Goal: Task Accomplishment & Management: Complete application form

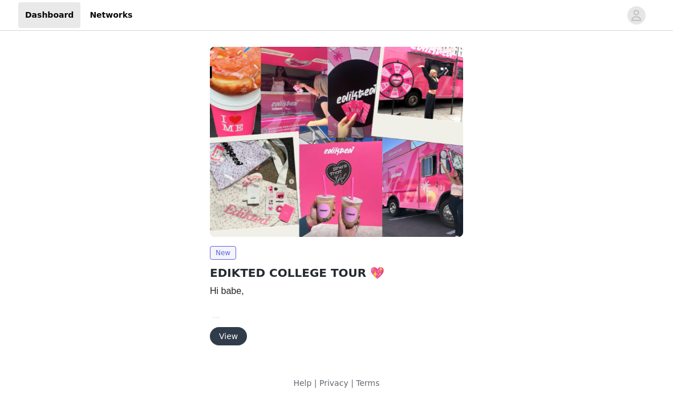
click at [233, 335] on button "View" at bounding box center [228, 336] width 37 height 18
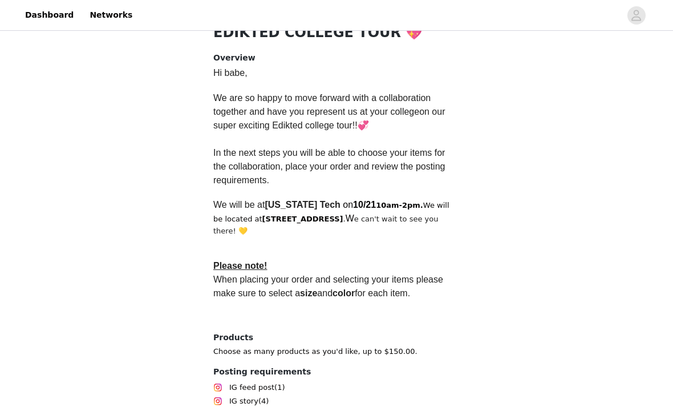
scroll to position [269, 0]
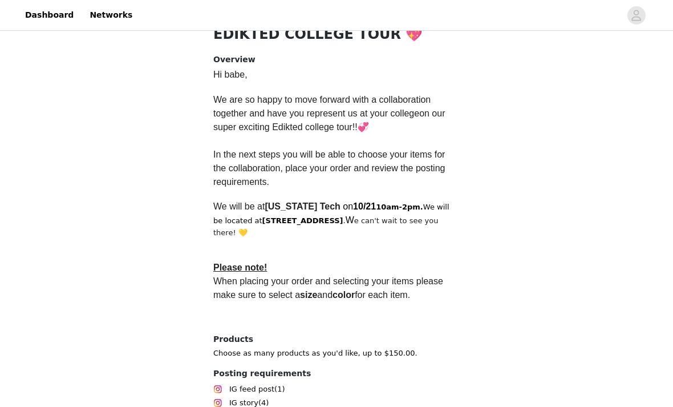
click at [232, 262] on strong "Please note!" at bounding box center [240, 267] width 54 height 11
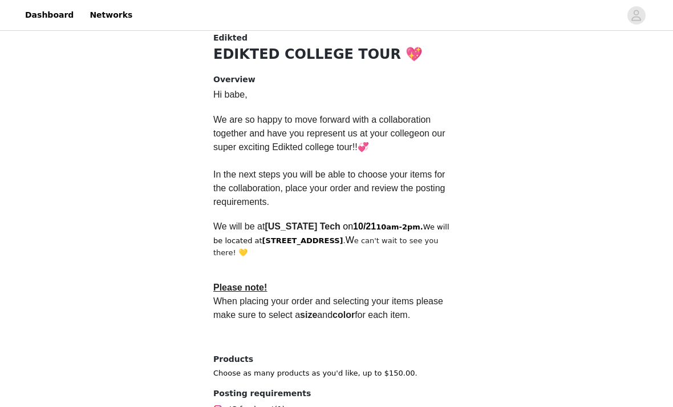
scroll to position [302, 0]
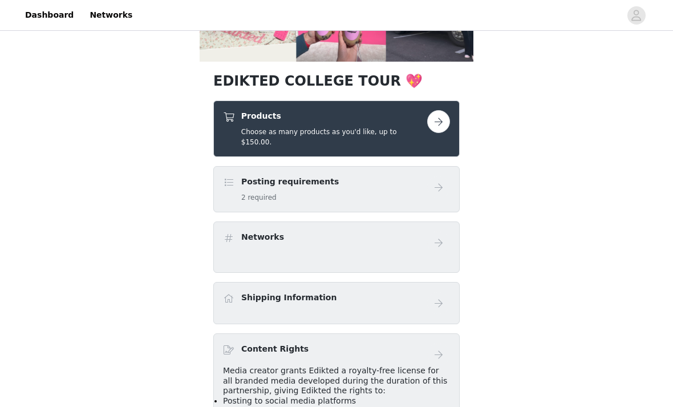
scroll to position [195, 0]
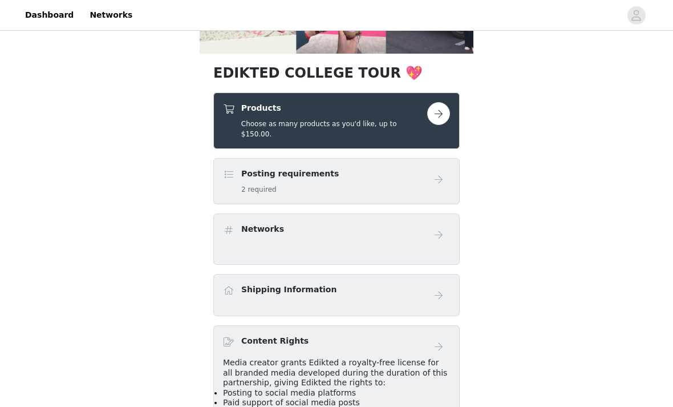
click at [250, 185] on h5 "2 required" at bounding box center [290, 190] width 98 height 10
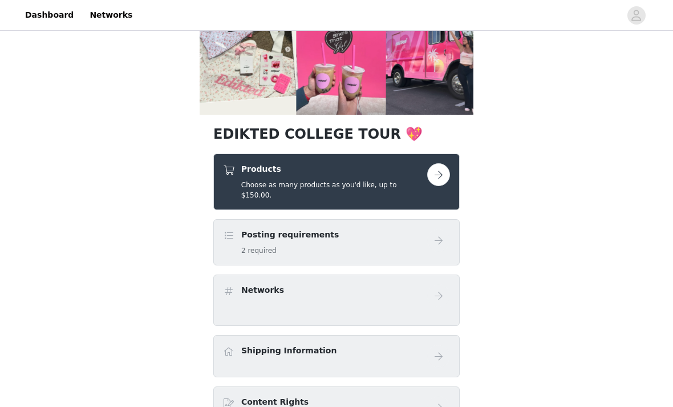
scroll to position [131, 0]
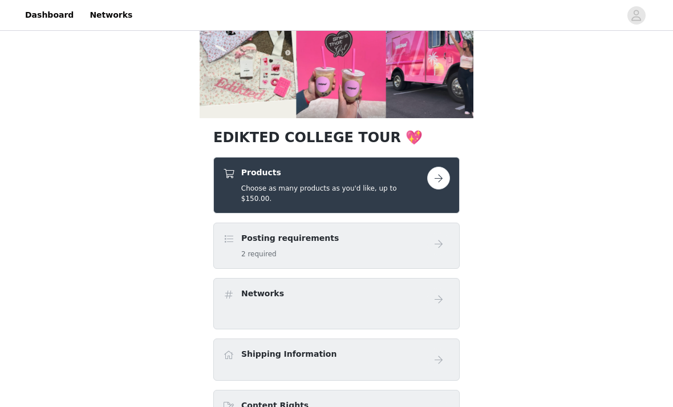
click at [441, 187] on button "button" at bounding box center [438, 178] width 23 height 23
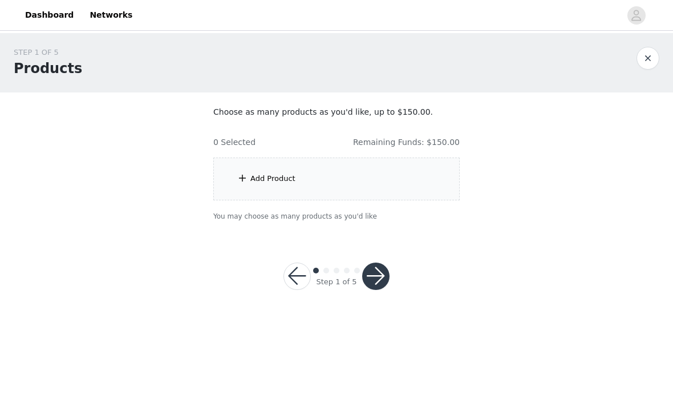
click at [239, 176] on span at bounding box center [242, 178] width 11 height 14
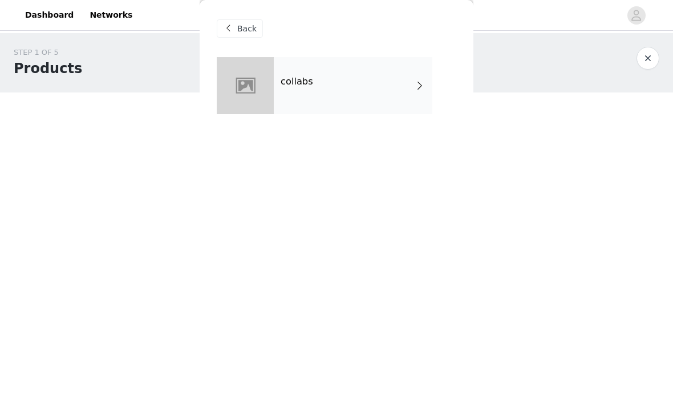
click at [278, 87] on div "collabs" at bounding box center [353, 85] width 159 height 57
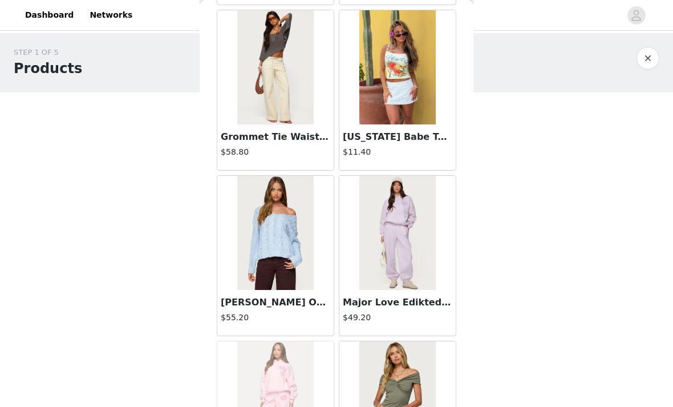
scroll to position [703, 0]
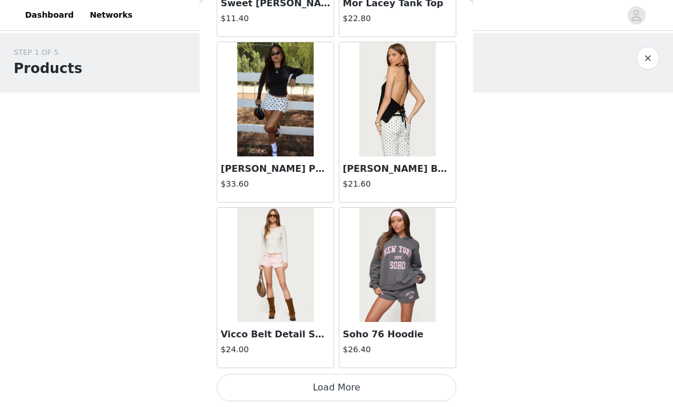
click at [273, 385] on button "Load More" at bounding box center [337, 387] width 240 height 27
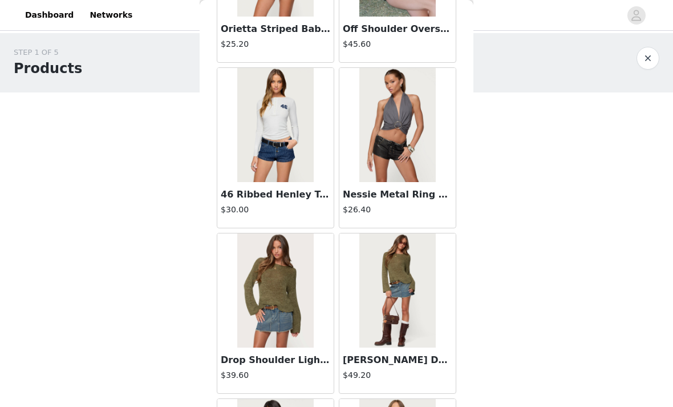
scroll to position [2635, 0]
click at [382, 156] on img at bounding box center [397, 125] width 76 height 114
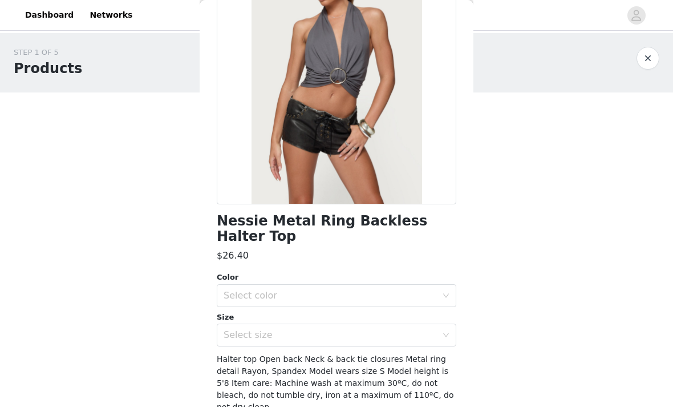
scroll to position [128, 0]
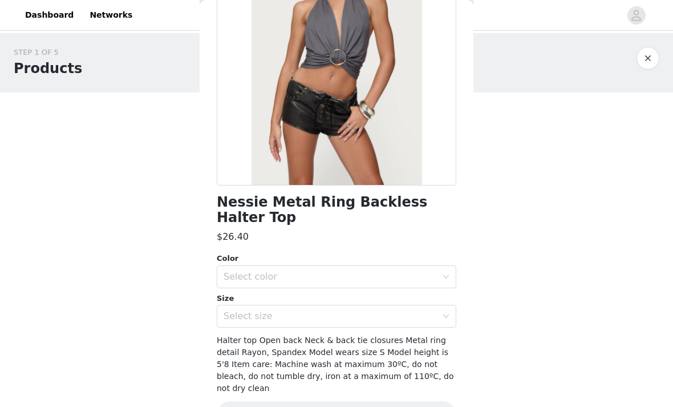
click at [234, 310] on div "Select size" at bounding box center [330, 315] width 213 height 11
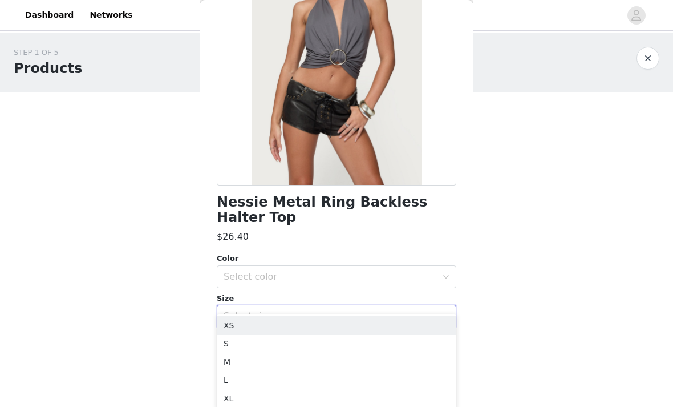
click at [224, 253] on div "Color" at bounding box center [337, 258] width 240 height 11
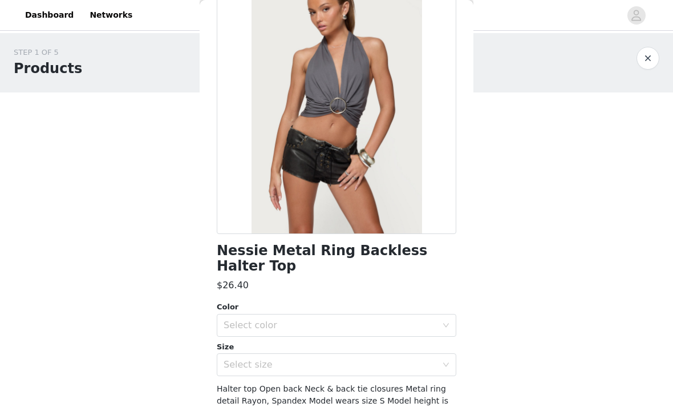
scroll to position [79, 0]
click at [232, 320] on div "Select color" at bounding box center [330, 325] width 213 height 11
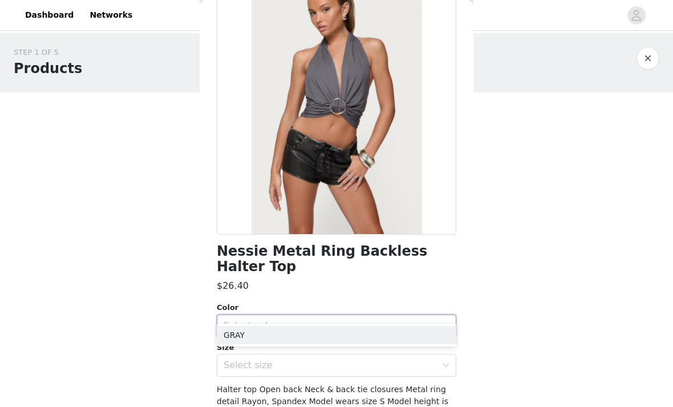
click at [237, 331] on li "GRAY" at bounding box center [337, 335] width 240 height 18
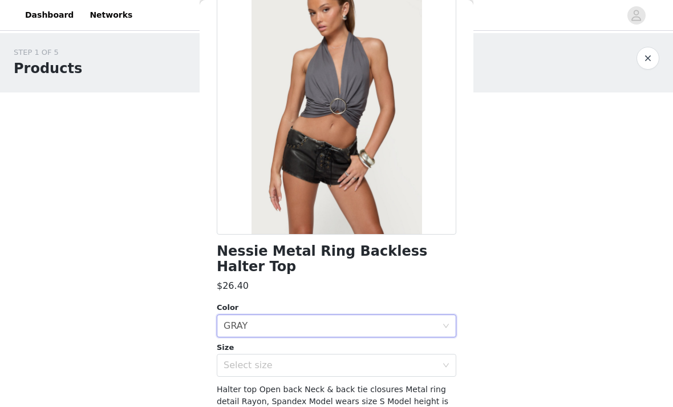
click at [237, 359] on div "Select size" at bounding box center [330, 364] width 213 height 11
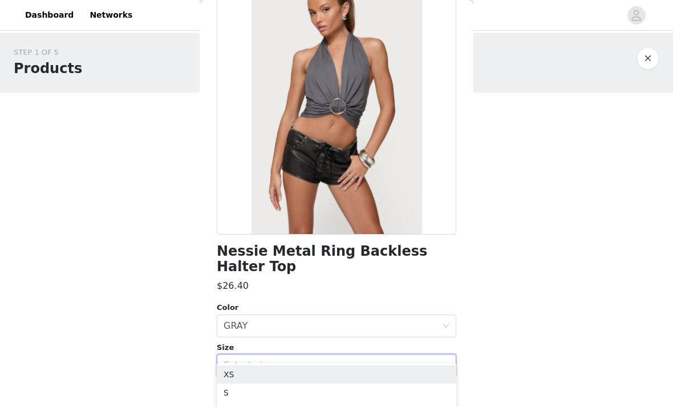
click at [233, 368] on li "XS" at bounding box center [337, 374] width 240 height 18
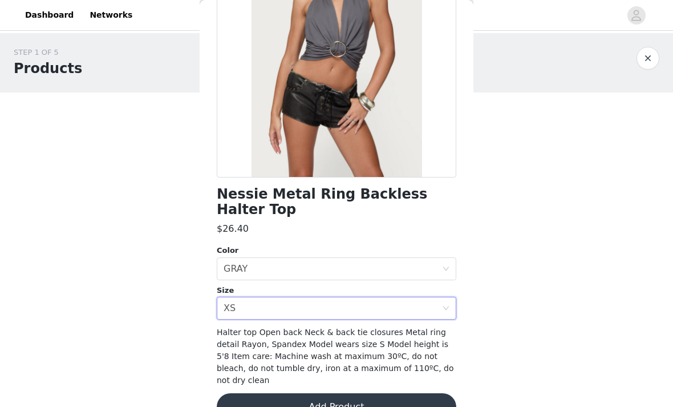
scroll to position [136, 0]
click at [269, 393] on button "Add Product" at bounding box center [337, 406] width 240 height 27
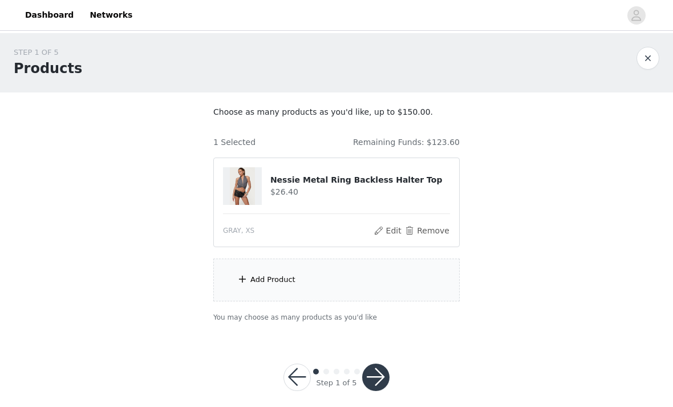
click at [251, 278] on div "Add Product" at bounding box center [272, 279] width 45 height 11
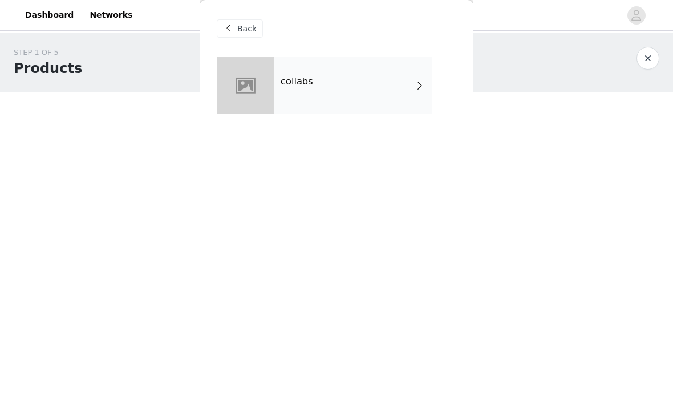
click at [286, 99] on div "collabs" at bounding box center [353, 85] width 159 height 57
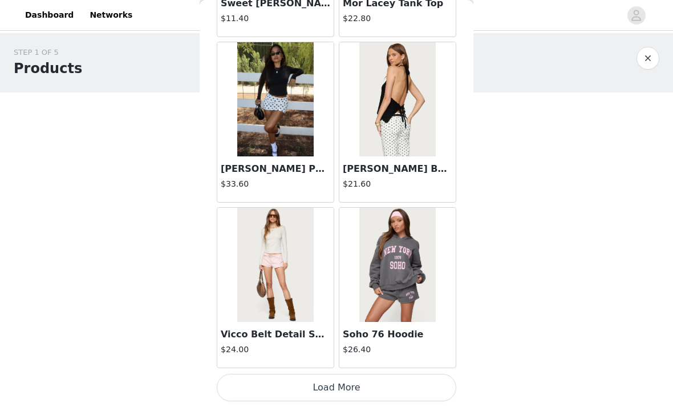
click at [272, 385] on button "Load More" at bounding box center [337, 387] width 240 height 27
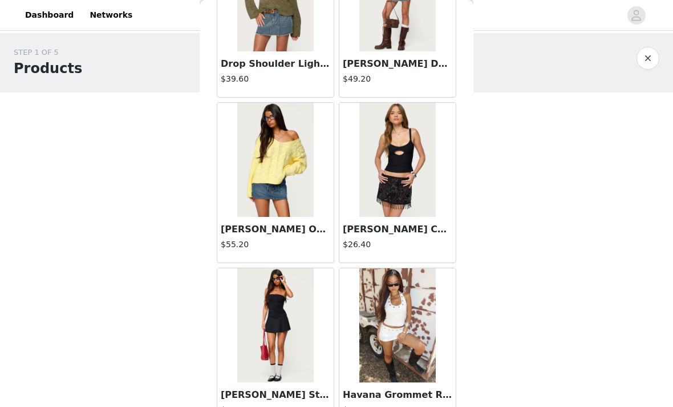
scroll to position [2957, 0]
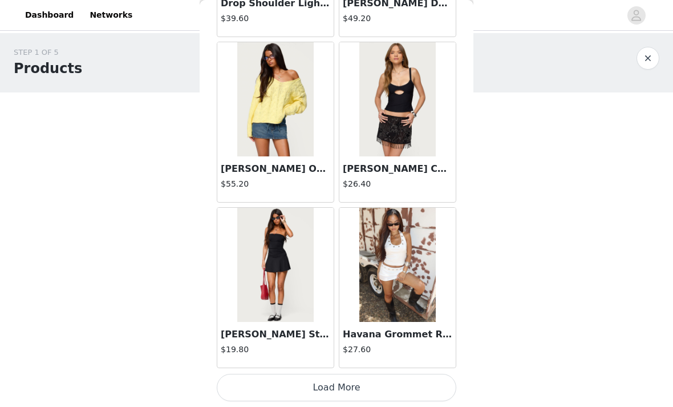
click at [265, 382] on button "Load More" at bounding box center [337, 387] width 240 height 27
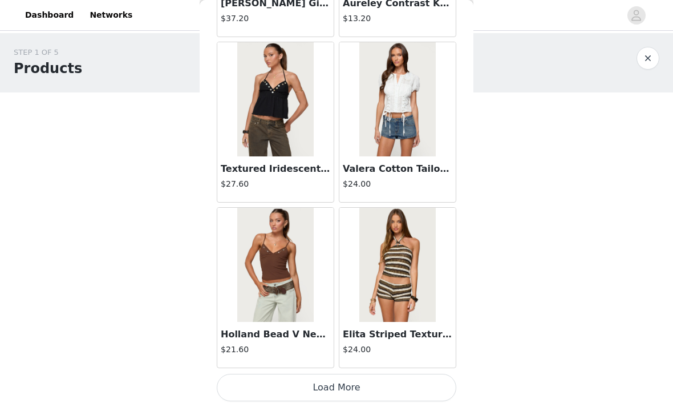
scroll to position [4646, 0]
click at [249, 374] on button "Load More" at bounding box center [337, 387] width 240 height 27
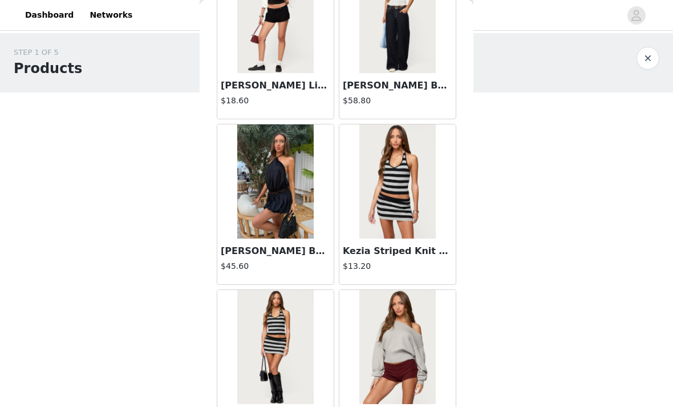
scroll to position [5895, 0]
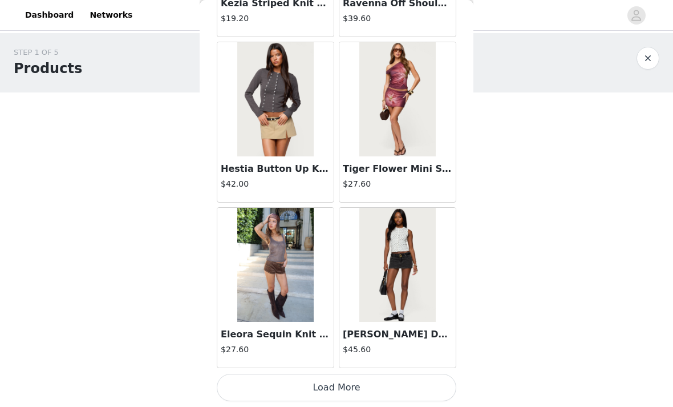
click at [252, 383] on button "Load More" at bounding box center [337, 387] width 240 height 27
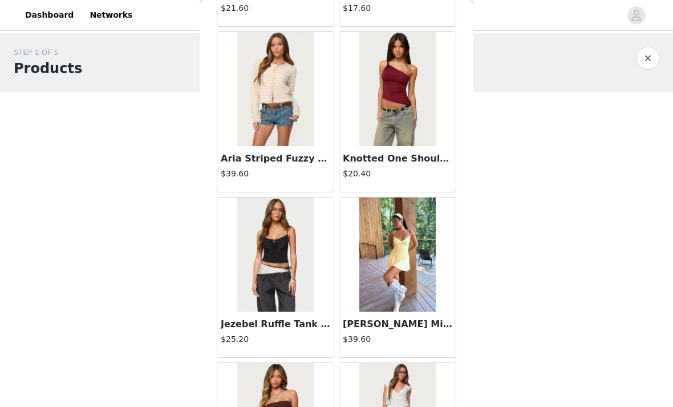
scroll to position [7656, 0]
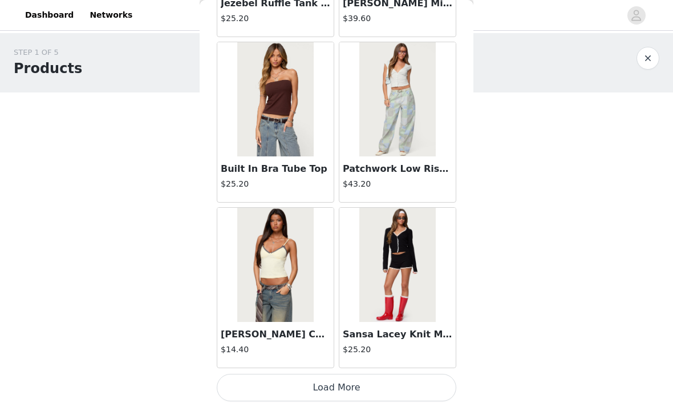
click at [254, 385] on button "Load More" at bounding box center [337, 387] width 240 height 27
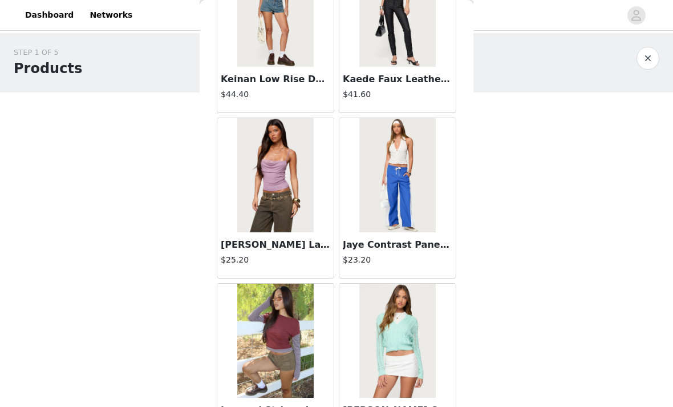
scroll to position [9394, 0]
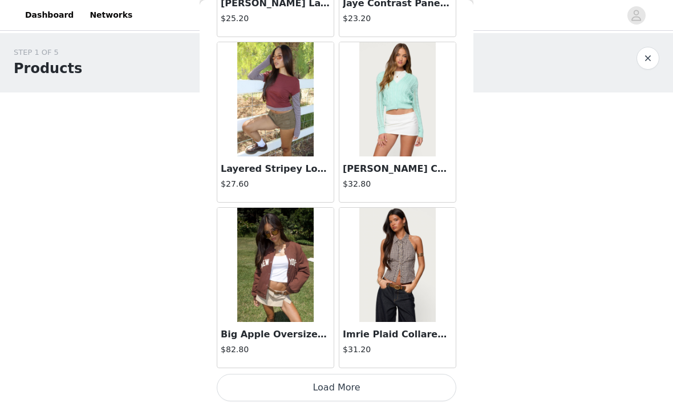
click at [253, 383] on button "Load More" at bounding box center [337, 387] width 240 height 27
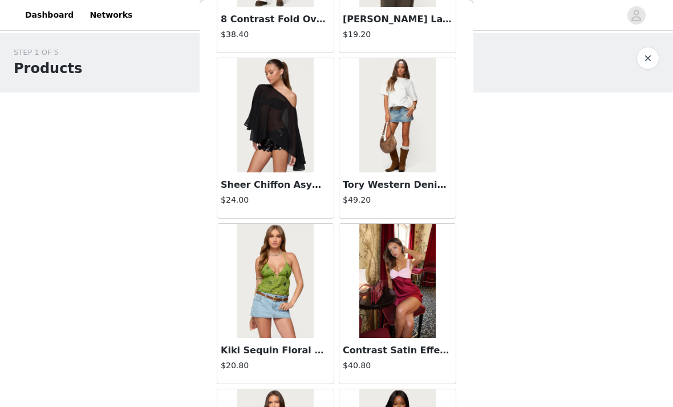
scroll to position [11095, 0]
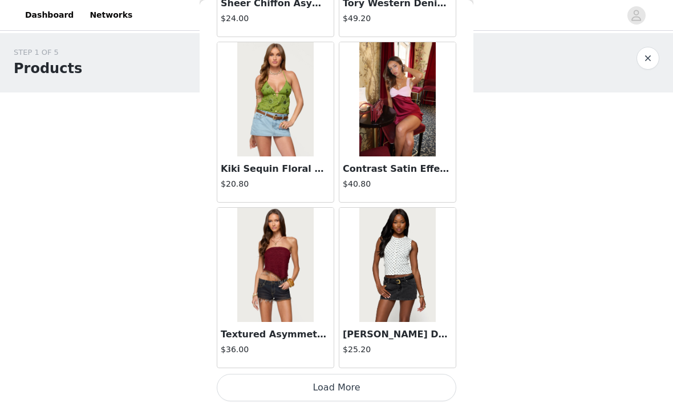
click at [250, 381] on button "Load More" at bounding box center [337, 387] width 240 height 27
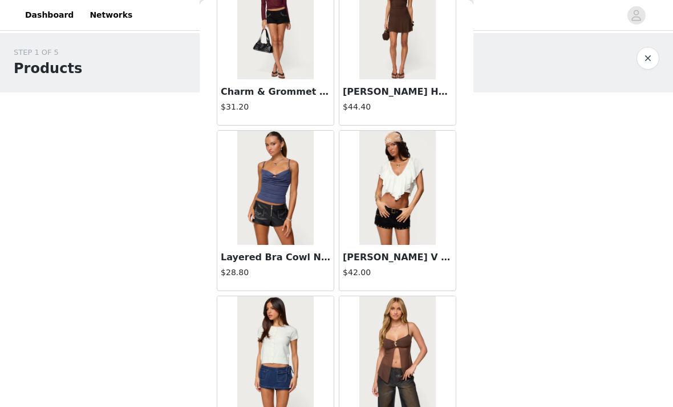
scroll to position [12865, 0]
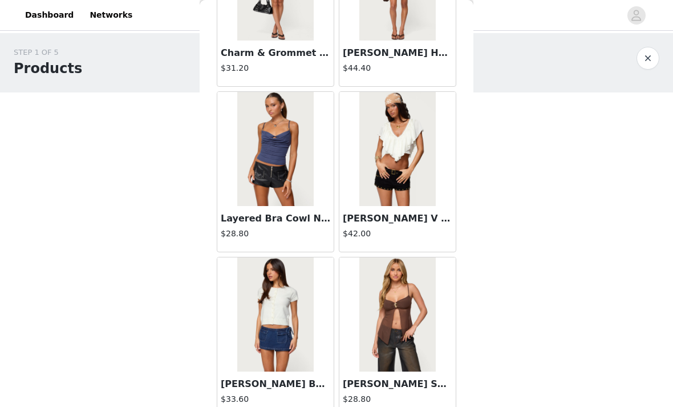
click at [250, 204] on img at bounding box center [275, 149] width 76 height 114
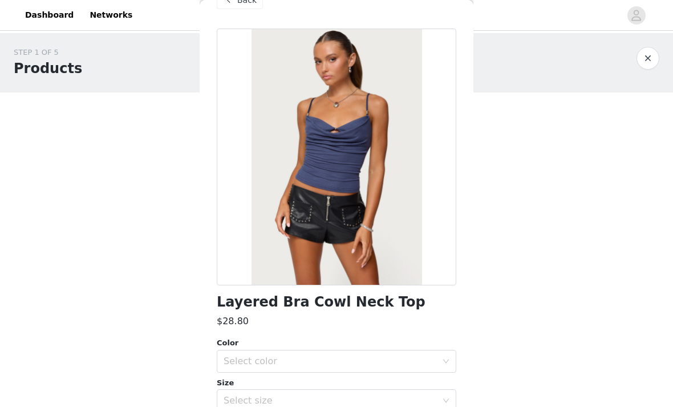
scroll to position [56, 0]
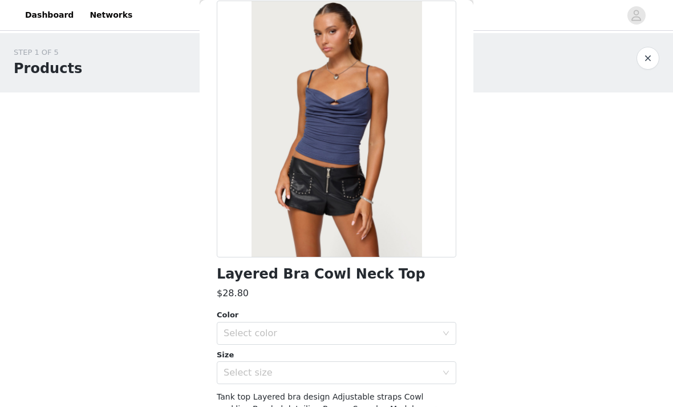
click at [234, 335] on div "Select color" at bounding box center [330, 332] width 213 height 11
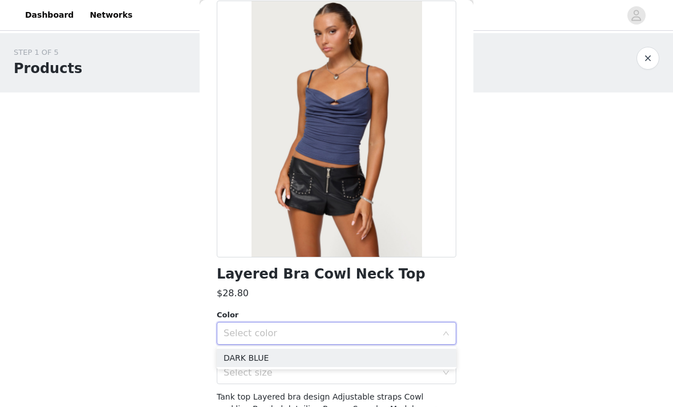
click at [237, 356] on li "DARK BLUE" at bounding box center [337, 357] width 240 height 18
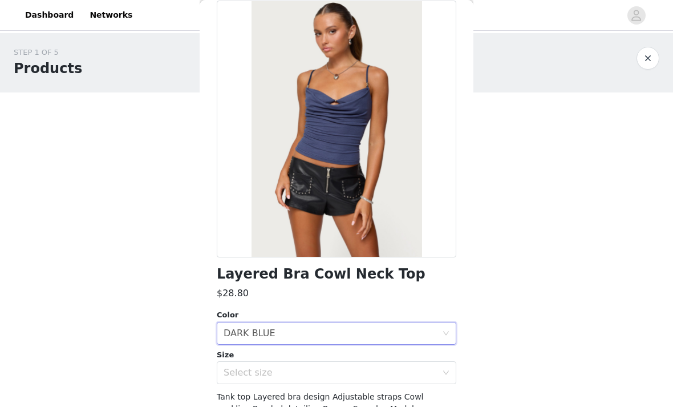
click at [231, 375] on div "Select size" at bounding box center [330, 372] width 213 height 11
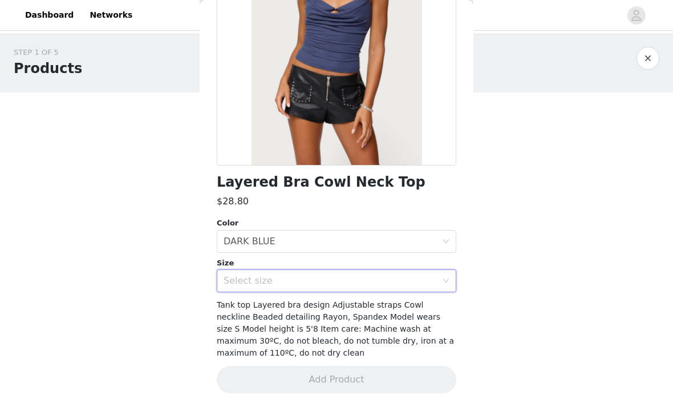
scroll to position [148, 0]
click at [234, 285] on div "Select size" at bounding box center [330, 280] width 213 height 11
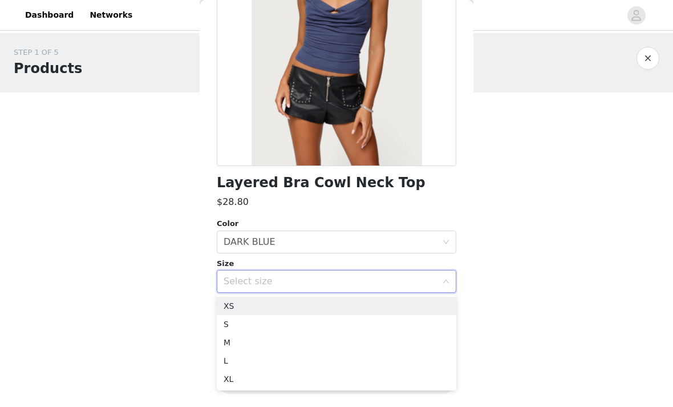
click at [224, 305] on li "XS" at bounding box center [337, 306] width 240 height 18
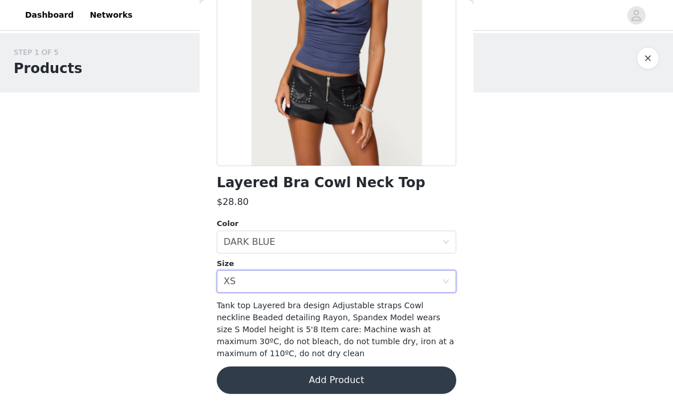
click at [256, 377] on button "Add Product" at bounding box center [337, 379] width 240 height 27
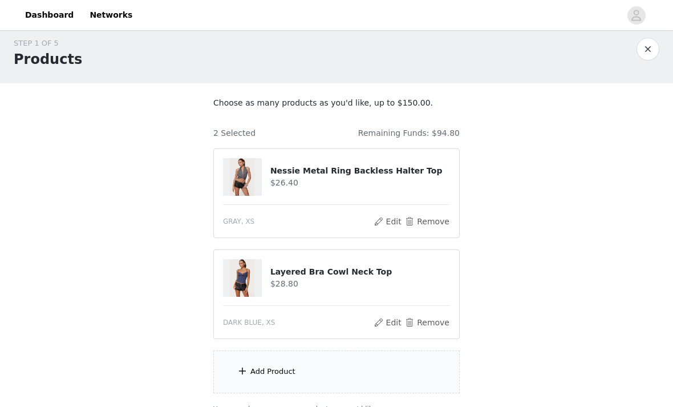
scroll to position [10, 0]
click at [246, 368] on span at bounding box center [242, 370] width 11 height 14
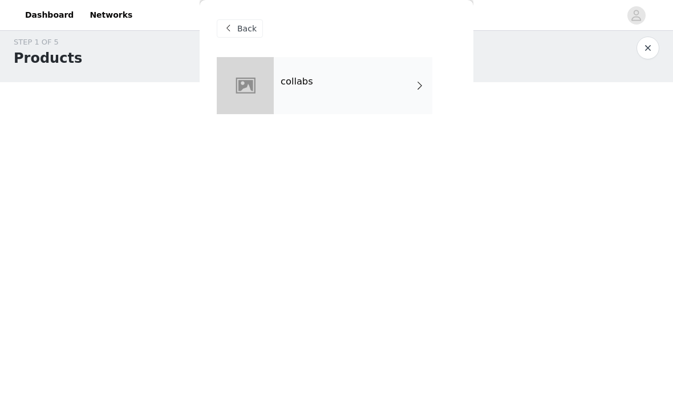
click at [269, 76] on div at bounding box center [245, 85] width 57 height 57
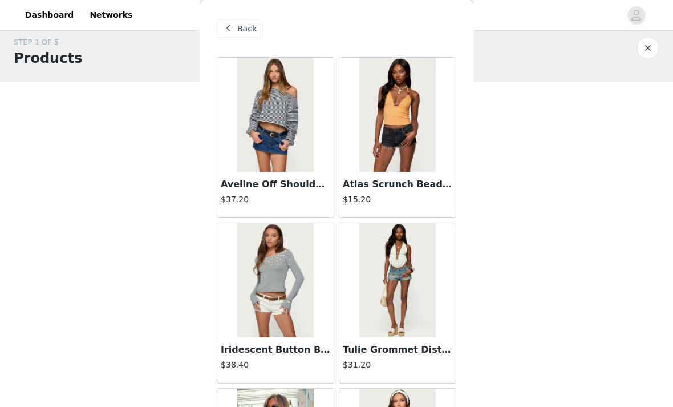
scroll to position [0, 0]
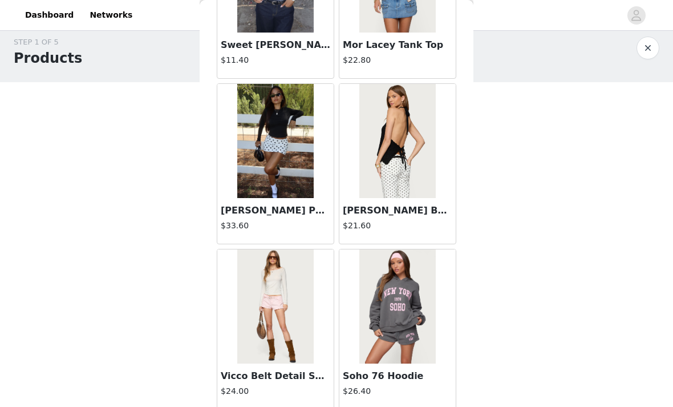
click at [232, 375] on h3 "Vicco Belt Detail Shorts" at bounding box center [275, 376] width 109 height 14
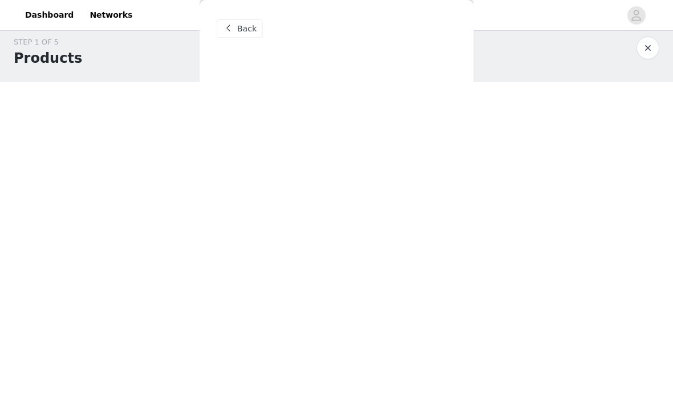
scroll to position [0, 0]
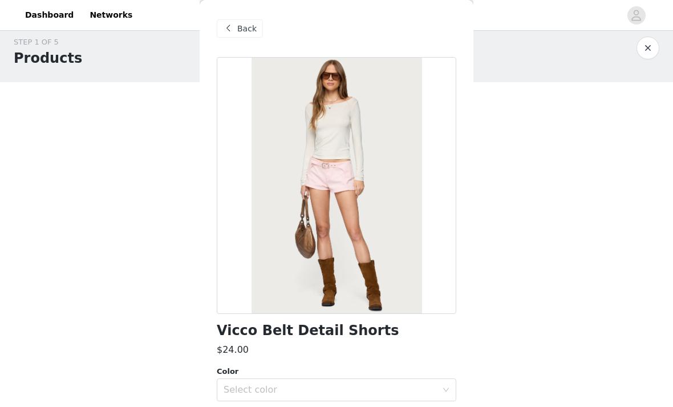
click at [238, 384] on div "Select color" at bounding box center [330, 389] width 213 height 11
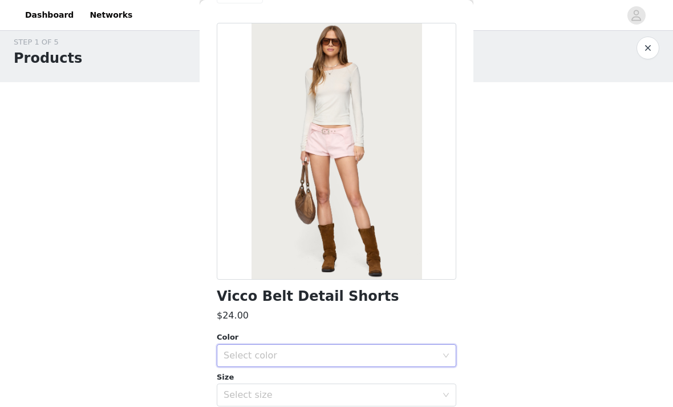
click at [234, 309] on h3 "$24.00" at bounding box center [233, 316] width 32 height 14
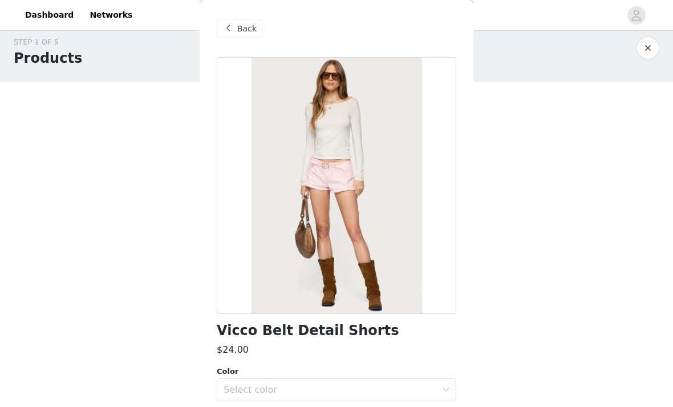
click at [220, 37] on div "Back" at bounding box center [240, 28] width 46 height 18
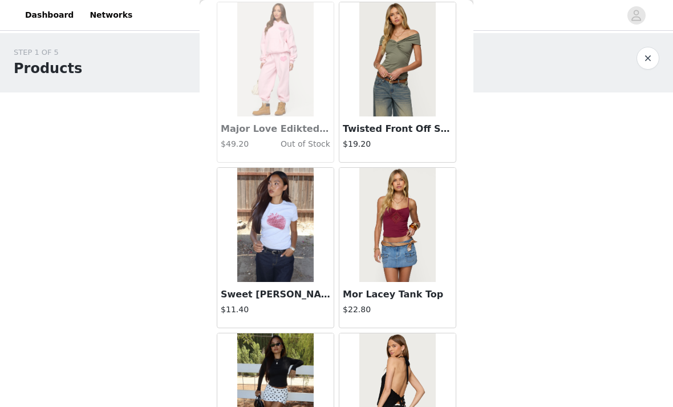
scroll to position [1020, 0]
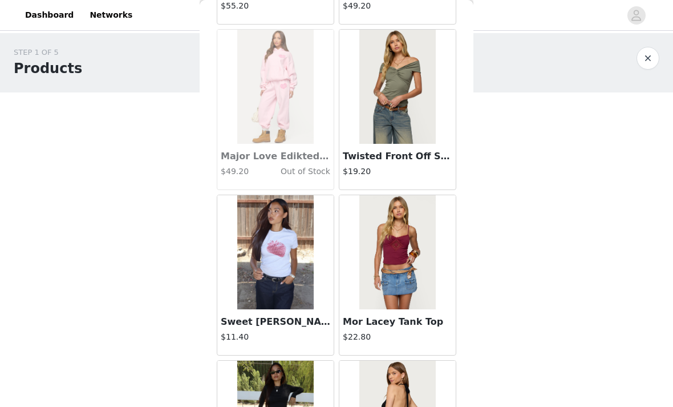
click at [360, 155] on h3 "Twisted Front Off Shoulder Top" at bounding box center [397, 156] width 109 height 14
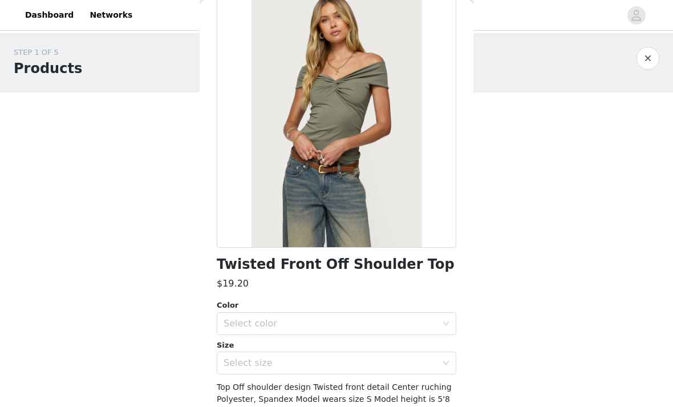
scroll to position [69, 0]
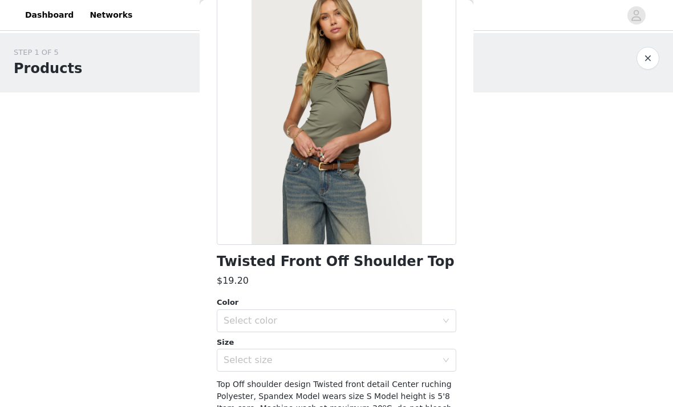
click at [226, 320] on div "Select color" at bounding box center [330, 320] width 213 height 11
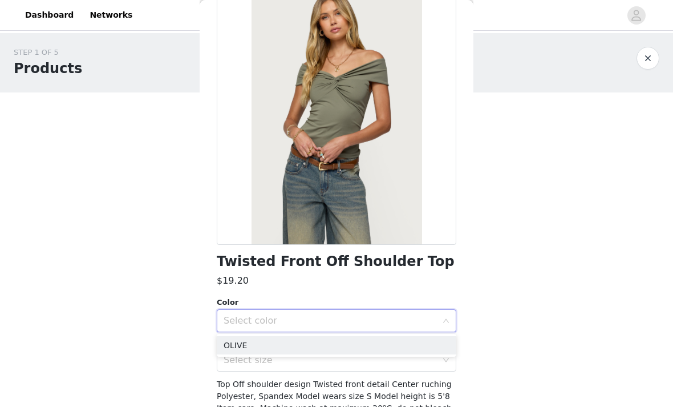
click at [230, 342] on li "OLIVE" at bounding box center [337, 345] width 240 height 18
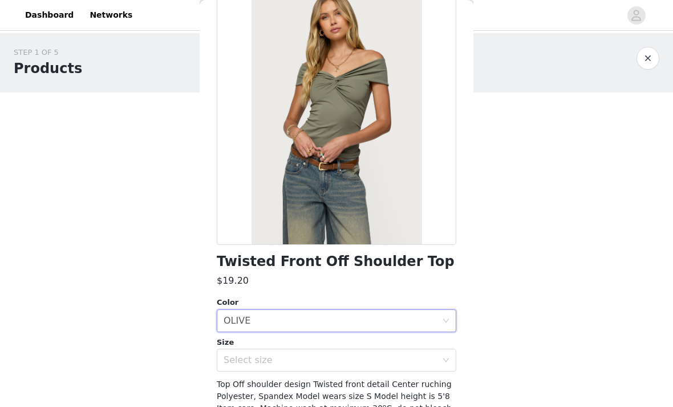
click at [233, 362] on div "Select size" at bounding box center [330, 359] width 213 height 11
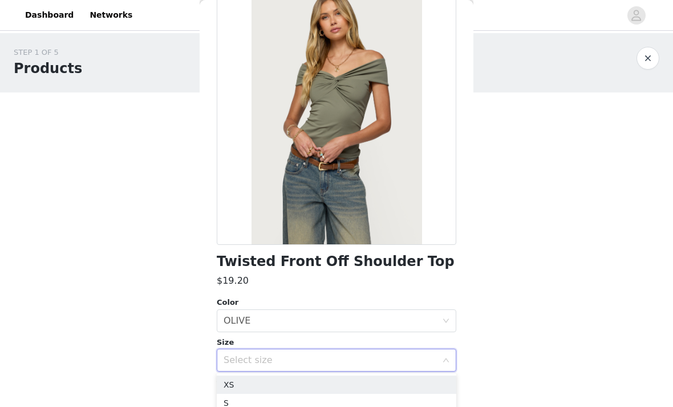
click at [227, 386] on li "XS" at bounding box center [337, 384] width 240 height 18
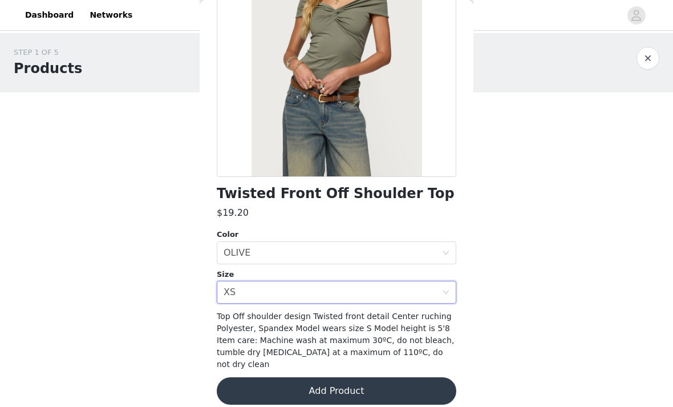
scroll to position [136, 0]
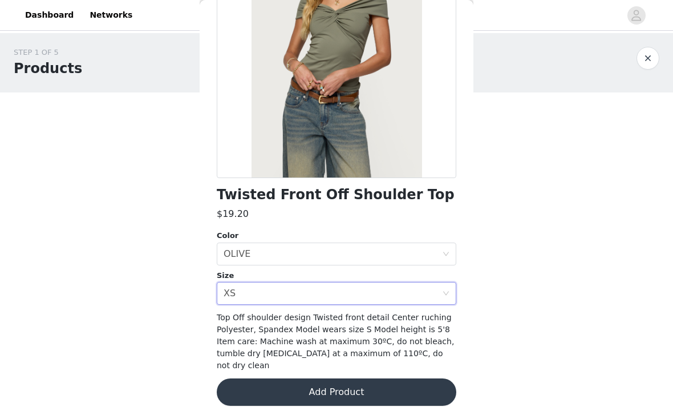
click at [246, 379] on button "Add Product" at bounding box center [337, 391] width 240 height 27
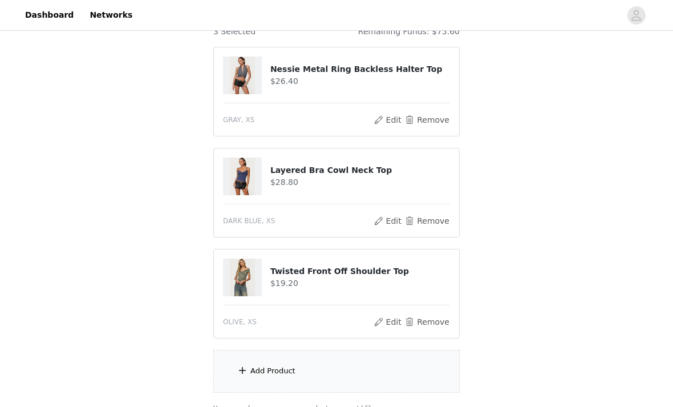
scroll to position [118, 0]
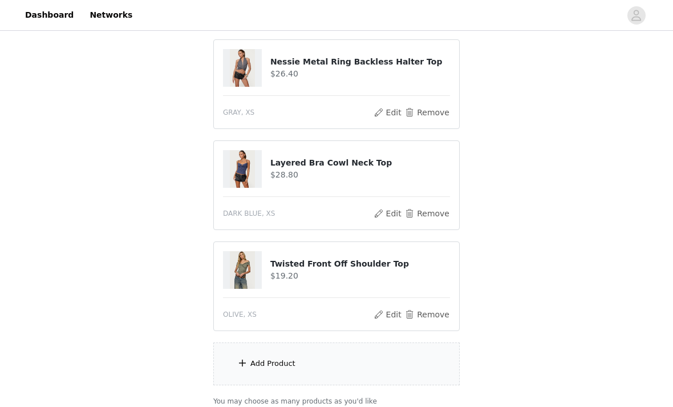
click at [244, 375] on div "Add Product" at bounding box center [336, 363] width 246 height 43
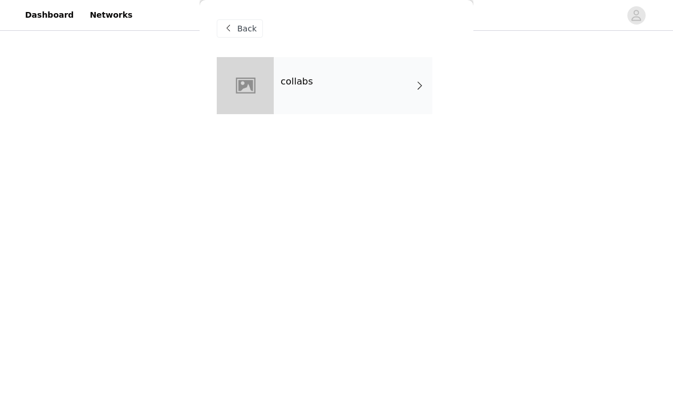
click at [282, 82] on h4 "collabs" at bounding box center [297, 81] width 33 height 10
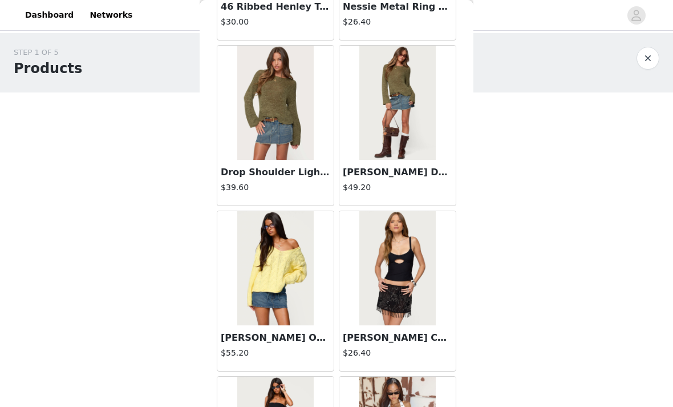
scroll to position [2834, 0]
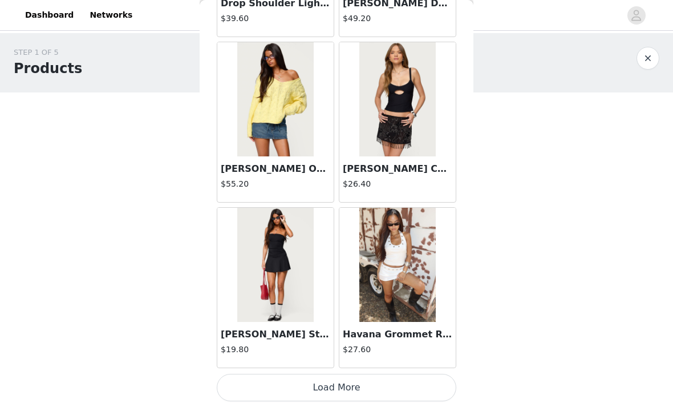
click at [268, 383] on button "Load More" at bounding box center [337, 387] width 240 height 27
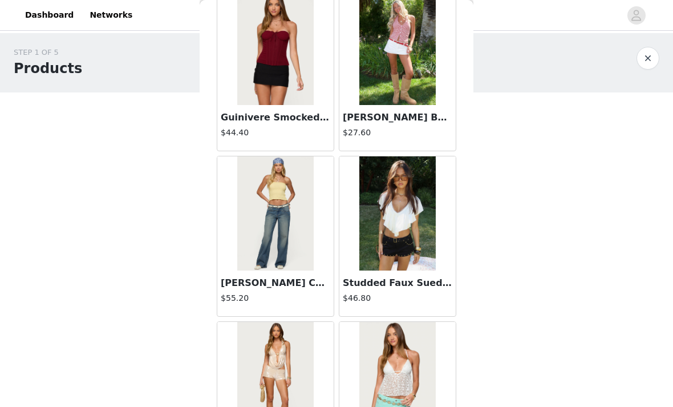
scroll to position [3381, 0]
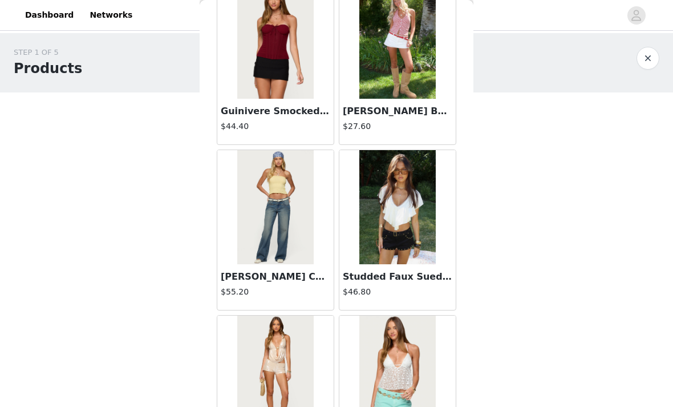
click at [357, 279] on h3 "Studded Faux Suede Micro Shorts" at bounding box center [397, 277] width 109 height 14
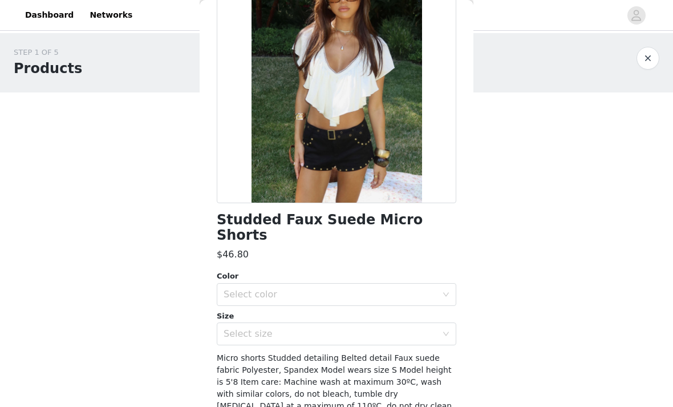
scroll to position [109, 0]
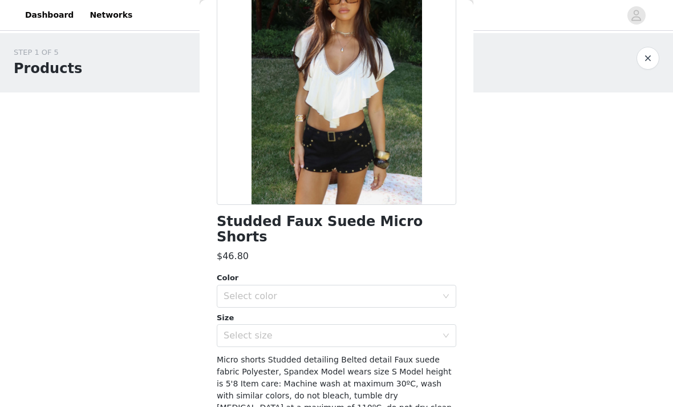
click at [248, 290] on div "Select color" at bounding box center [330, 295] width 213 height 11
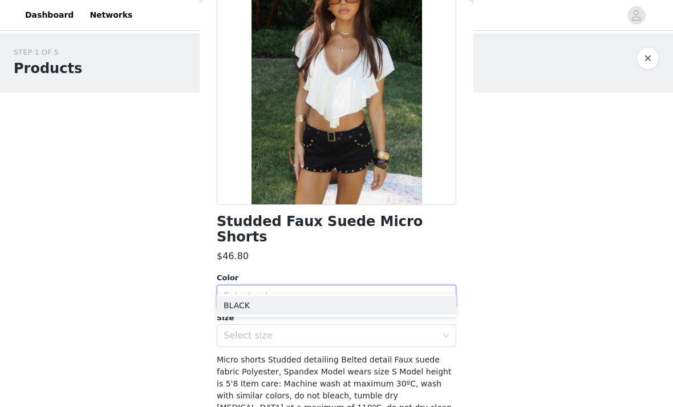
click at [243, 299] on li "BLACK" at bounding box center [337, 305] width 240 height 18
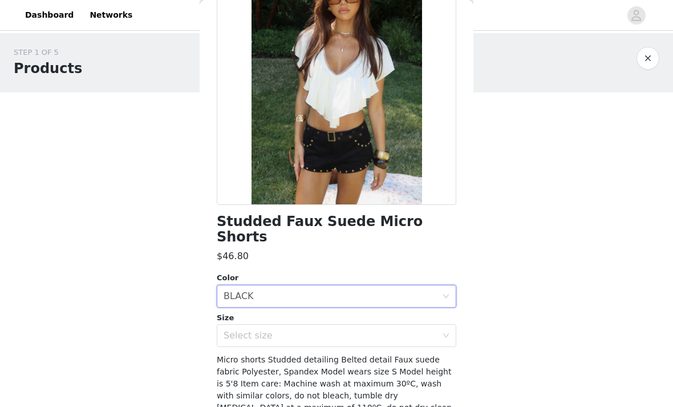
click at [254, 330] on div "Select size" at bounding box center [330, 335] width 213 height 11
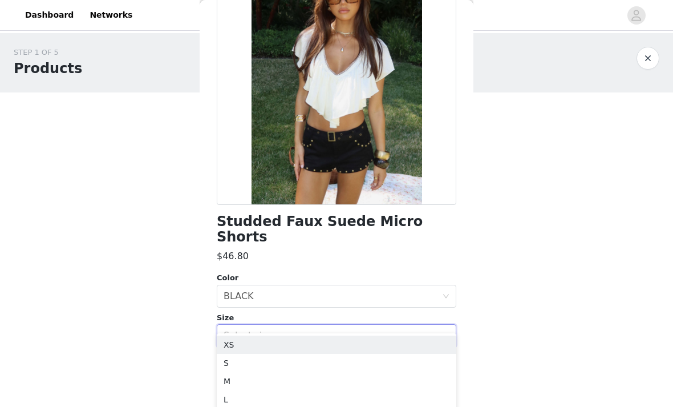
click at [237, 342] on li "XS" at bounding box center [337, 344] width 240 height 18
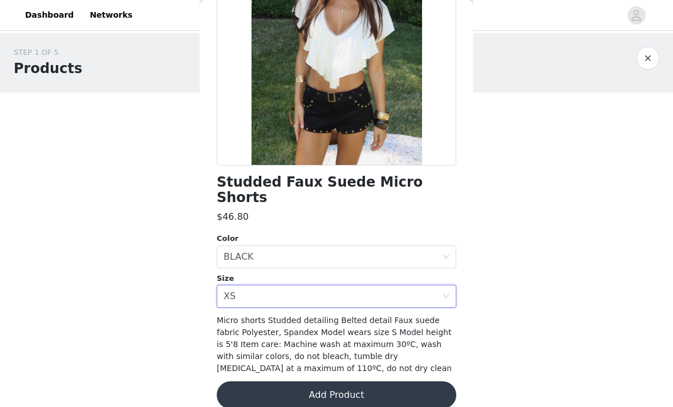
scroll to position [148, 0]
click at [267, 382] on button "Add Product" at bounding box center [337, 395] width 240 height 27
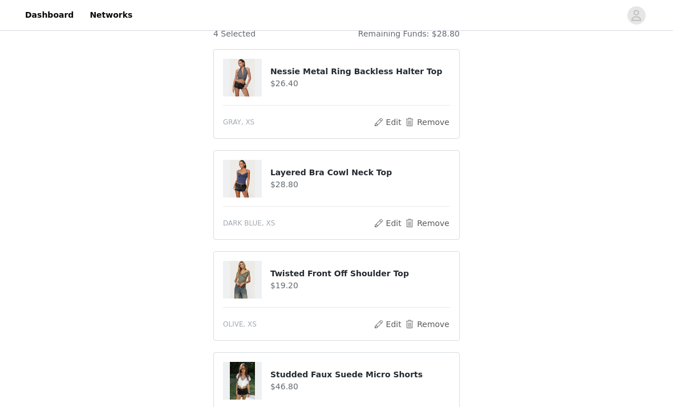
scroll to position [107, 0]
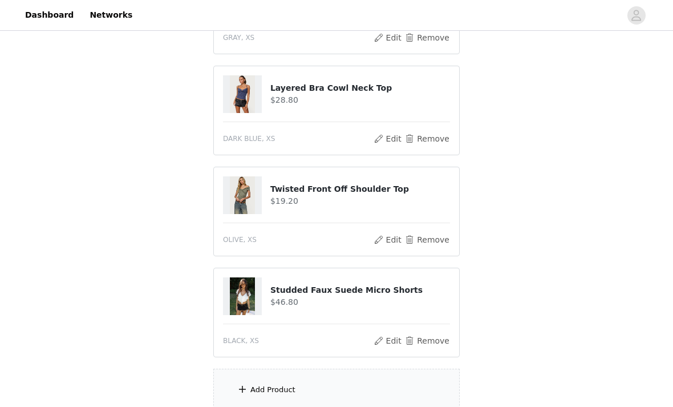
click at [241, 389] on span at bounding box center [242, 390] width 11 height 14
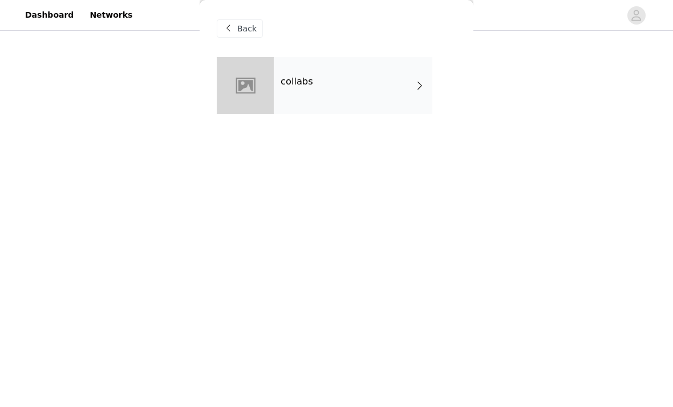
click at [260, 86] on div at bounding box center [245, 85] width 57 height 57
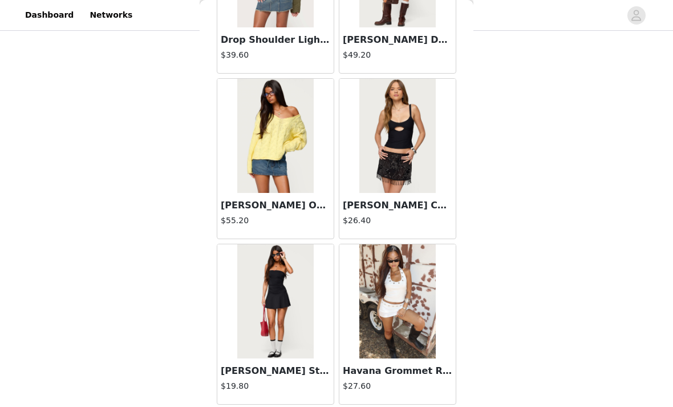
scroll to position [2956, 0]
click at [360, 211] on h3 "[PERSON_NAME] Cut Out Ribbed Tank Top" at bounding box center [397, 205] width 109 height 14
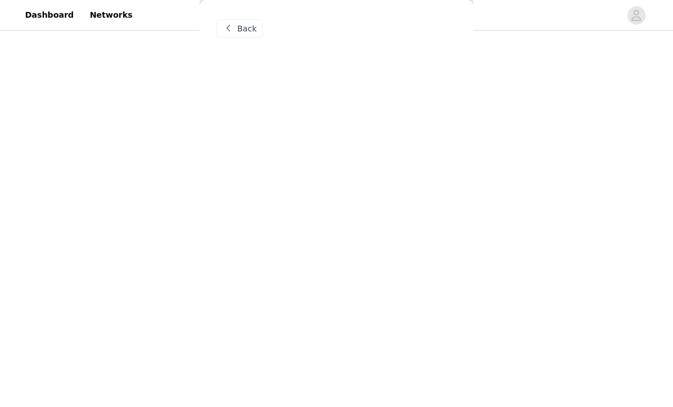
scroll to position [0, 0]
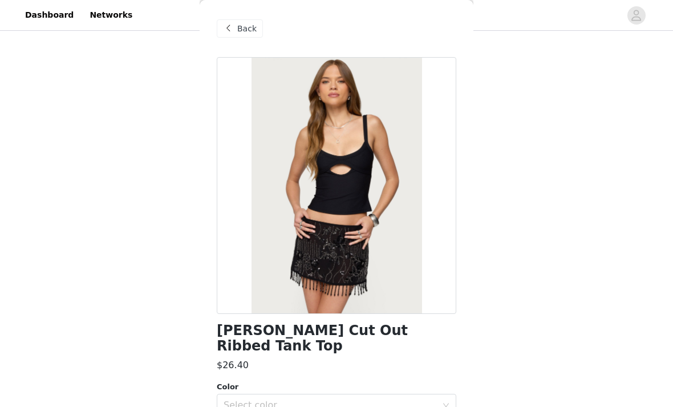
click at [242, 399] on div "Select color" at bounding box center [330, 404] width 213 height 11
click at [231, 406] on li "BLACK" at bounding box center [337, 414] width 240 height 18
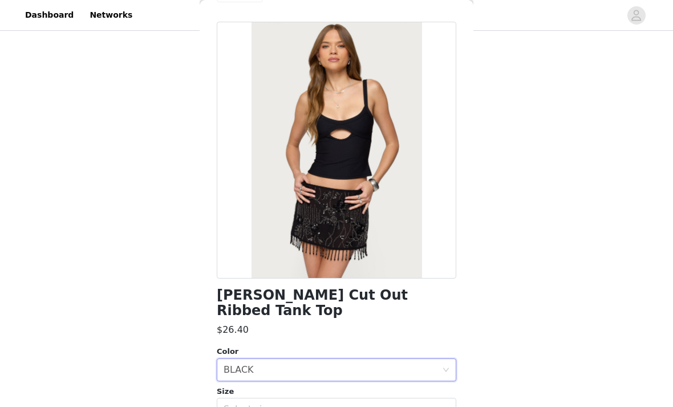
scroll to position [38, 0]
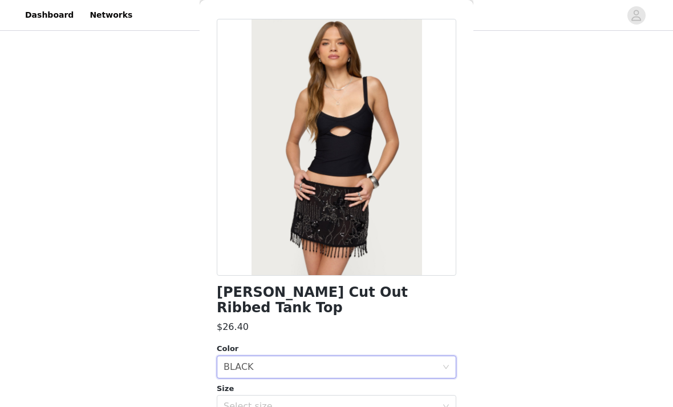
click at [237, 400] on div "Select size" at bounding box center [330, 405] width 213 height 11
click at [229, 406] on li "XS" at bounding box center [337, 415] width 240 height 18
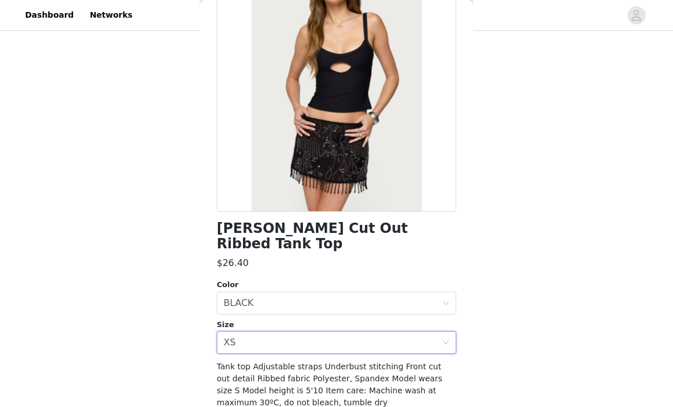
scroll to position [105, 0]
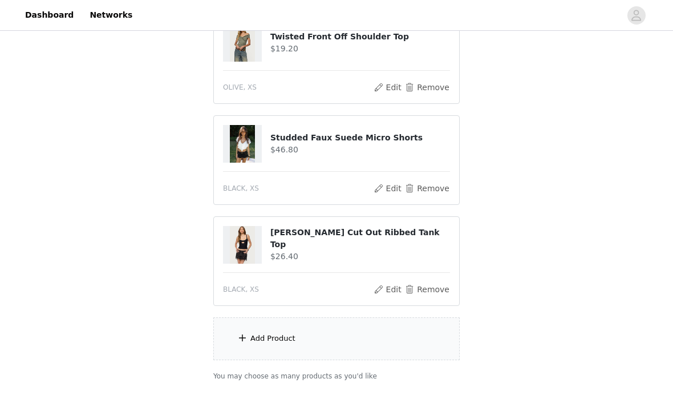
scroll to position [378, 0]
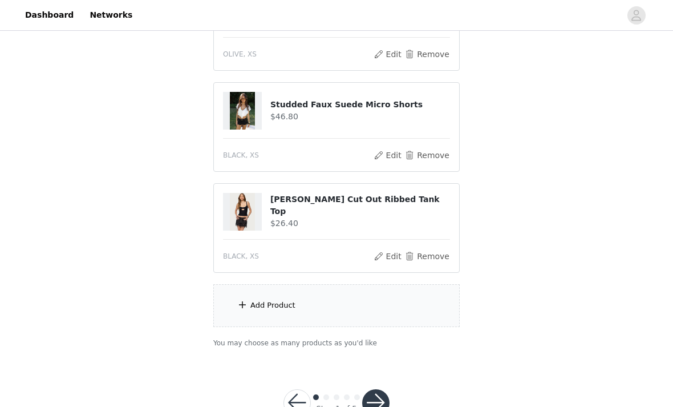
click at [241, 303] on span at bounding box center [242, 305] width 11 height 14
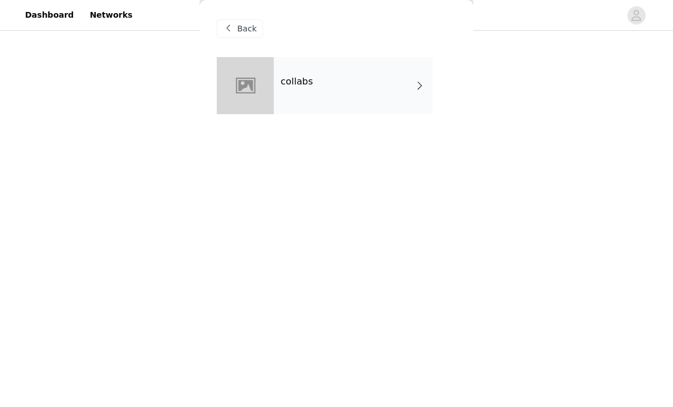
click at [265, 91] on div at bounding box center [245, 85] width 57 height 57
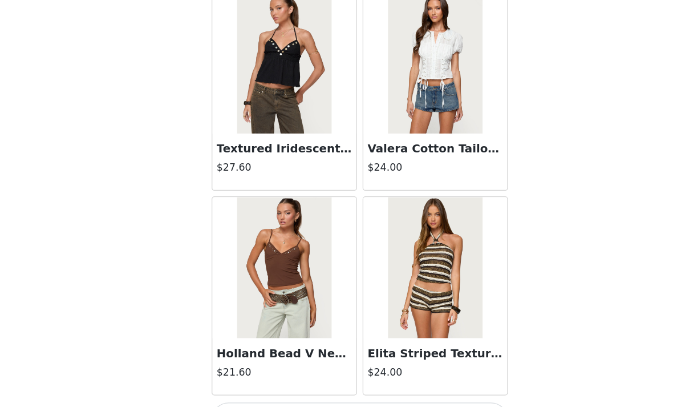
scroll to position [4646, 0]
click at [281, 374] on button "Load More" at bounding box center [337, 387] width 240 height 27
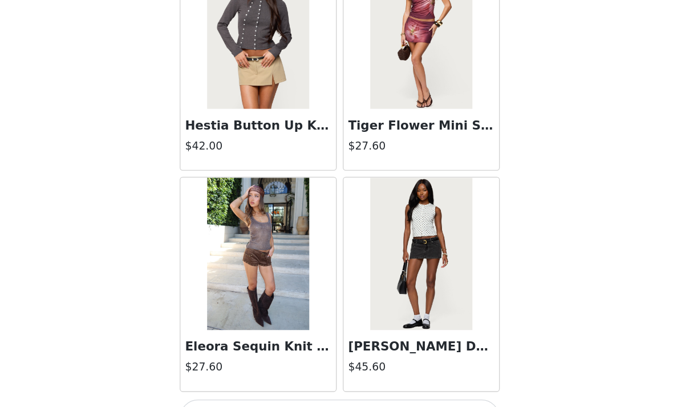
scroll to position [6300, 0]
click at [343, 327] on h3 "[PERSON_NAME] Denim Mini Skort" at bounding box center [397, 334] width 109 height 14
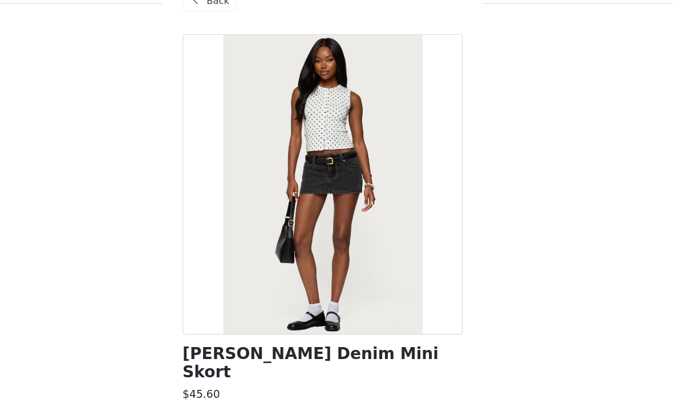
scroll to position [277, 0]
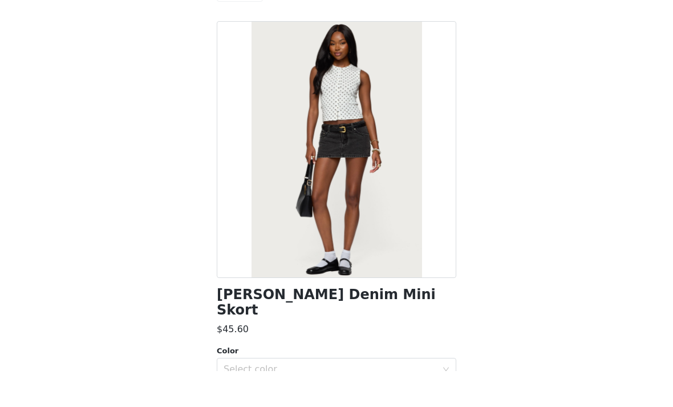
click at [259, 260] on div at bounding box center [337, 185] width 240 height 257
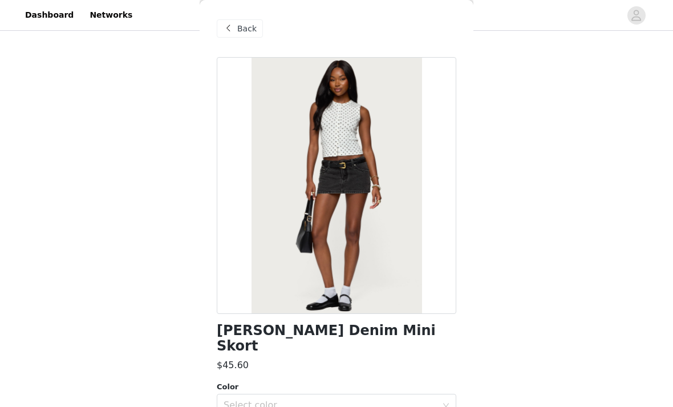
click at [236, 399] on div "Select color" at bounding box center [330, 404] width 213 height 11
click at [237, 406] on li "BLACK WASHED" at bounding box center [337, 414] width 240 height 18
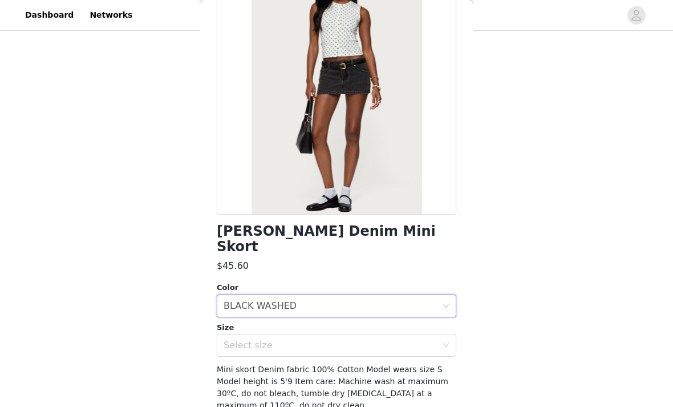
scroll to position [99, 0]
click at [239, 334] on div "Select size" at bounding box center [333, 345] width 218 height 22
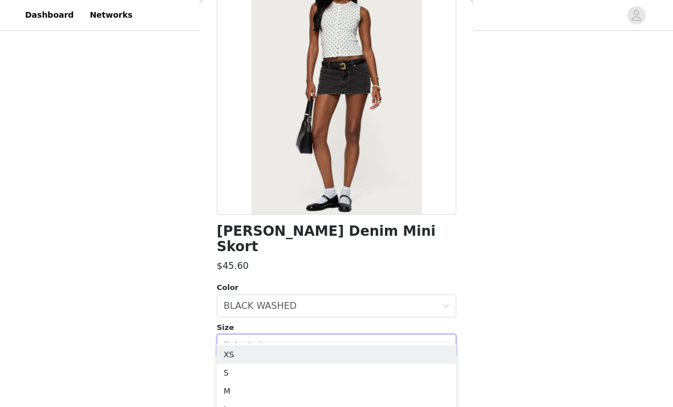
click at [229, 354] on li "XS" at bounding box center [337, 354] width 240 height 18
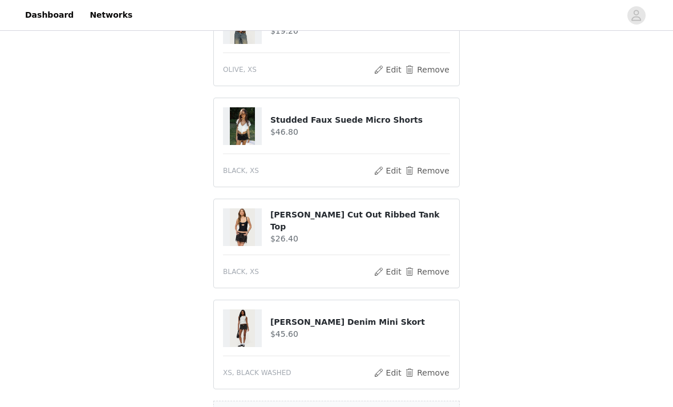
scroll to position [430, 0]
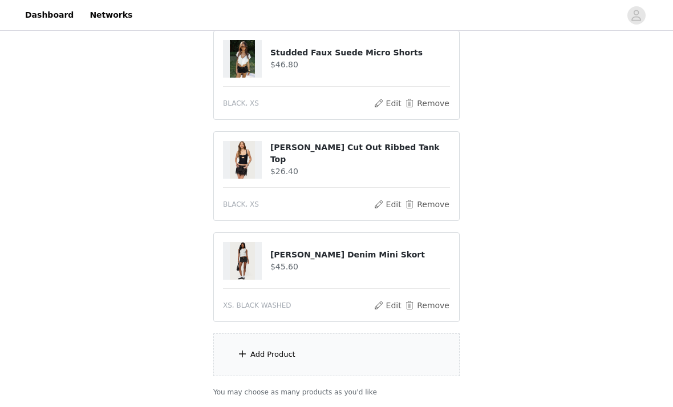
click at [247, 350] on span at bounding box center [242, 354] width 11 height 14
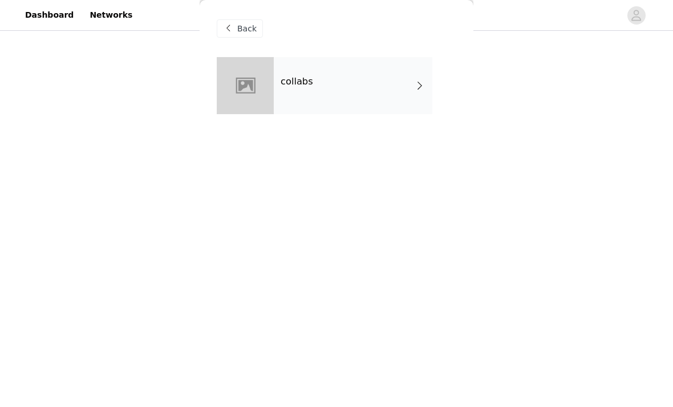
click at [274, 101] on div "collabs" at bounding box center [353, 85] width 159 height 57
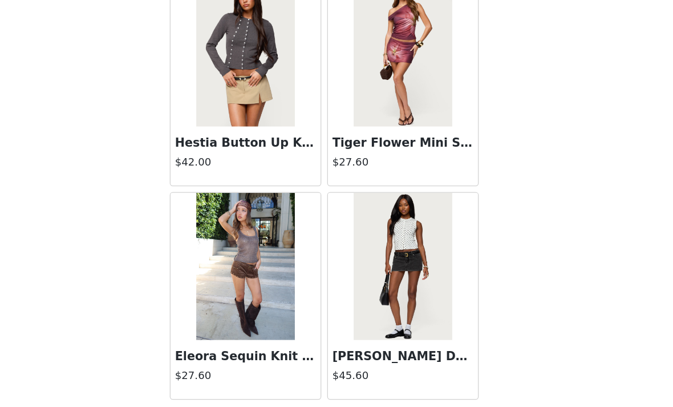
scroll to position [6300, 0]
click at [217, 374] on button "Load More" at bounding box center [337, 387] width 240 height 27
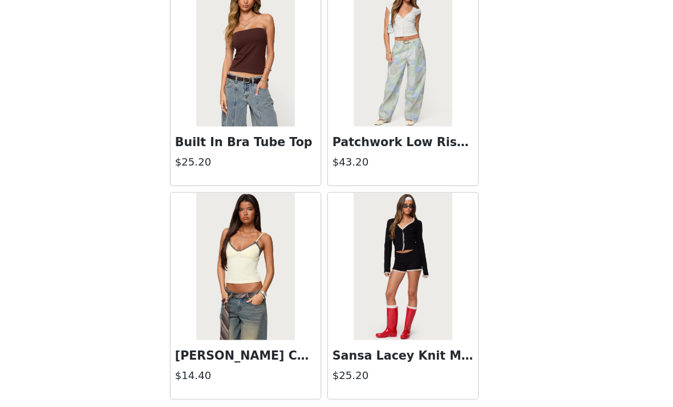
scroll to position [7948, 0]
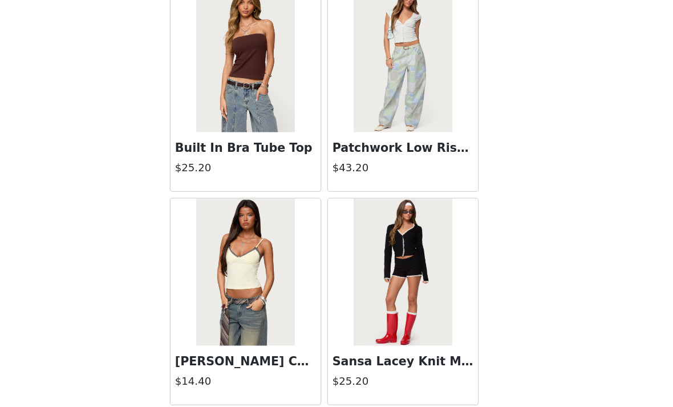
click at [217, 378] on button "Load More" at bounding box center [337, 391] width 240 height 27
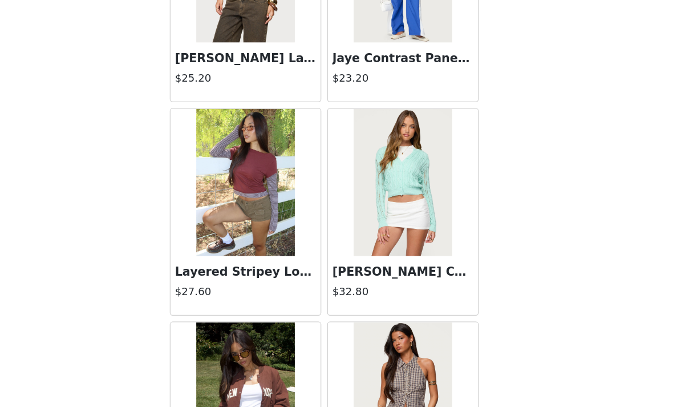
scroll to position [9522, 0]
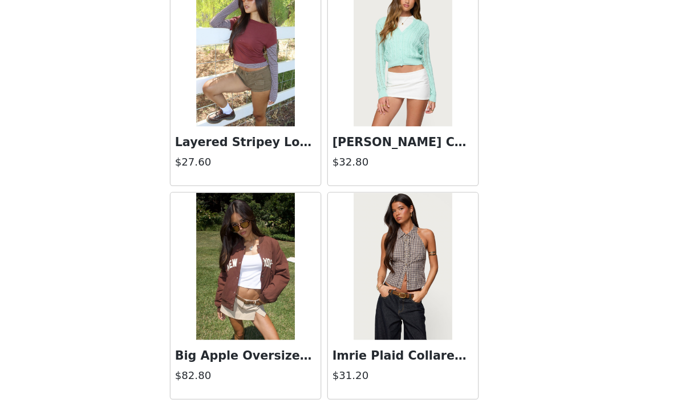
click at [217, 374] on button "Load More" at bounding box center [337, 387] width 240 height 27
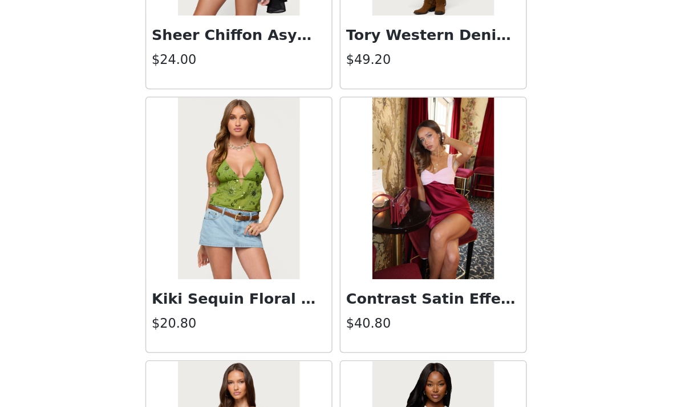
scroll to position [11125, 0]
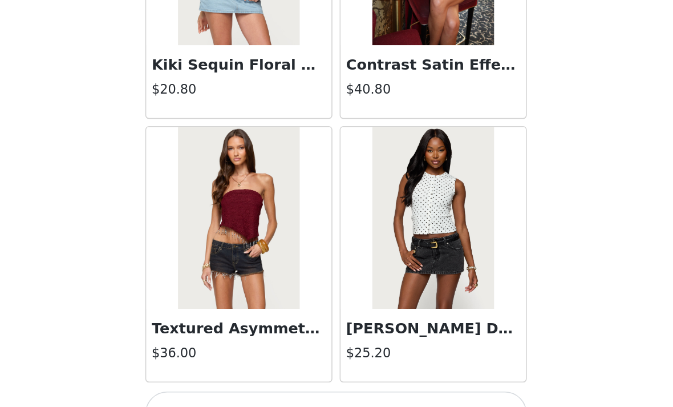
click at [217, 374] on button "Load More" at bounding box center [337, 387] width 240 height 27
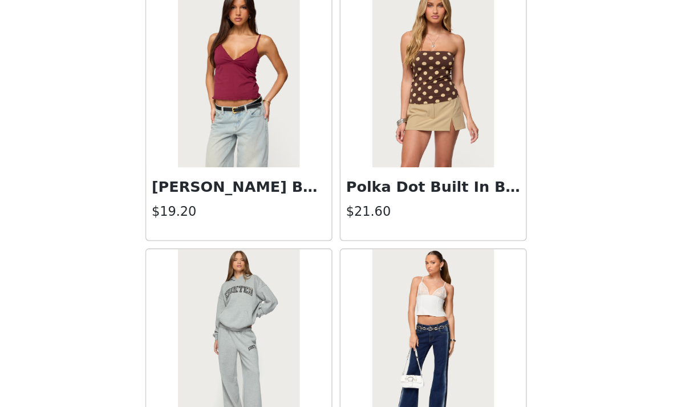
scroll to position [12030, 0]
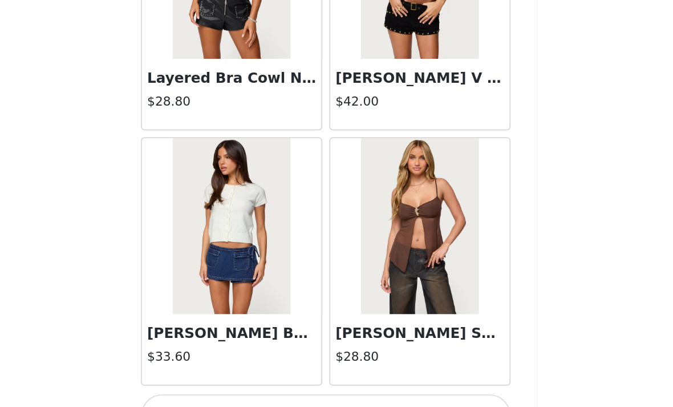
scroll to position [12915, 0]
click at [217, 374] on button "Load More" at bounding box center [337, 387] width 240 height 27
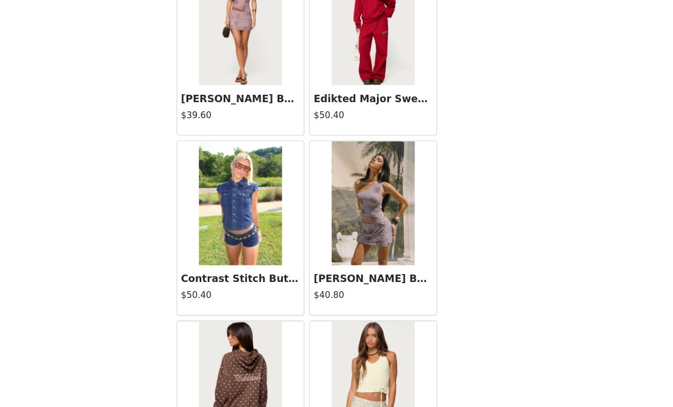
scroll to position [514, 0]
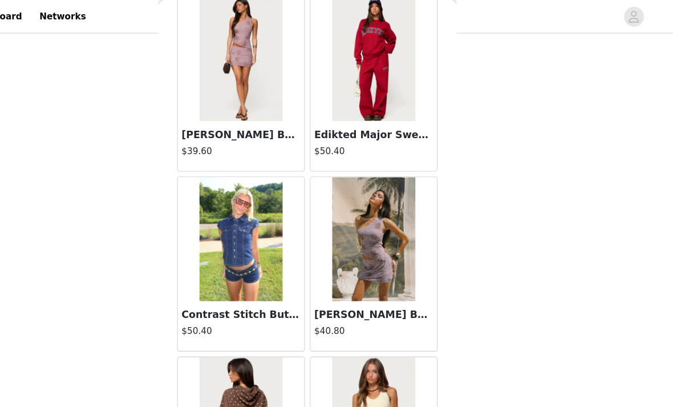
click at [221, 287] on h3 "Contrast Stitch Button Up Denim Shirt" at bounding box center [275, 289] width 109 height 14
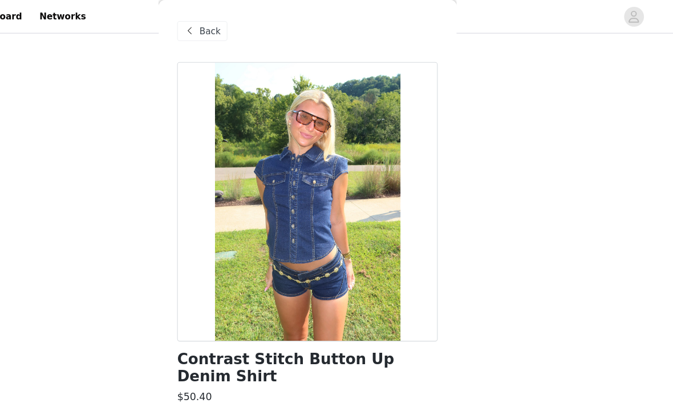
scroll to position [0, 0]
click at [237, 27] on span "Back" at bounding box center [246, 29] width 19 height 12
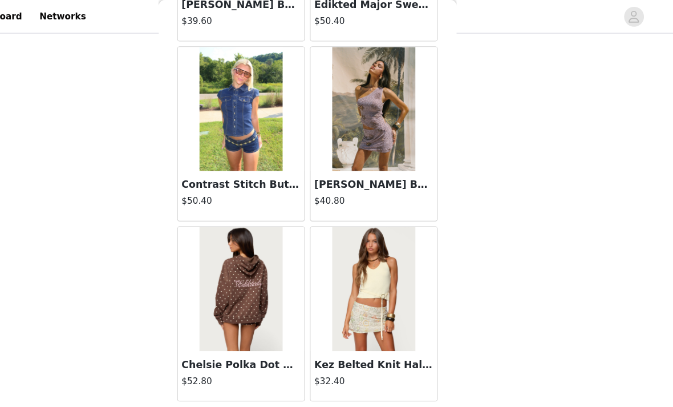
scroll to position [14568, 0]
click at [217, 383] on button "Load More" at bounding box center [337, 388] width 240 height 27
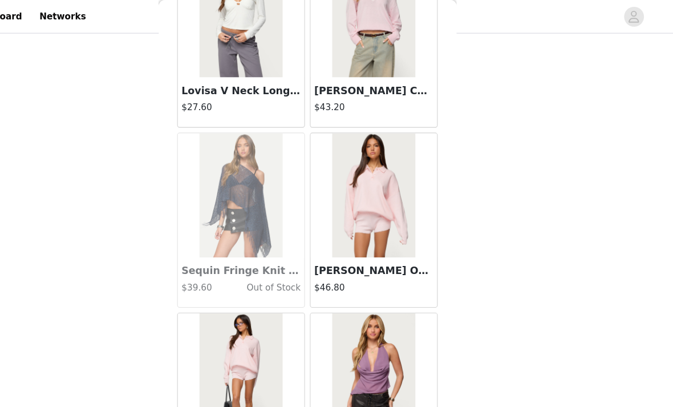
scroll to position [15811, 0]
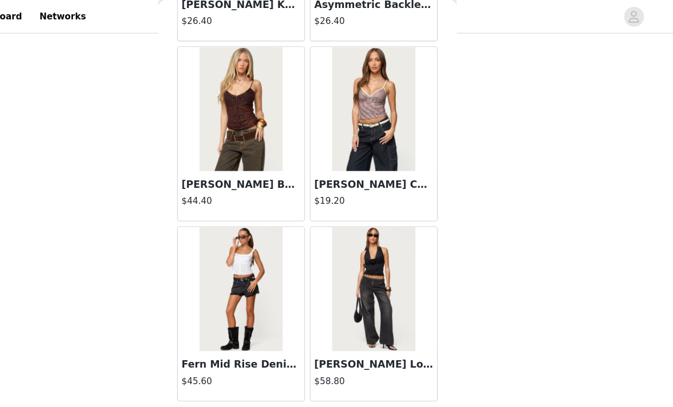
click at [217, 383] on button "Load More" at bounding box center [337, 388] width 240 height 27
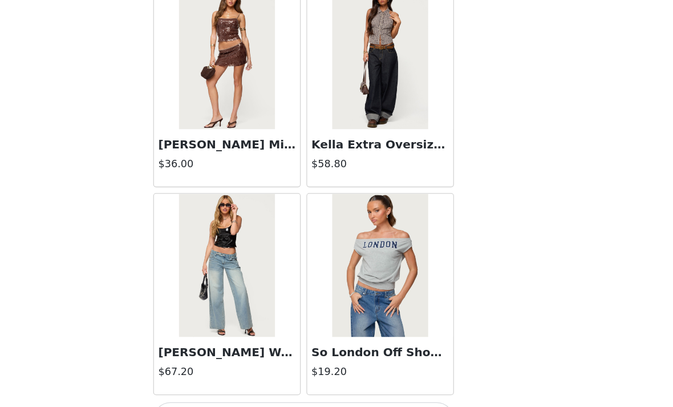
scroll to position [463, 0]
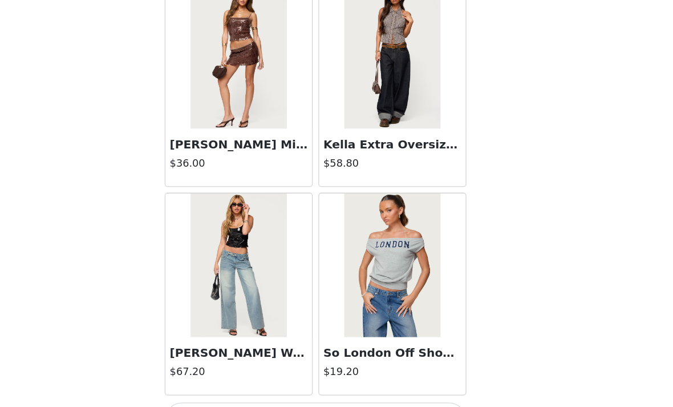
click at [217, 374] on button "Load More" at bounding box center [337, 387] width 240 height 27
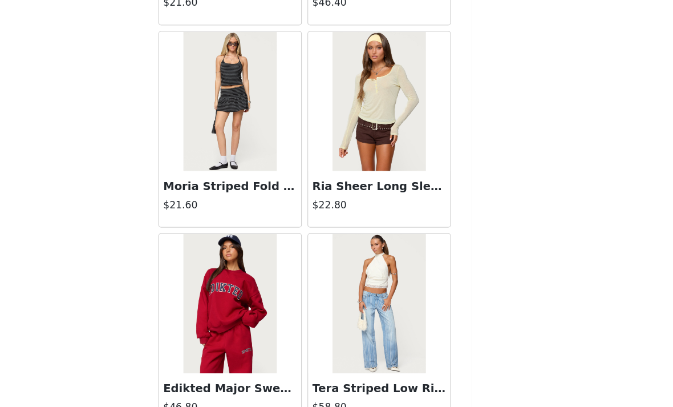
scroll to position [19008, 0]
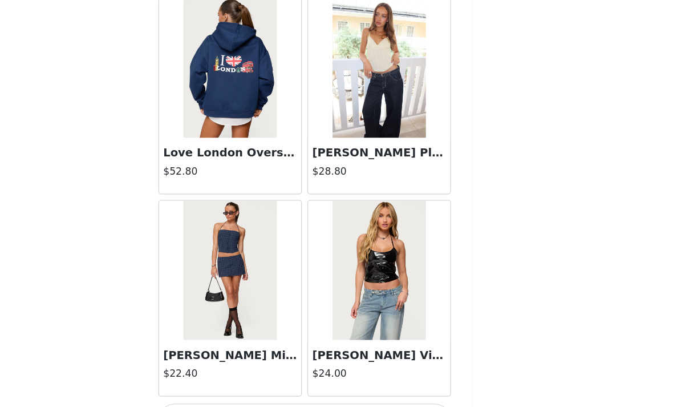
click at [217, 374] on button "Load More" at bounding box center [337, 387] width 240 height 27
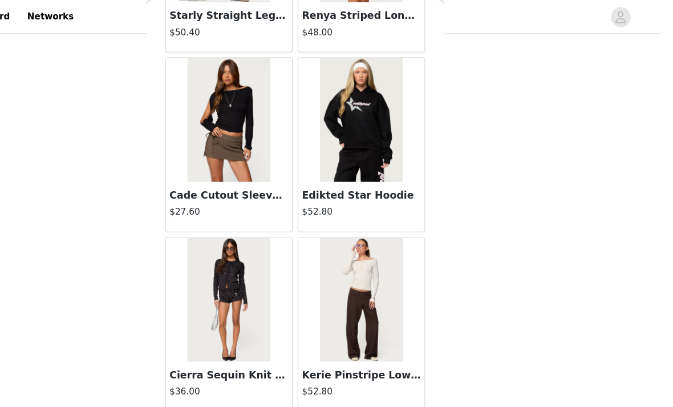
scroll to position [499, 0]
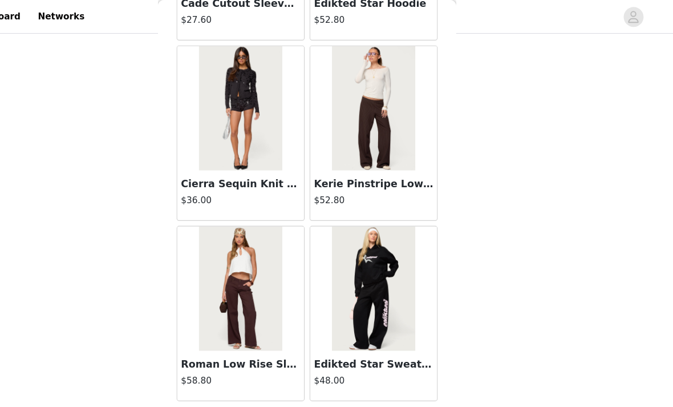
click at [217, 379] on button "Load More" at bounding box center [337, 387] width 240 height 27
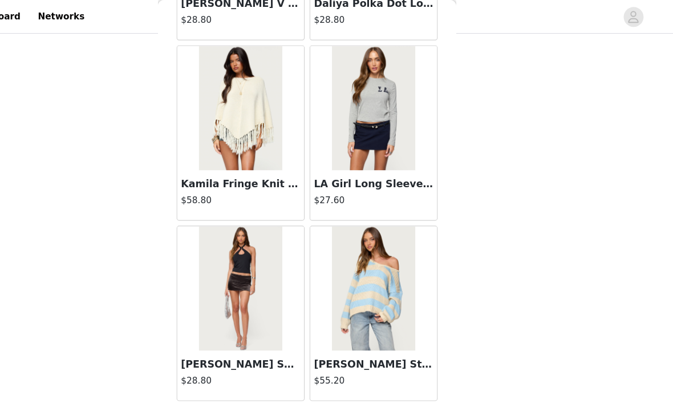
scroll to position [22838, 0]
click at [217, 366] on div "[PERSON_NAME] Satin Effect Mini Skort $28.80" at bounding box center [275, 345] width 116 height 46
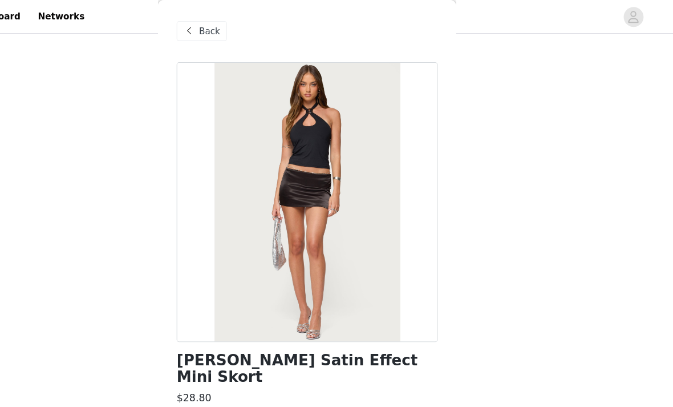
scroll to position [0, 0]
click at [221, 33] on span at bounding box center [228, 29] width 14 height 14
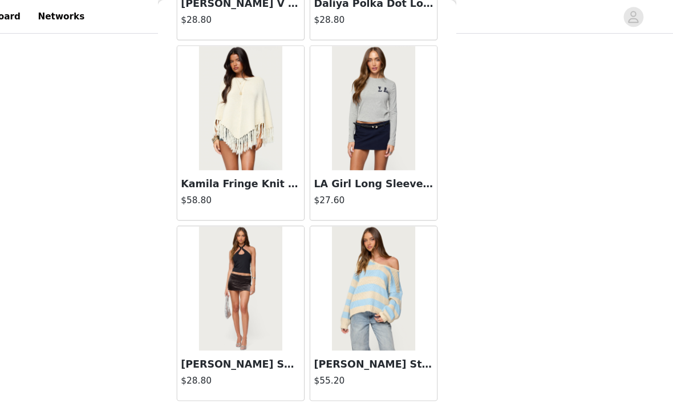
click at [223, 378] on button "Load More" at bounding box center [337, 387] width 240 height 27
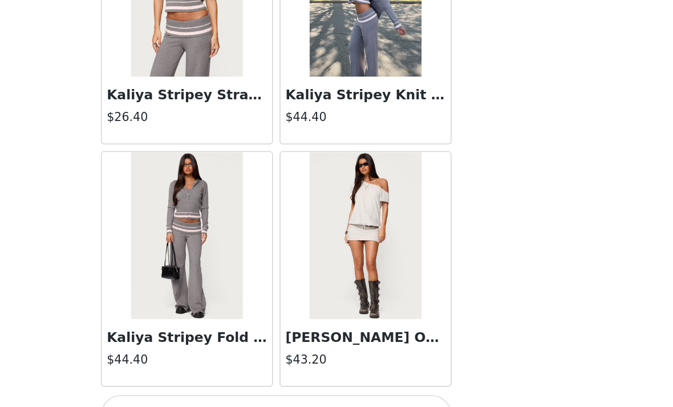
scroll to position [24492, 0]
click at [217, 374] on button "Load More" at bounding box center [337, 387] width 240 height 27
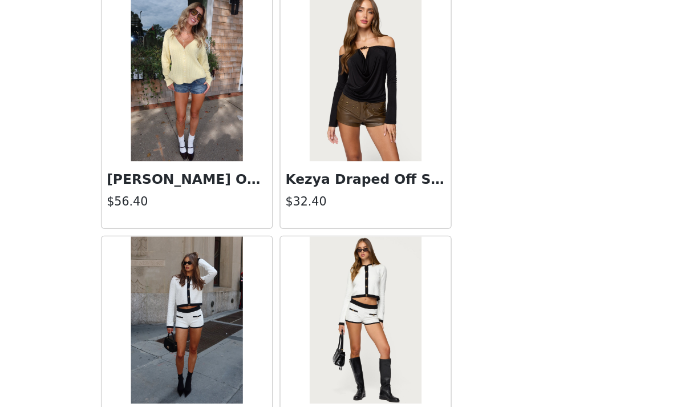
scroll to position [25922, 0]
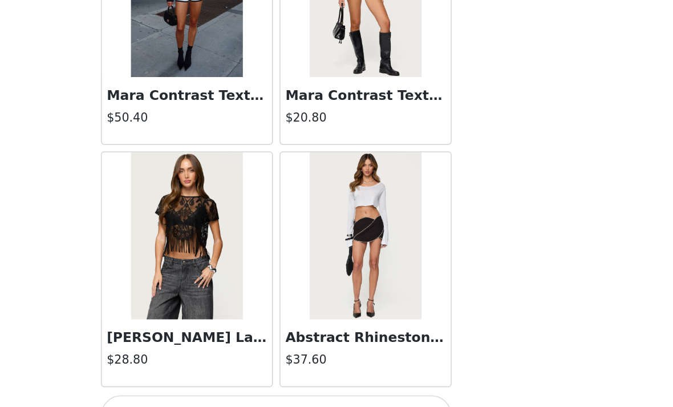
click at [217, 374] on button "Load More" at bounding box center [337, 387] width 240 height 27
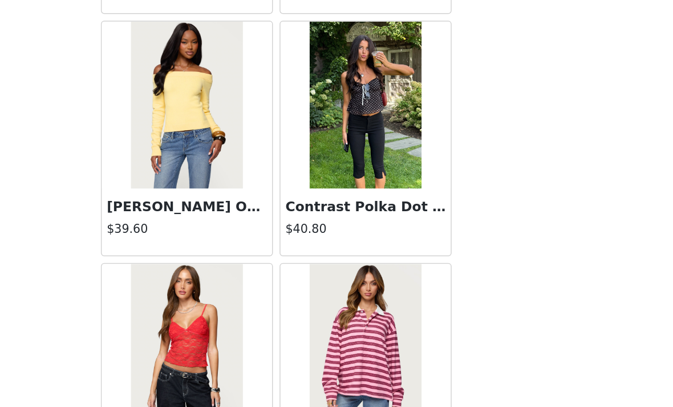
scroll to position [27061, 0]
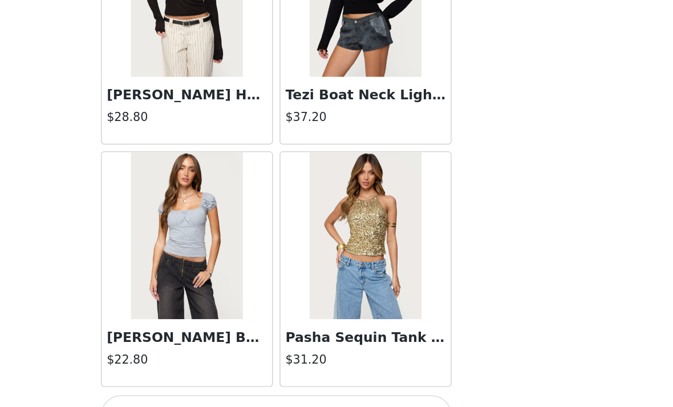
click at [217, 374] on button "Load More" at bounding box center [337, 387] width 240 height 27
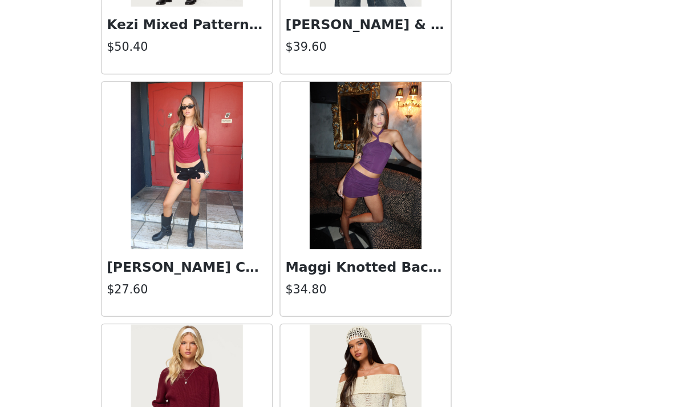
scroll to position [29334, 0]
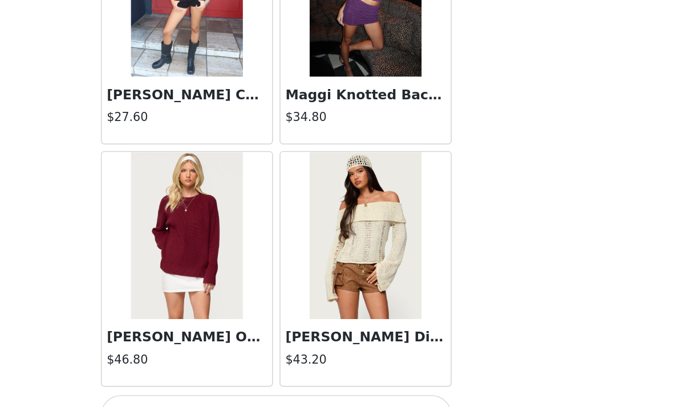
click at [217, 374] on button "Load More" at bounding box center [337, 387] width 240 height 27
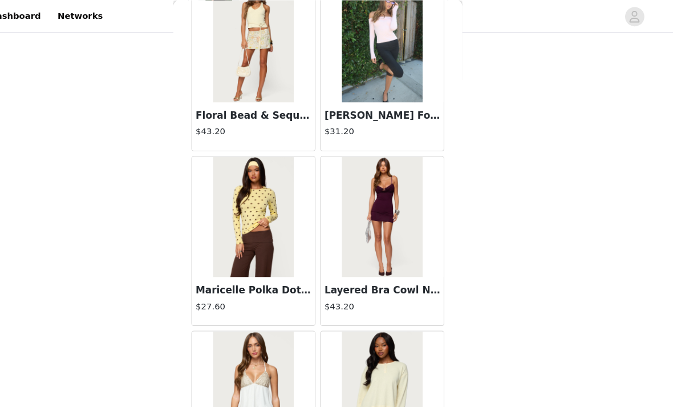
scroll to position [500, 0]
click at [343, 276] on h3 "Layered Bra Cowl Neck Mini Dress" at bounding box center [397, 275] width 109 height 14
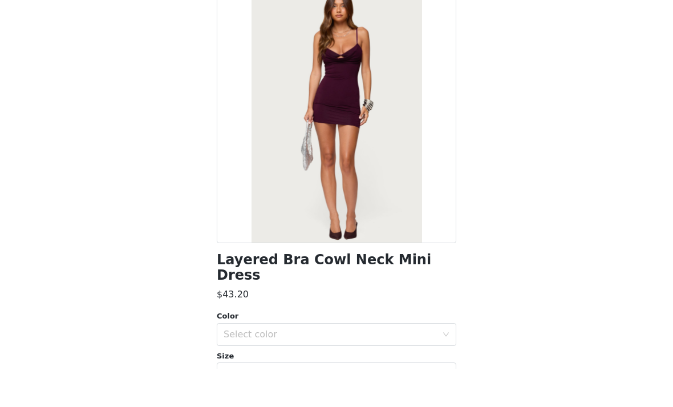
scroll to position [455, 0]
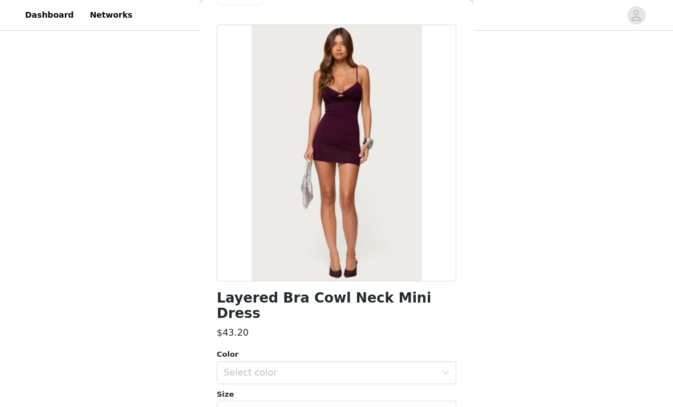
click at [234, 367] on div "Select color" at bounding box center [330, 372] width 213 height 11
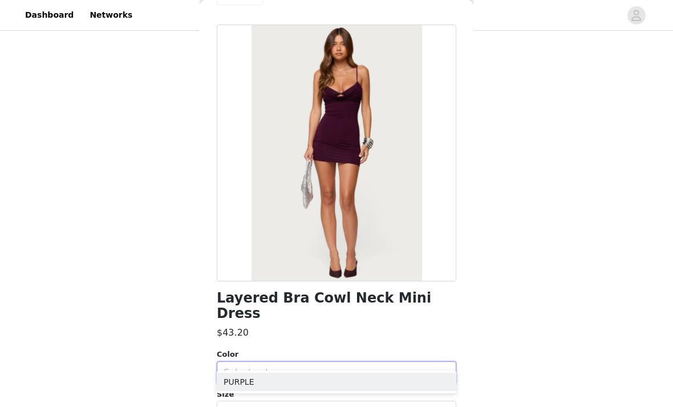
click at [234, 385] on li "PURPLE" at bounding box center [337, 381] width 240 height 18
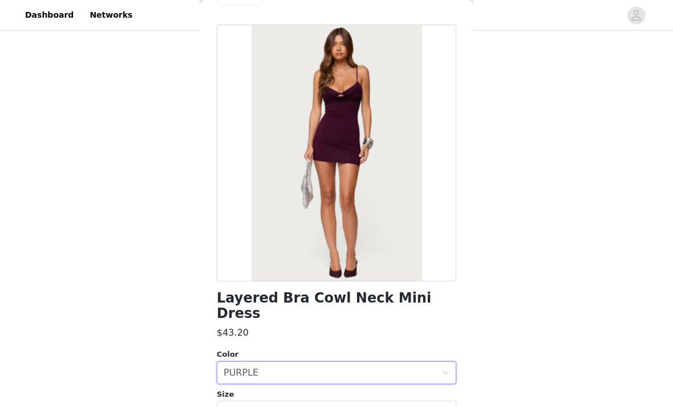
click at [242, 406] on div "Select size" at bounding box center [330, 411] width 213 height 11
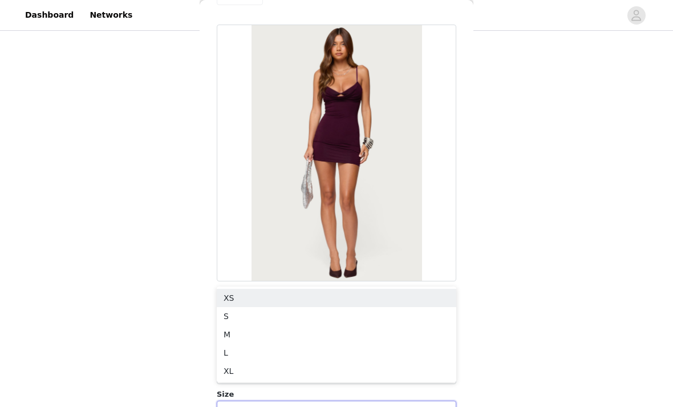
click at [229, 299] on li "XS" at bounding box center [337, 298] width 240 height 18
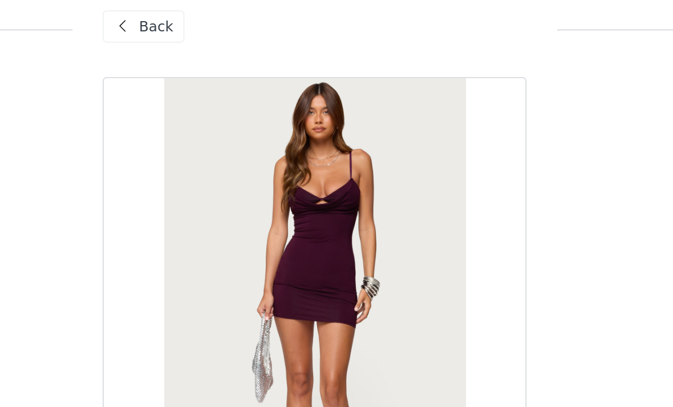
scroll to position [399, 0]
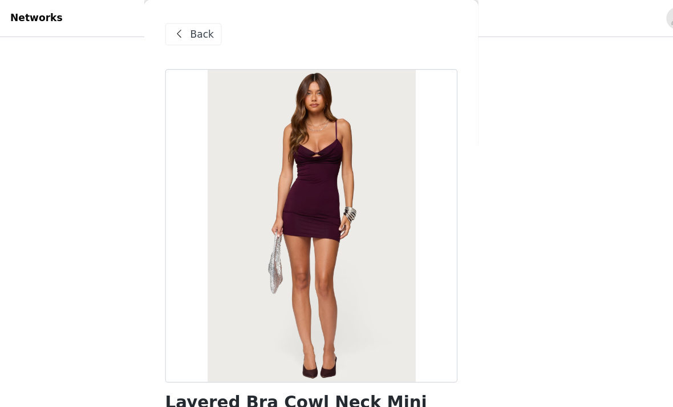
click at [221, 25] on span at bounding box center [228, 29] width 14 height 14
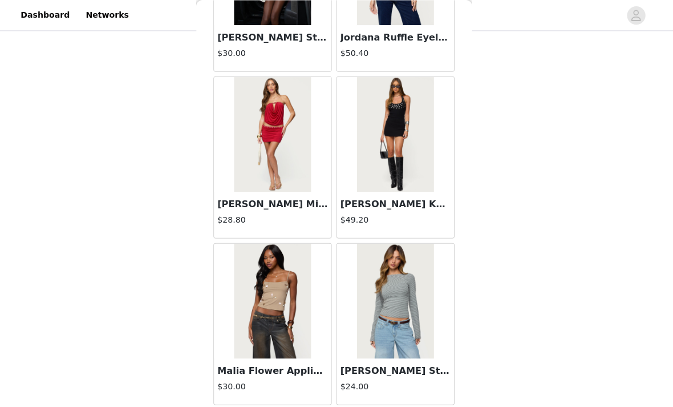
scroll to position [86, 0]
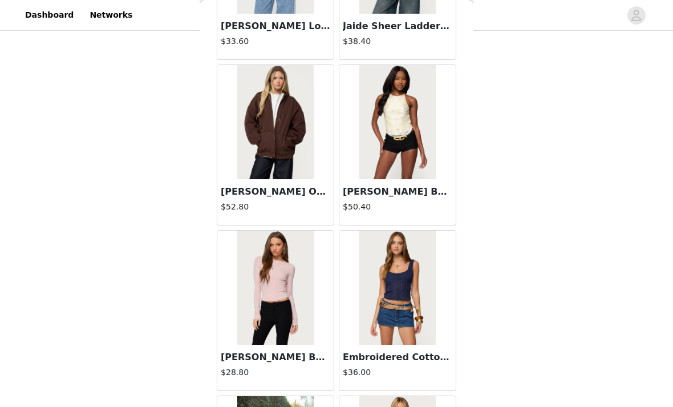
scroll to position [32574, 0]
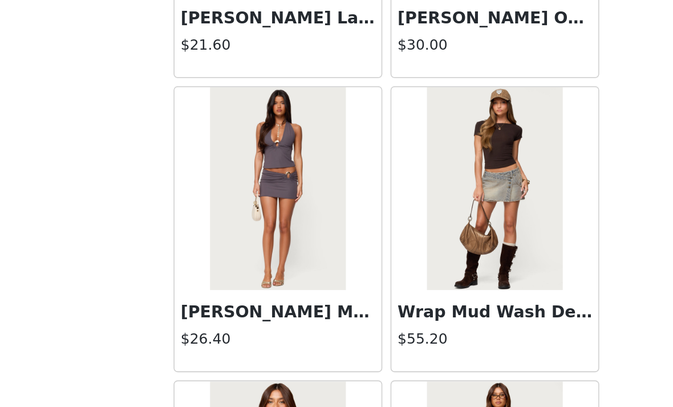
scroll to position [136, 0]
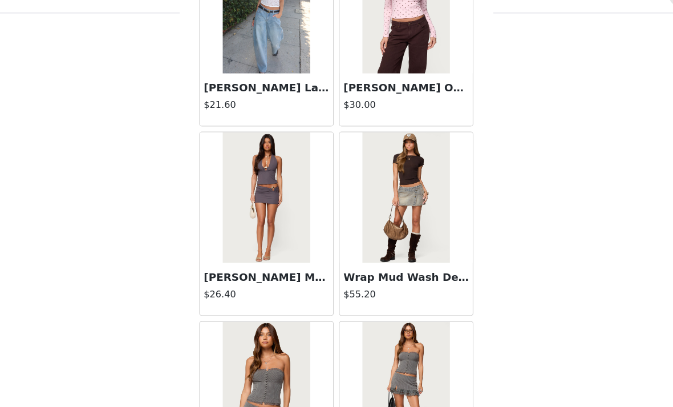
click at [221, 254] on h3 "[PERSON_NAME] Metal Ring Mini Skirt" at bounding box center [275, 261] width 109 height 14
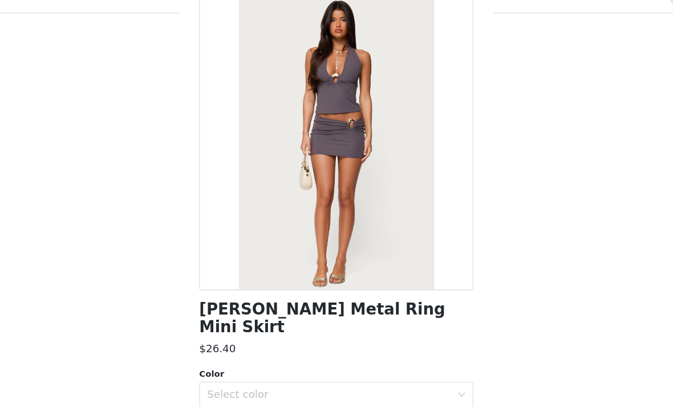
scroll to position [44, 0]
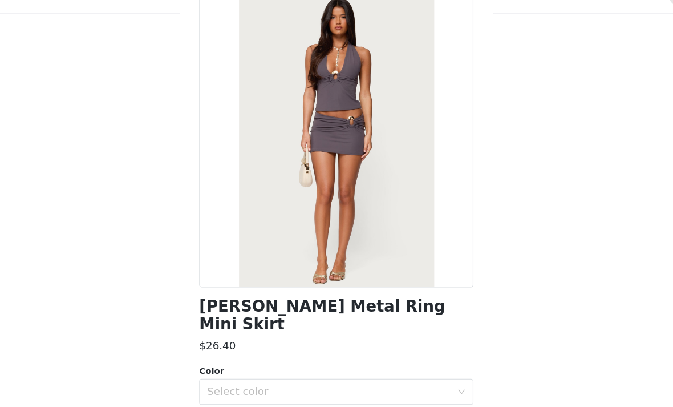
click at [224, 355] on div "Select color" at bounding box center [330, 360] width 213 height 11
click at [217, 362] on li "GRAY" at bounding box center [337, 371] width 240 height 18
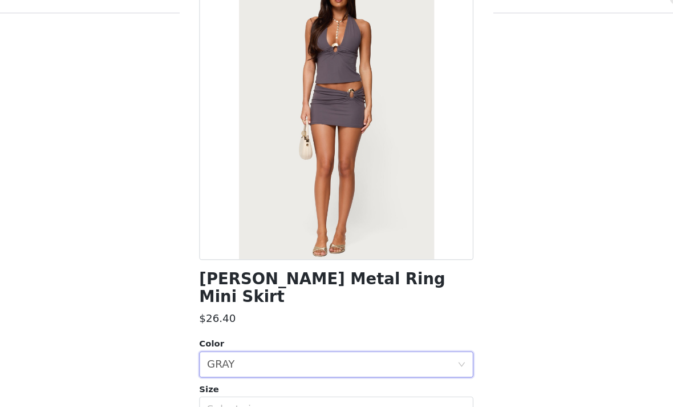
scroll to position [87, 0]
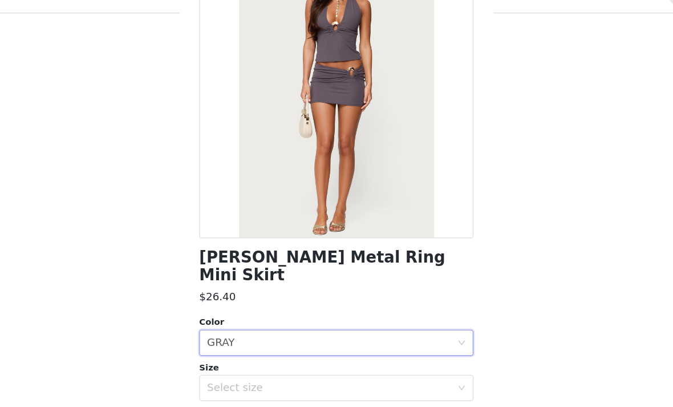
click at [224, 352] on div "Select size" at bounding box center [330, 357] width 213 height 11
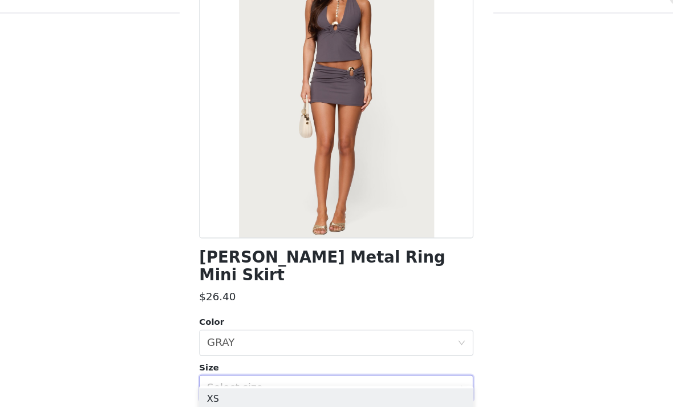
click at [217, 358] on li "XS" at bounding box center [337, 367] width 240 height 18
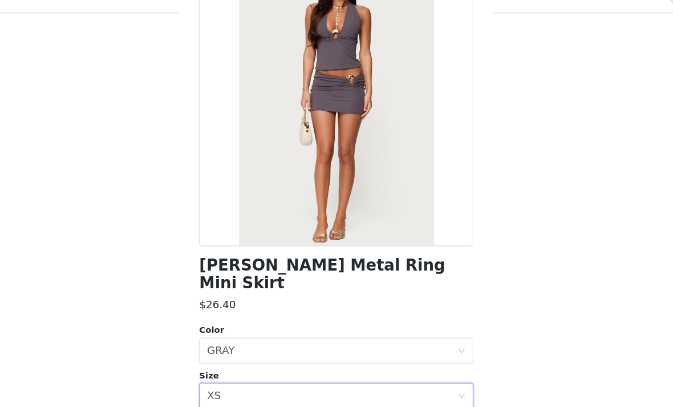
scroll to position [79, 0]
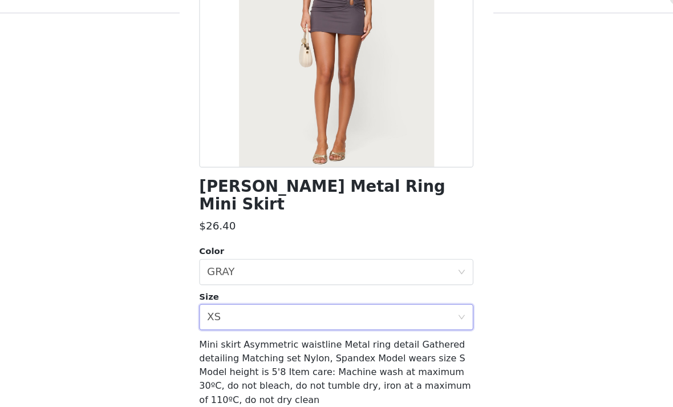
click at [217, 381] on button "Add Product" at bounding box center [337, 394] width 240 height 27
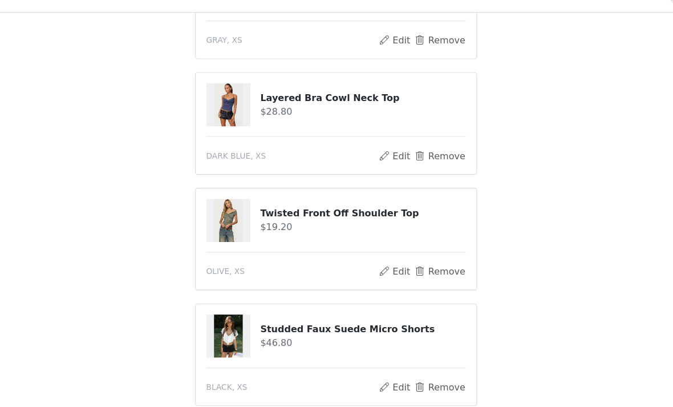
scroll to position [616, 0]
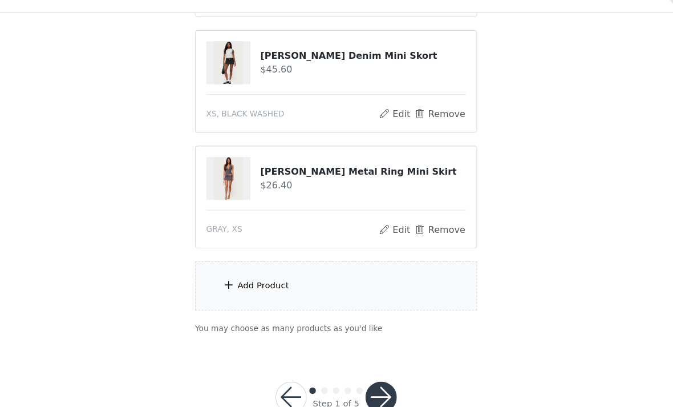
click at [237, 261] on span at bounding box center [242, 268] width 11 height 14
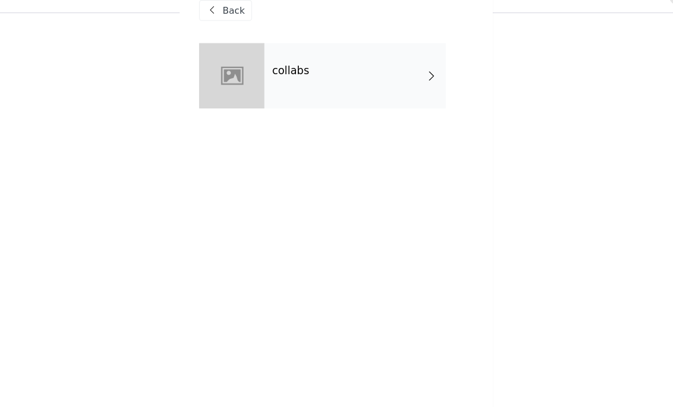
click at [223, 62] on div at bounding box center [245, 85] width 57 height 57
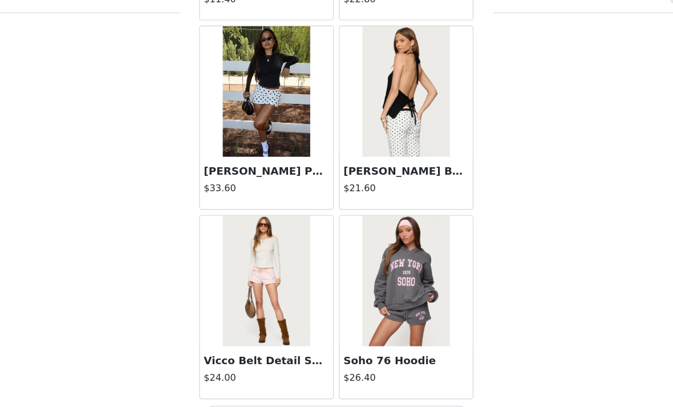
click at [238, 374] on button "Load More" at bounding box center [337, 387] width 240 height 27
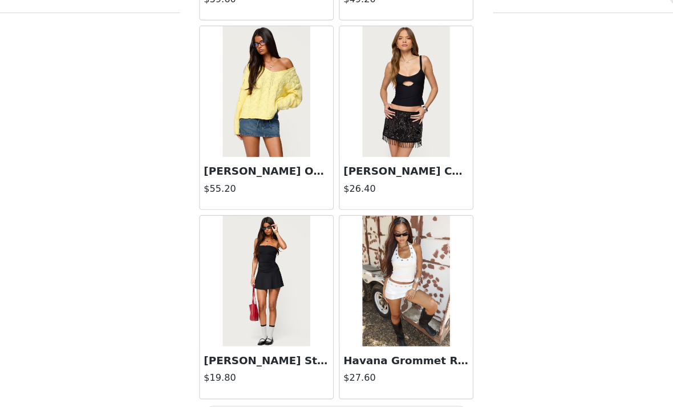
scroll to position [2992, 0]
click at [343, 327] on h3 "Havana Grommet Ribbed Foldover Mini Skort" at bounding box center [397, 334] width 109 height 14
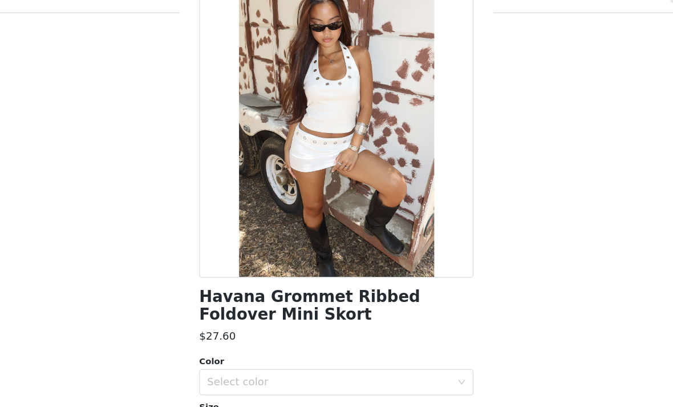
scroll to position [79, 0]
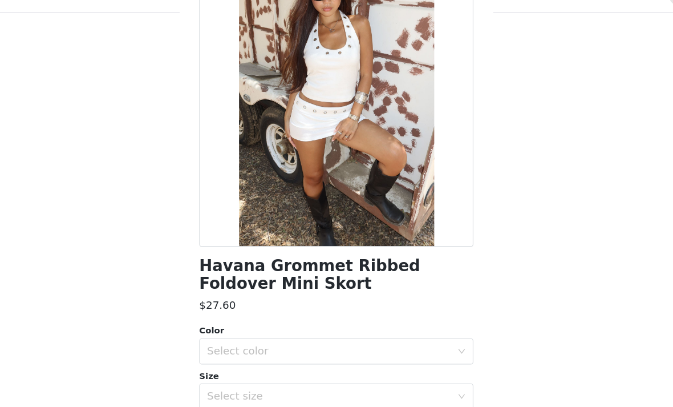
click at [224, 320] on div "Select color" at bounding box center [330, 325] width 213 height 11
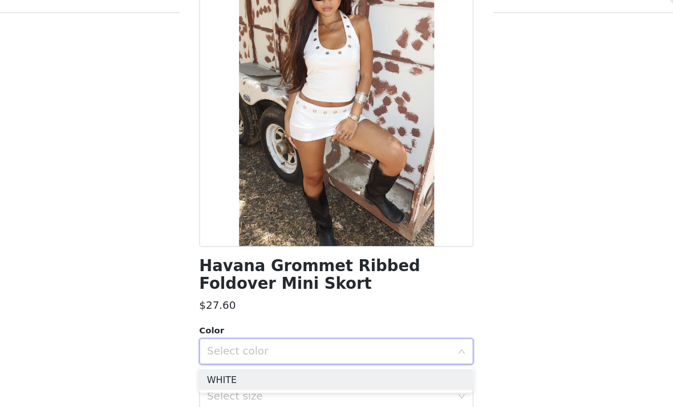
click at [217, 342] on li "WHITE" at bounding box center [337, 351] width 240 height 18
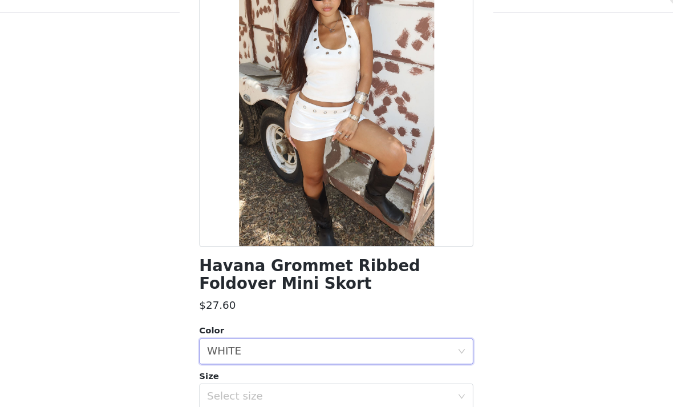
click at [224, 360] on div "Select size" at bounding box center [330, 365] width 213 height 11
click at [217, 381] on li "XS" at bounding box center [337, 390] width 240 height 18
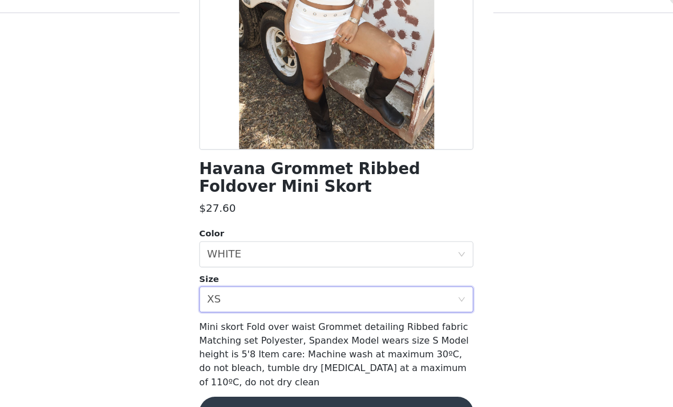
scroll to position [163, 0]
click at [217, 366] on button "Add Product" at bounding box center [337, 379] width 240 height 27
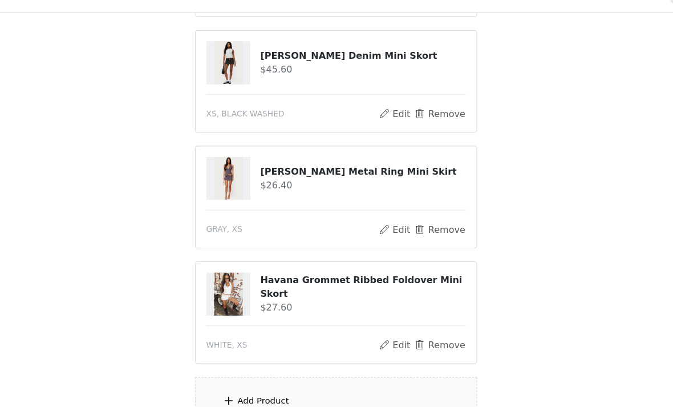
click at [237, 362] on span at bounding box center [242, 369] width 11 height 14
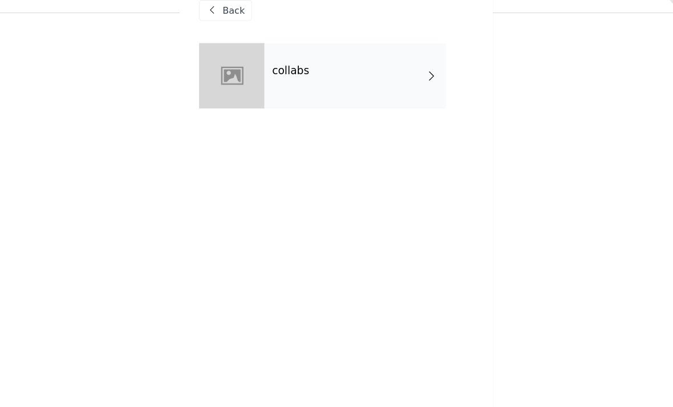
click at [274, 70] on div "collabs" at bounding box center [353, 85] width 159 height 57
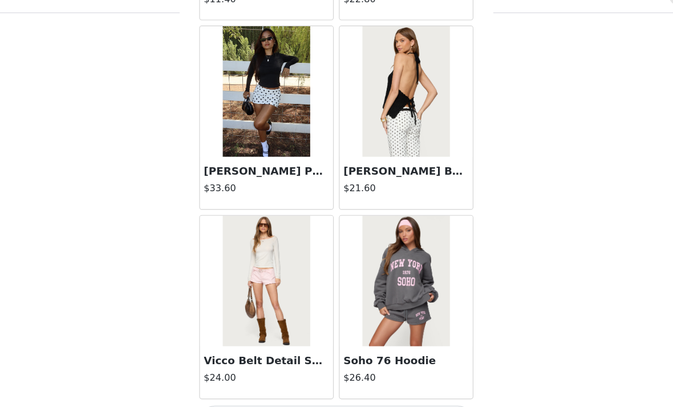
click at [225, 374] on button "Load More" at bounding box center [337, 387] width 240 height 27
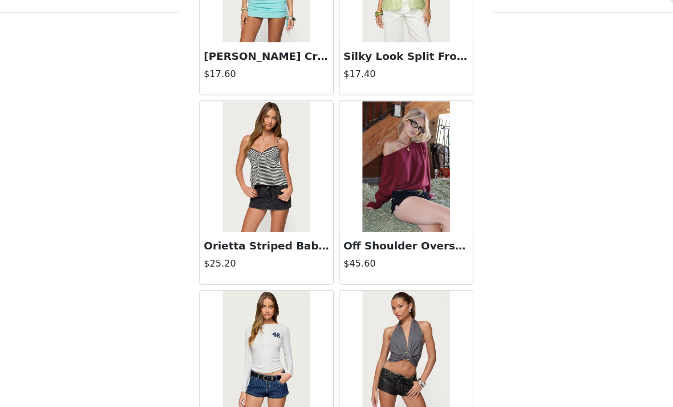
scroll to position [2457, 0]
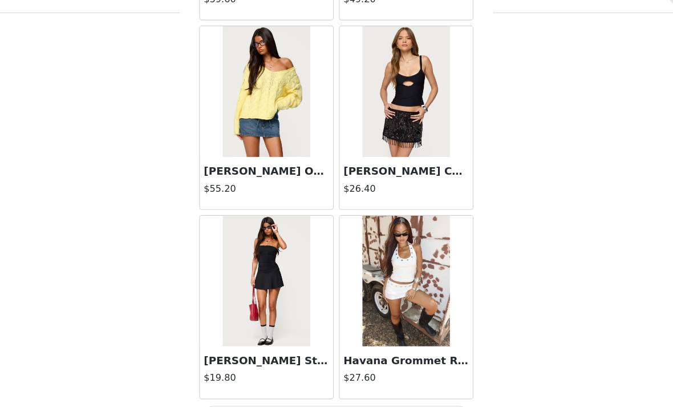
click at [234, 374] on button "Load More" at bounding box center [337, 387] width 240 height 27
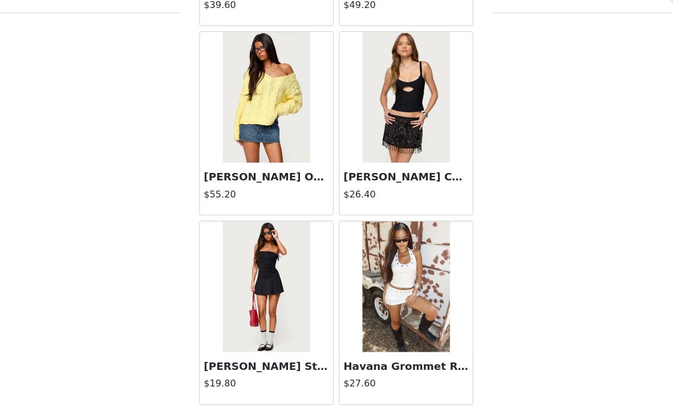
scroll to position [2987, 0]
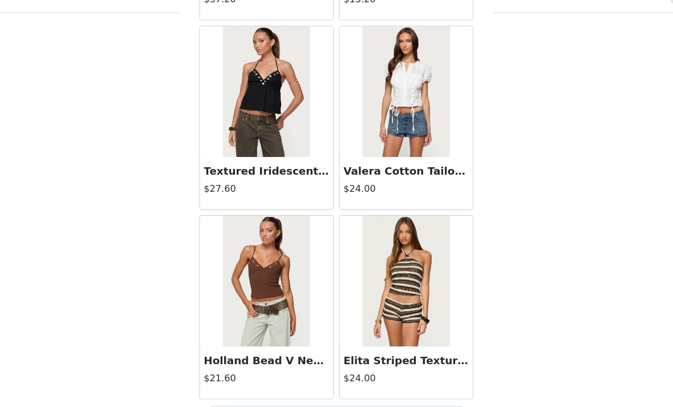
click at [217, 374] on button "Load More" at bounding box center [337, 387] width 240 height 27
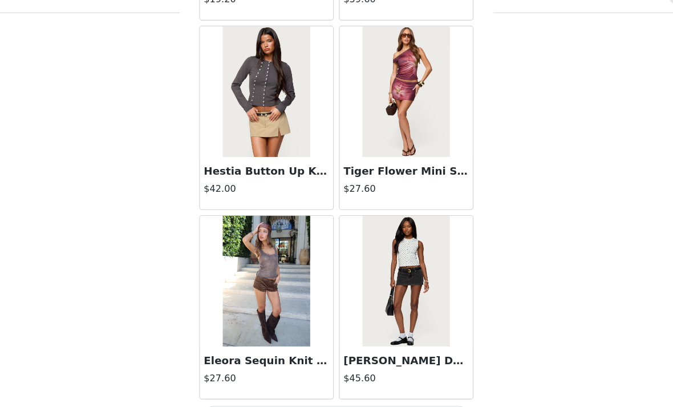
scroll to position [6295, 0]
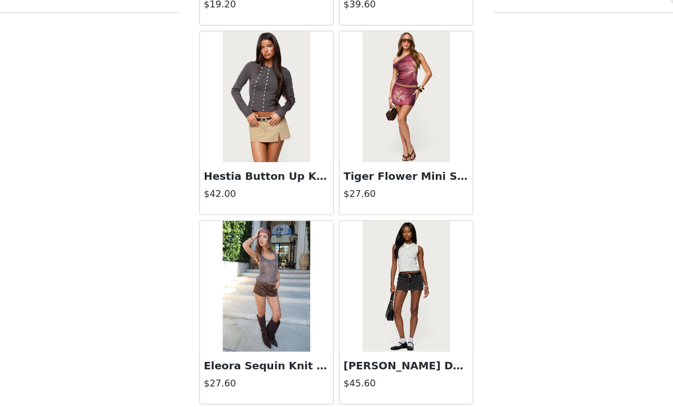
click at [218, 378] on button "Load More" at bounding box center [337, 391] width 240 height 27
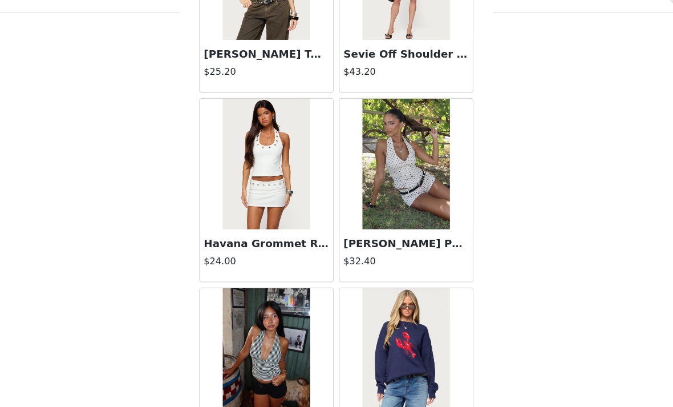
scroll to position [6746, 0]
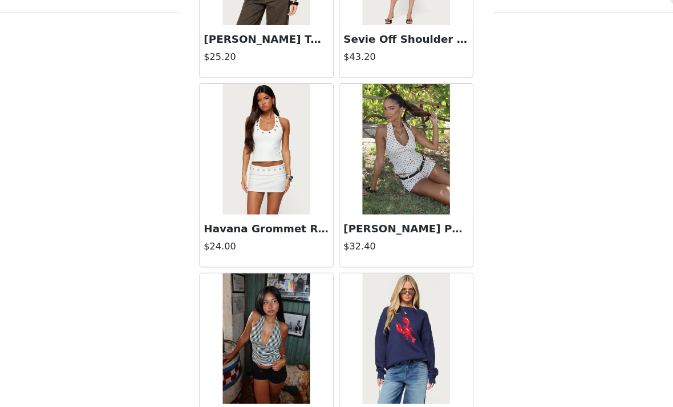
click at [237, 171] on img at bounding box center [275, 149] width 76 height 114
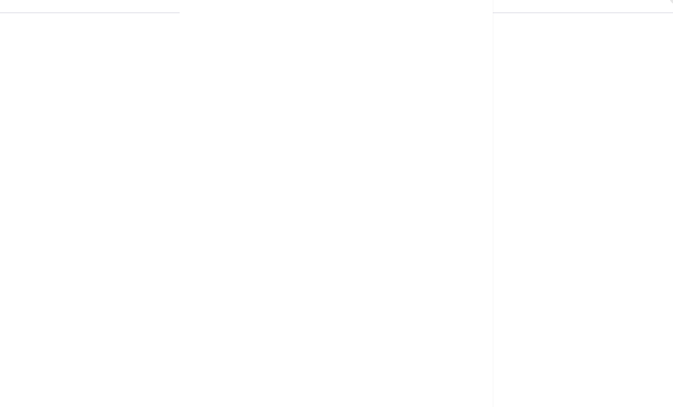
scroll to position [136, 0]
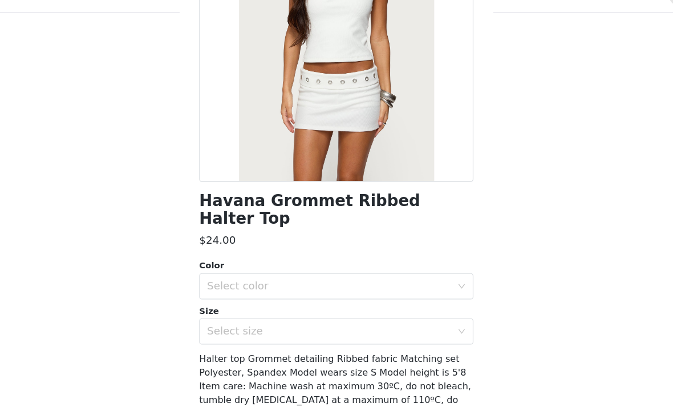
click at [224, 263] on div "Select color" at bounding box center [330, 268] width 213 height 11
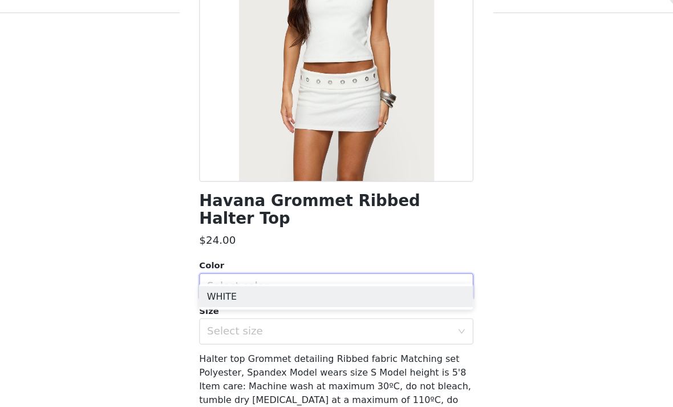
click at [217, 269] on li "WHITE" at bounding box center [337, 278] width 240 height 18
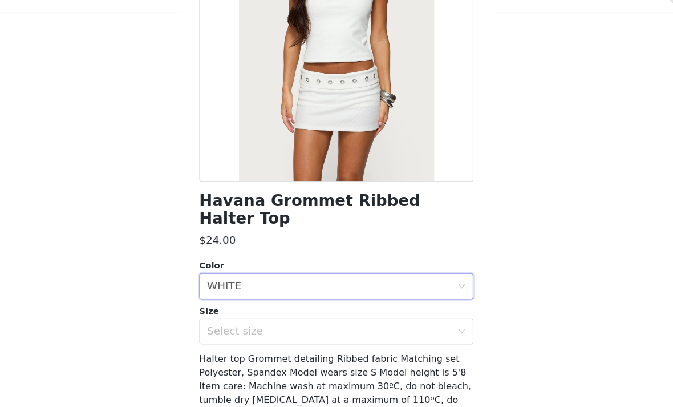
click at [224, 303] on div "Select size" at bounding box center [330, 308] width 213 height 11
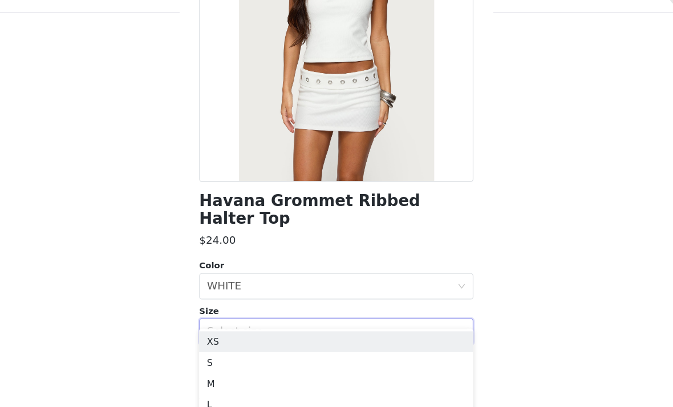
click at [217, 309] on li "XS" at bounding box center [337, 318] width 240 height 18
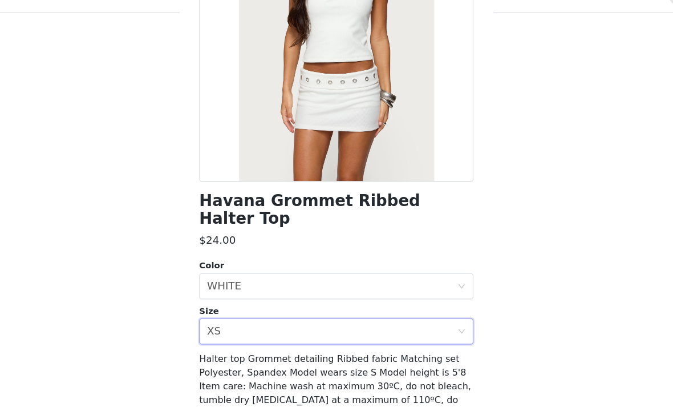
click at [217, 393] on button "Add Product" at bounding box center [337, 406] width 240 height 27
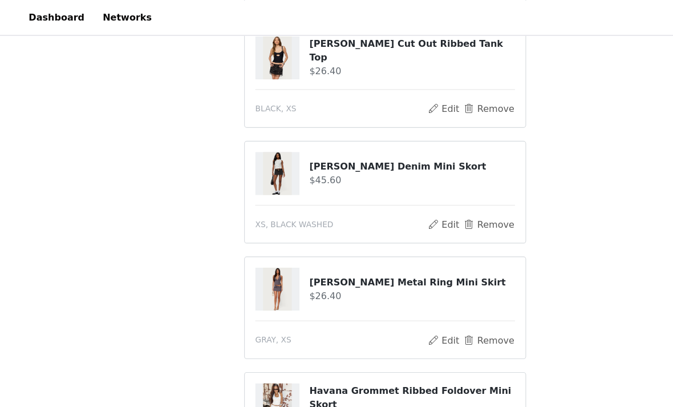
scroll to position [538, 0]
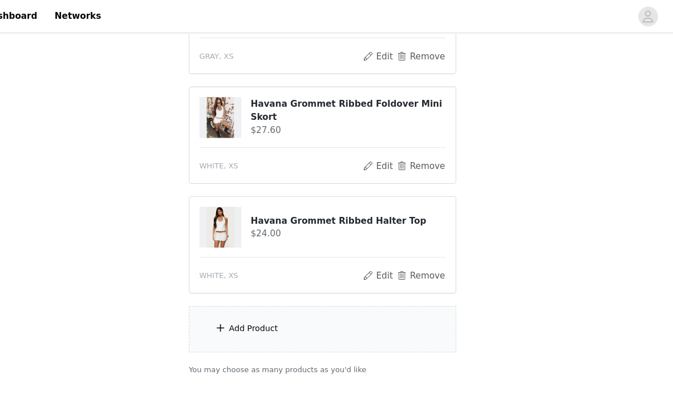
click at [213, 309] on div "Add Product" at bounding box center [336, 303] width 246 height 43
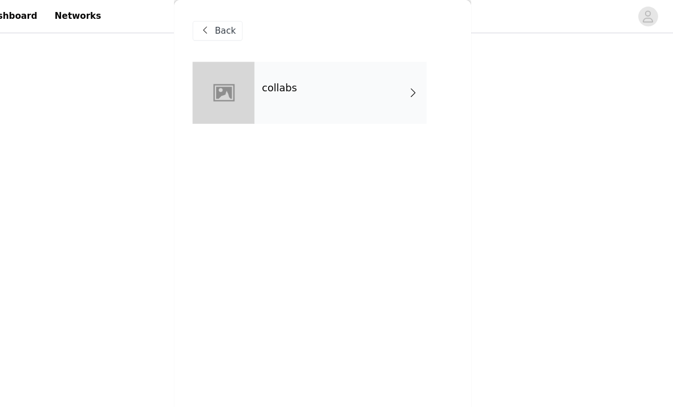
scroll to position [785, 0]
click at [281, 85] on h4 "collabs" at bounding box center [297, 81] width 33 height 10
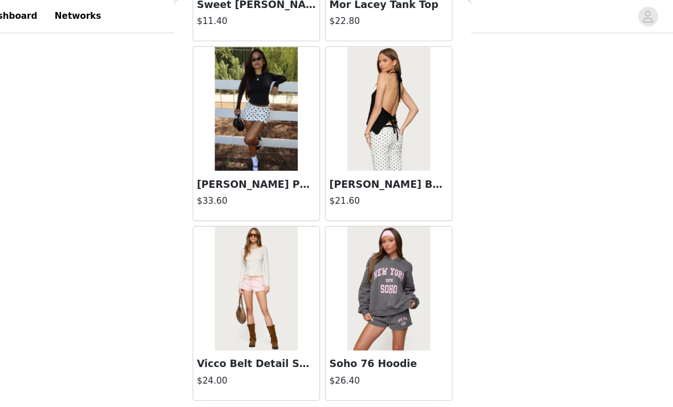
scroll to position [1337, 0]
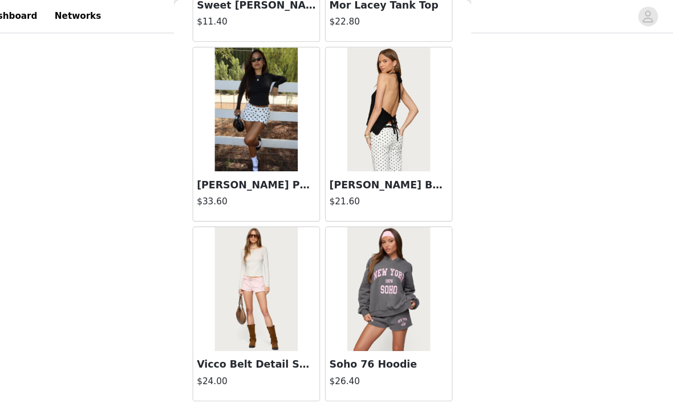
click at [222, 388] on button "Load More" at bounding box center [337, 388] width 240 height 27
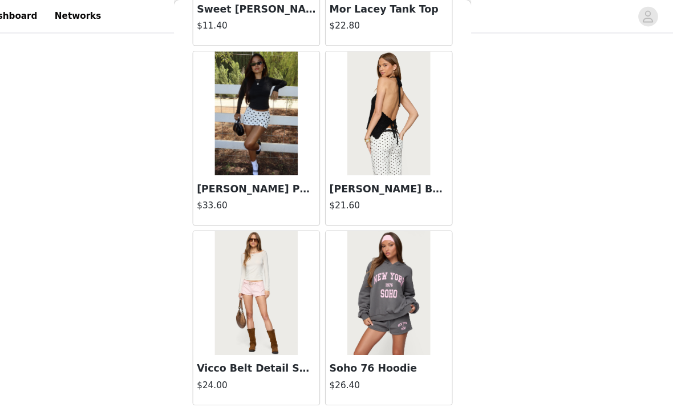
scroll to position [1332, 0]
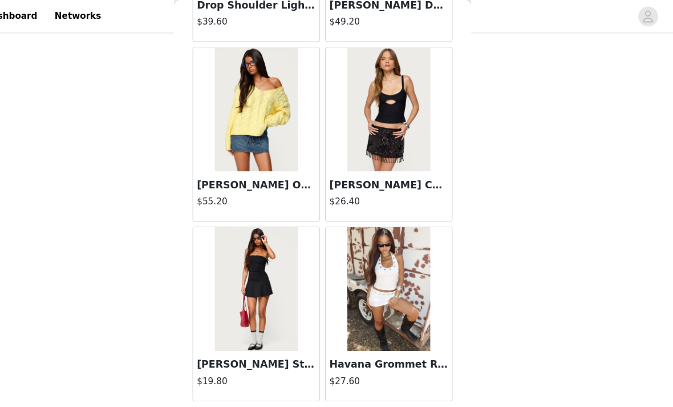
click at [225, 389] on button "Load More" at bounding box center [337, 388] width 240 height 27
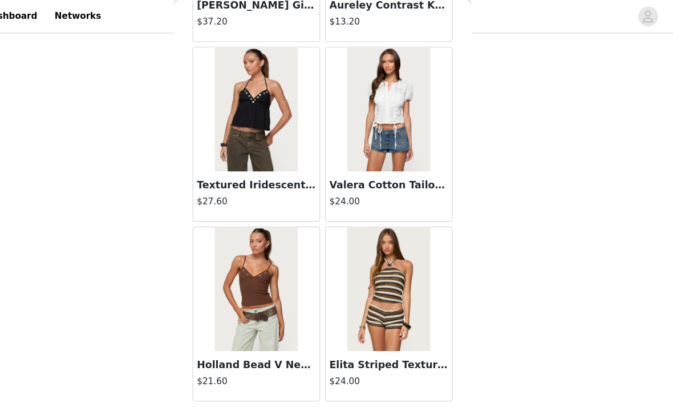
click at [217, 385] on button "Load More" at bounding box center [337, 388] width 240 height 27
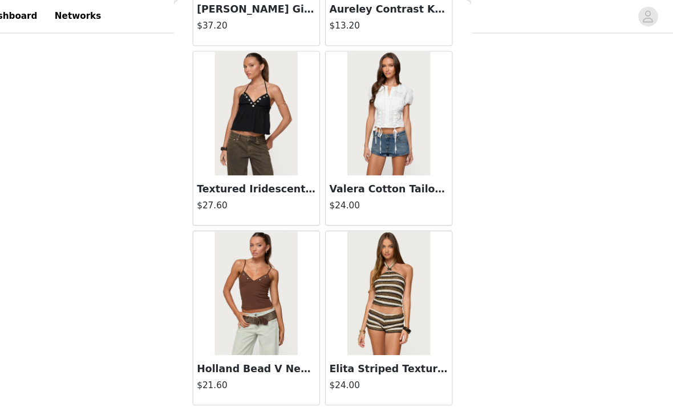
scroll to position [4639, 0]
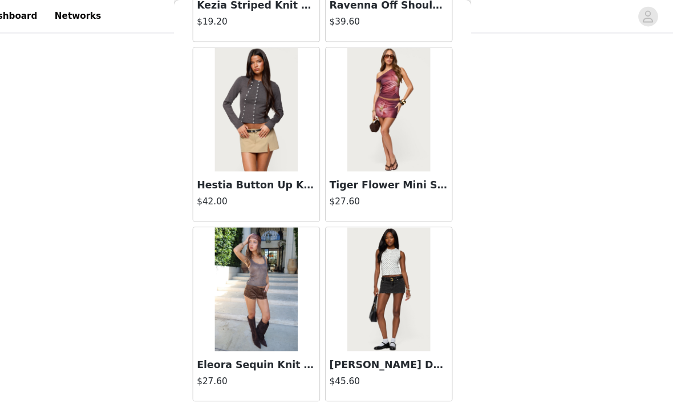
click at [217, 384] on button "Load More" at bounding box center [337, 388] width 240 height 27
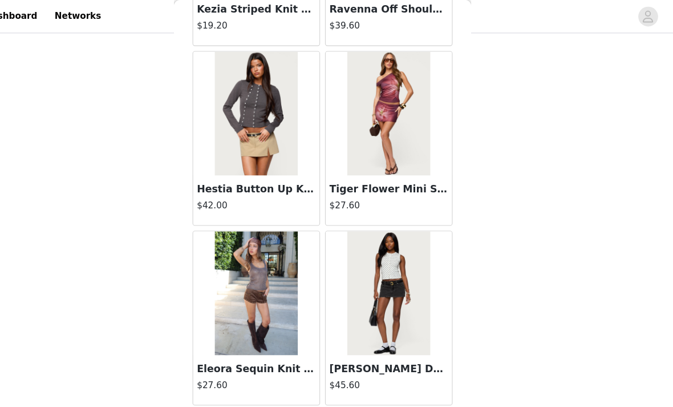
scroll to position [6293, 0]
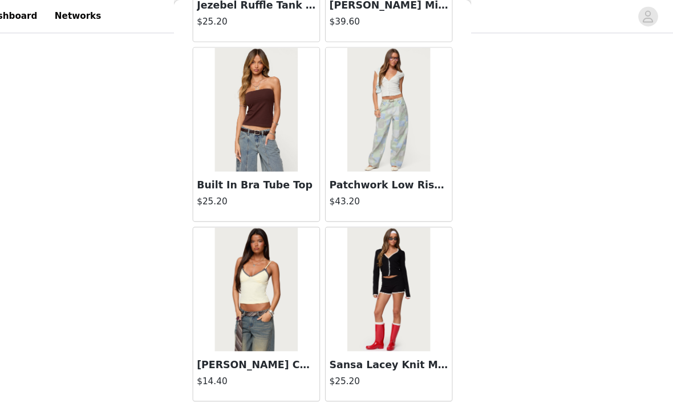
click at [221, 386] on button "Load More" at bounding box center [337, 388] width 240 height 27
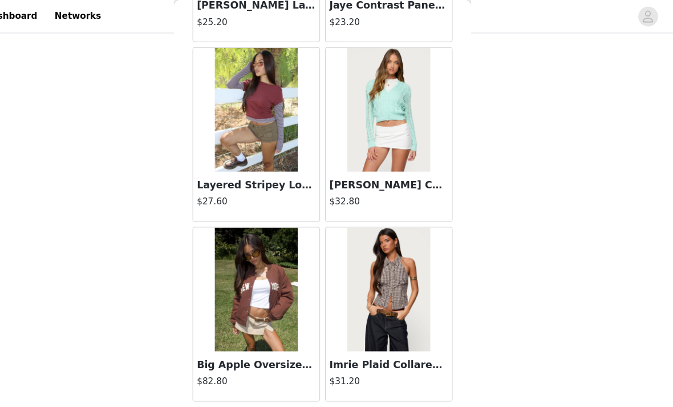
click at [217, 385] on button "Load More" at bounding box center [337, 388] width 240 height 27
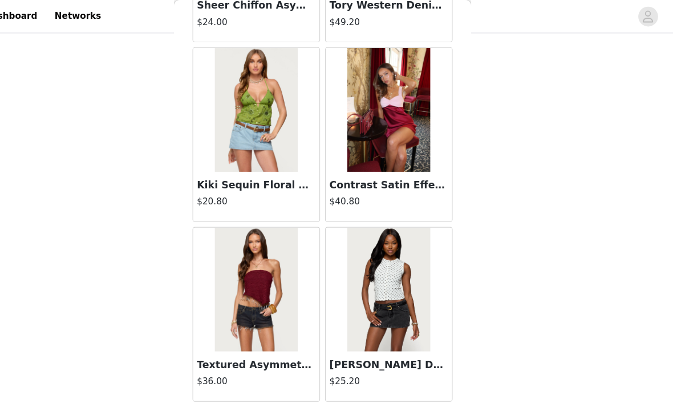
click at [227, 384] on button "Load More" at bounding box center [337, 388] width 240 height 27
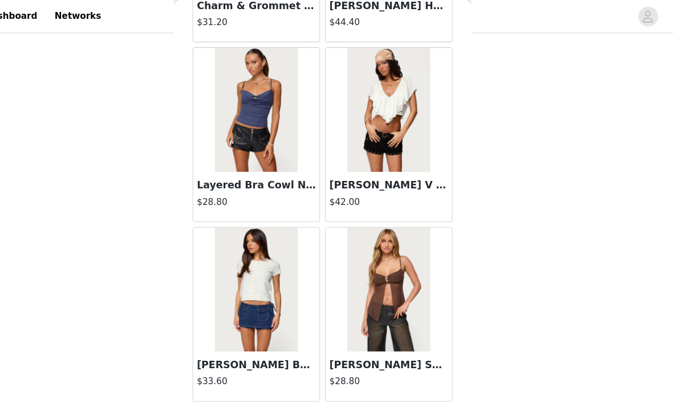
click at [225, 386] on button "Load More" at bounding box center [337, 388] width 240 height 27
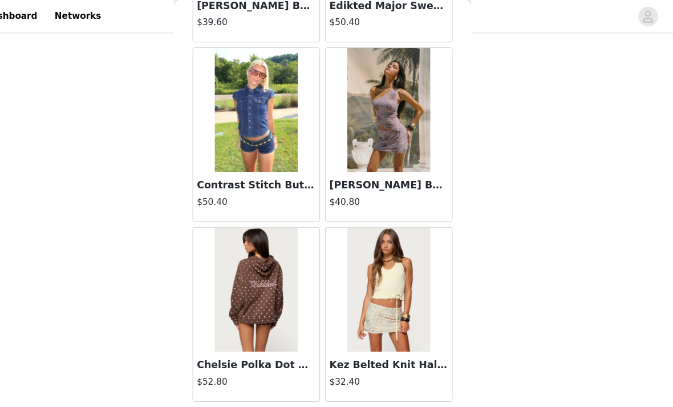
click at [224, 388] on button "Load More" at bounding box center [337, 388] width 240 height 27
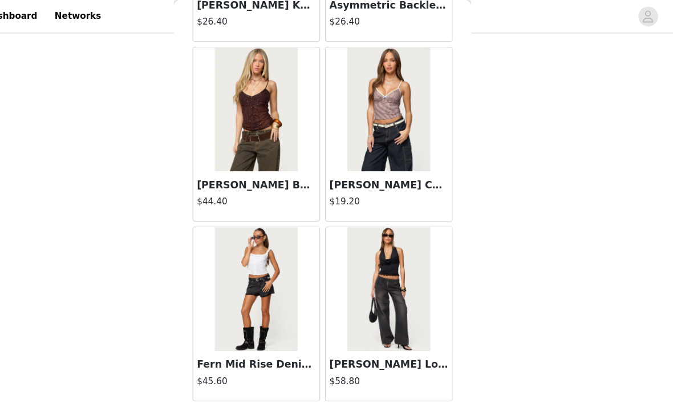
click at [219, 386] on button "Load More" at bounding box center [337, 388] width 240 height 27
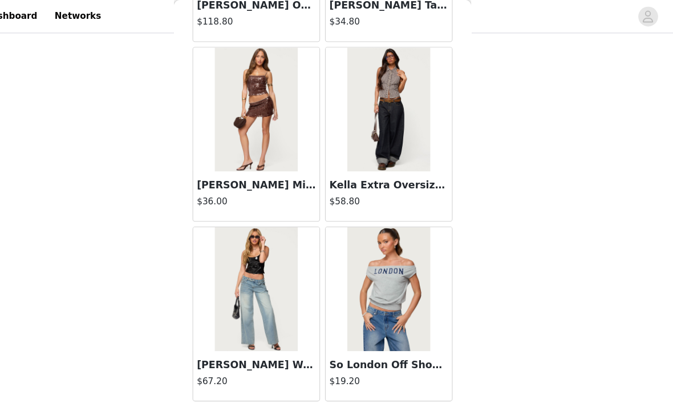
click at [219, 381] on button "Load More" at bounding box center [337, 388] width 240 height 27
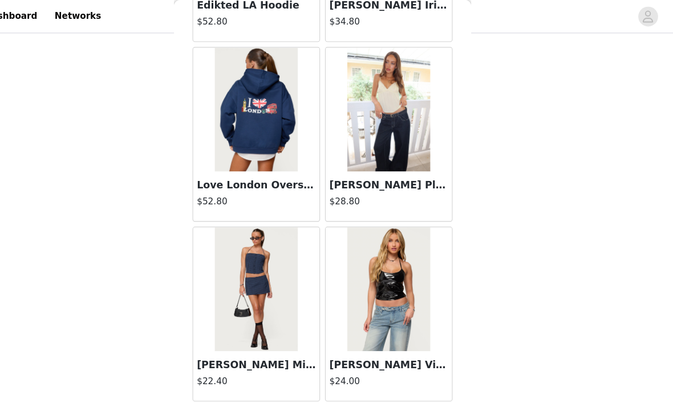
click at [217, 369] on article "[PERSON_NAME] Mini Skort $22.40" at bounding box center [275, 289] width 117 height 161
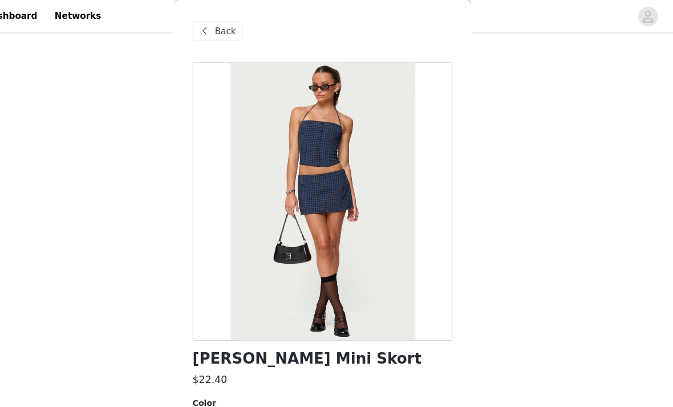
scroll to position [0, 0]
click at [221, 30] on span at bounding box center [228, 29] width 14 height 14
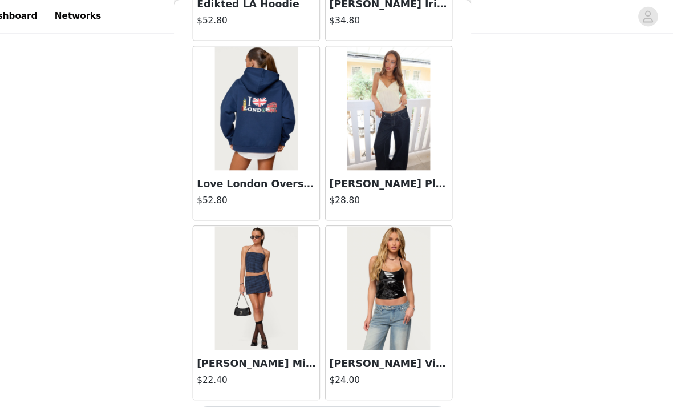
scroll to position [19528, 0]
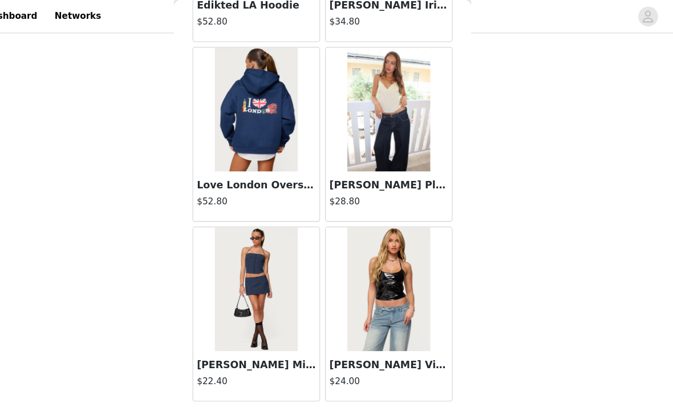
click at [251, 390] on button "Load More" at bounding box center [337, 388] width 240 height 27
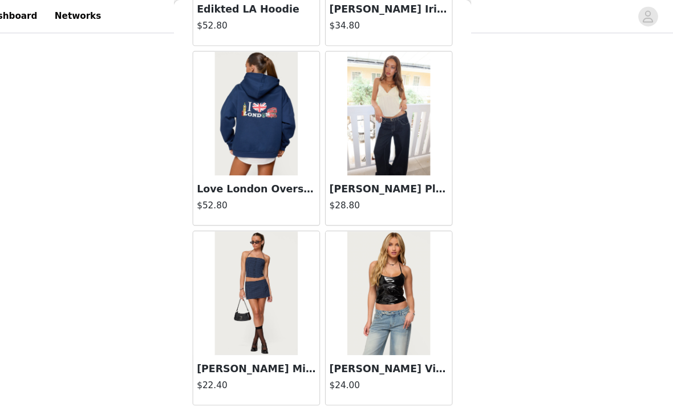
scroll to position [19523, 0]
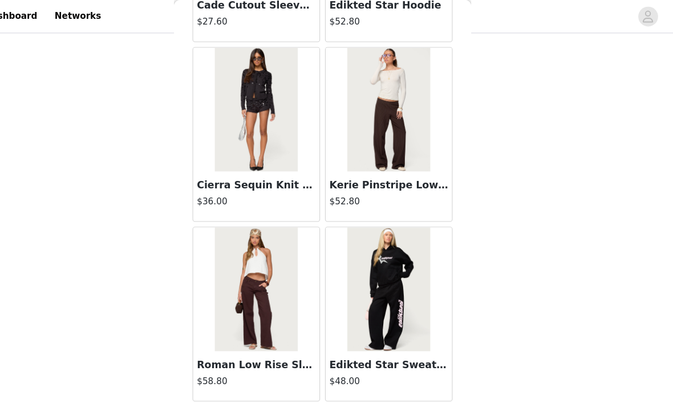
click at [224, 388] on button "Load More" at bounding box center [337, 388] width 240 height 27
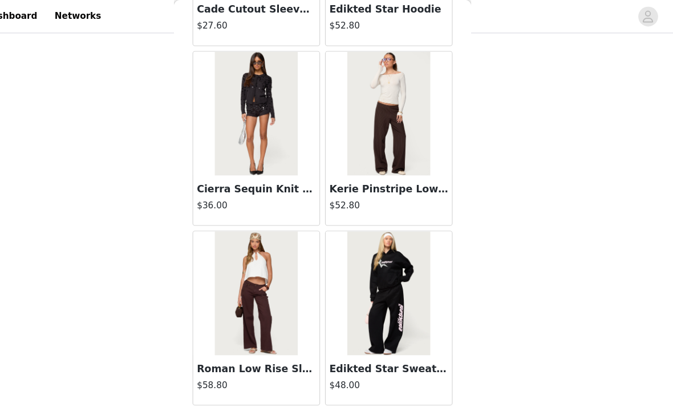
scroll to position [21177, 0]
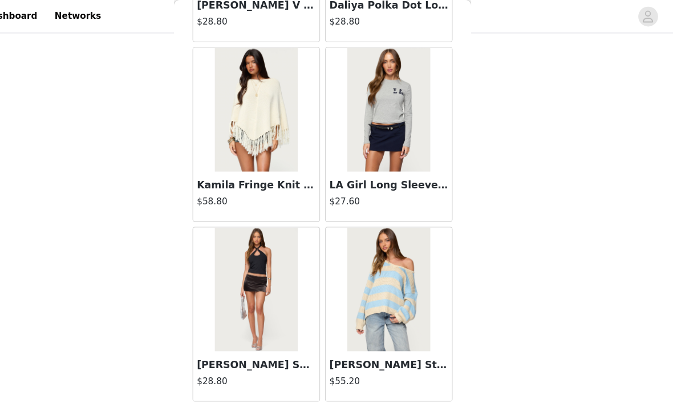
click at [229, 384] on button "Load More" at bounding box center [337, 388] width 240 height 27
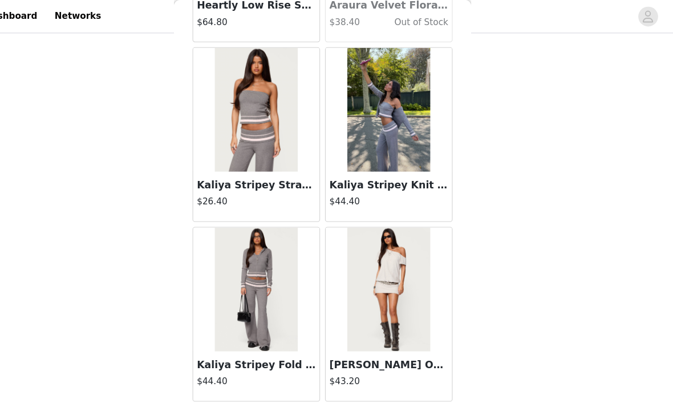
click at [230, 388] on button "Load More" at bounding box center [337, 388] width 240 height 27
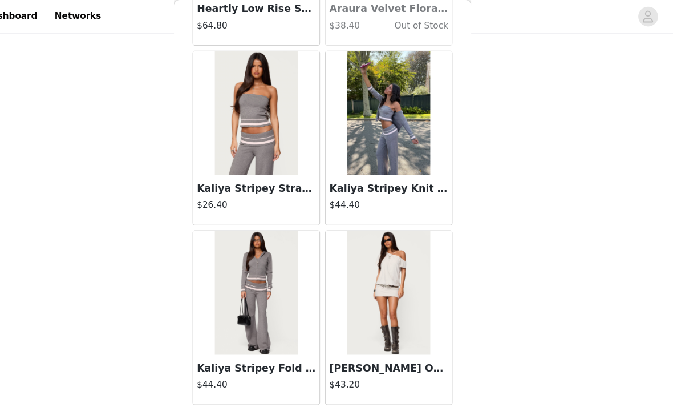
scroll to position [24485, 0]
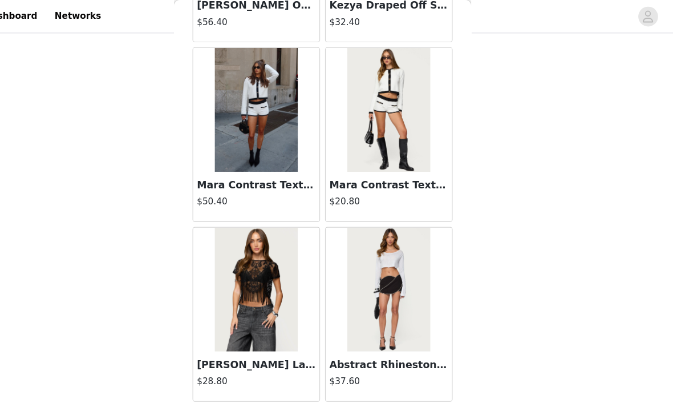
click at [217, 390] on button "Load More" at bounding box center [337, 388] width 240 height 27
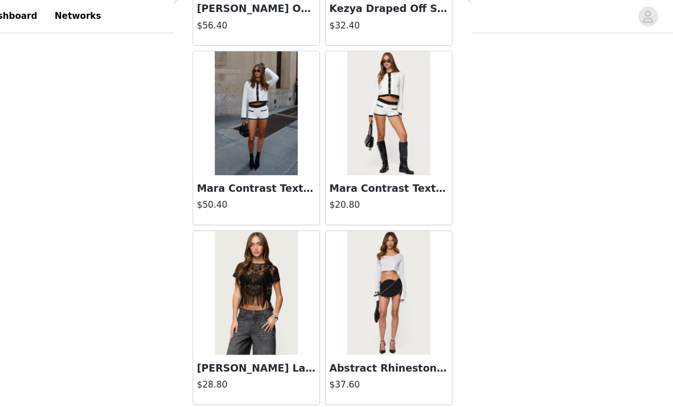
scroll to position [26138, 0]
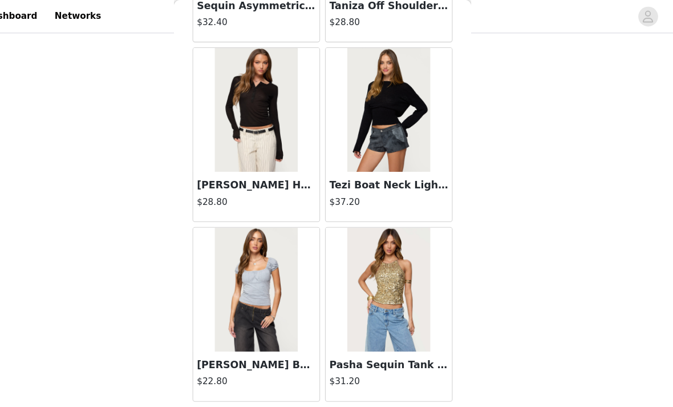
click at [217, 383] on button "Load More" at bounding box center [337, 388] width 240 height 27
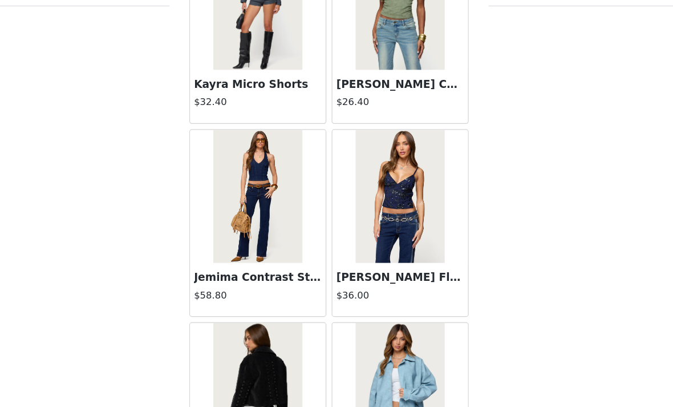
scroll to position [28696, 0]
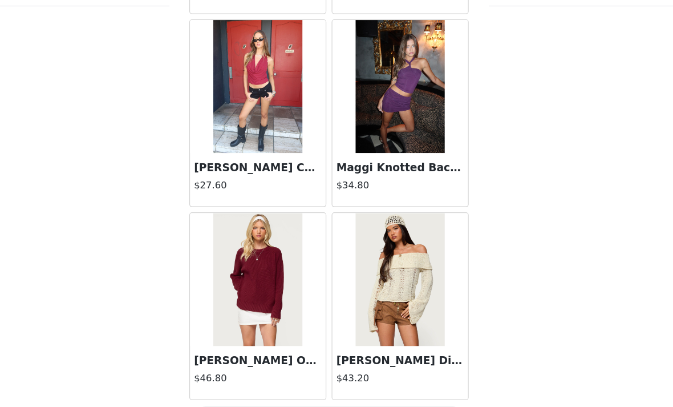
click at [217, 374] on button "Load More" at bounding box center [337, 387] width 240 height 27
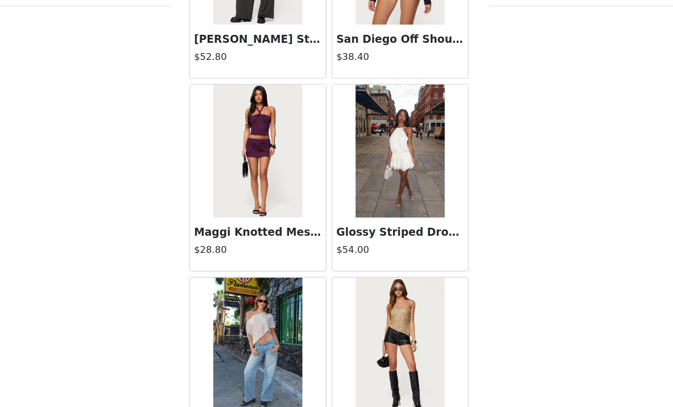
scroll to position [30555, 0]
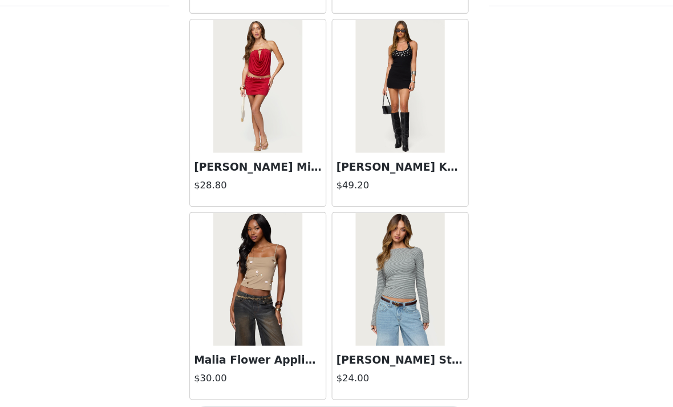
click at [217, 374] on button "Load More" at bounding box center [337, 387] width 240 height 27
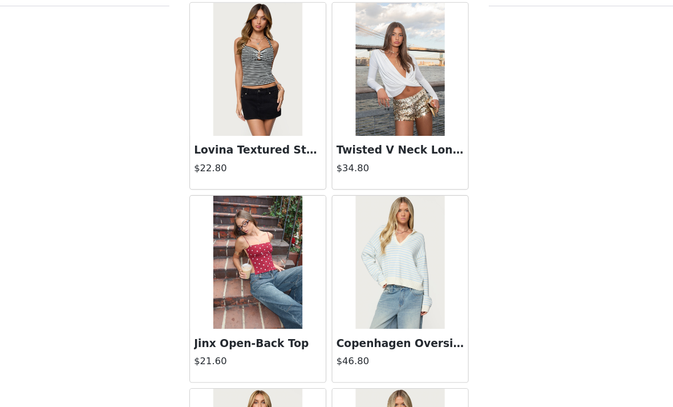
scroll to position [31451, 0]
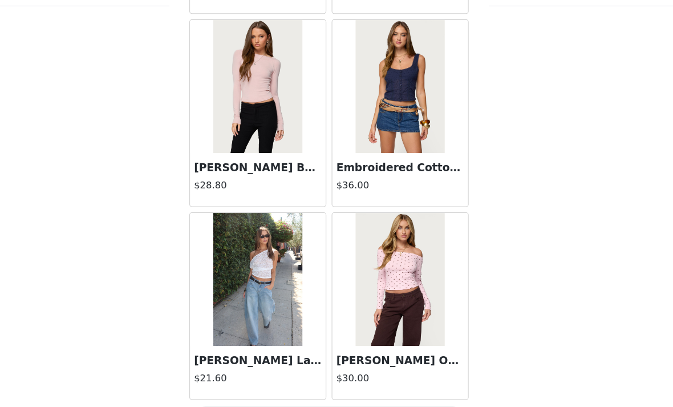
click at [217, 374] on button "Load More" at bounding box center [337, 387] width 240 height 27
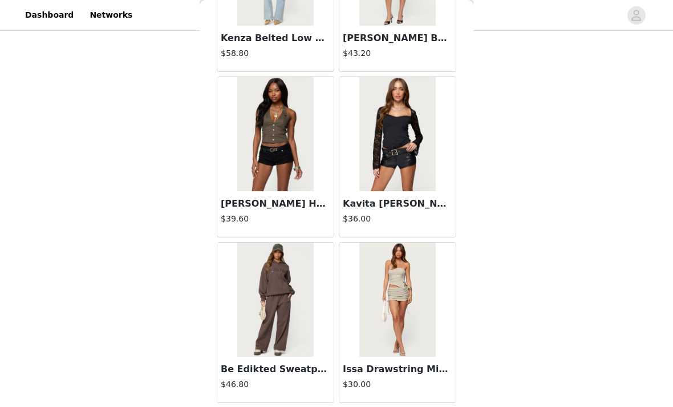
scroll to position [34378, 0]
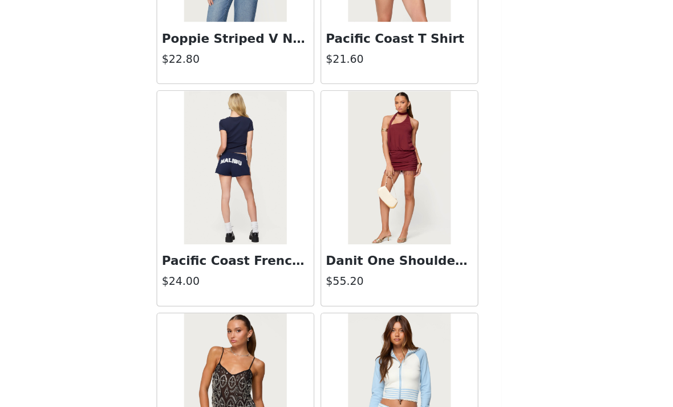
scroll to position [35844, 0]
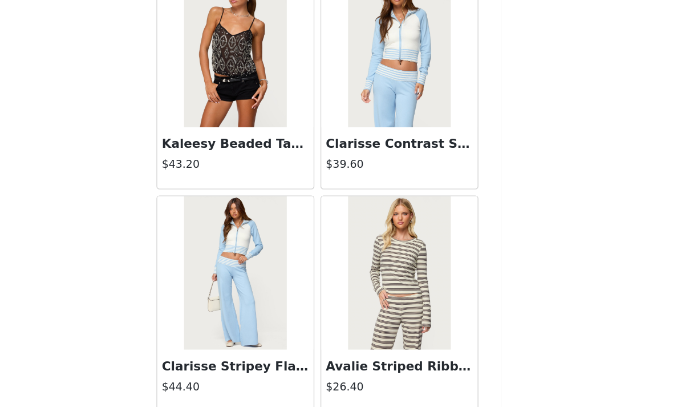
click at [217, 374] on button "Load More" at bounding box center [337, 387] width 240 height 27
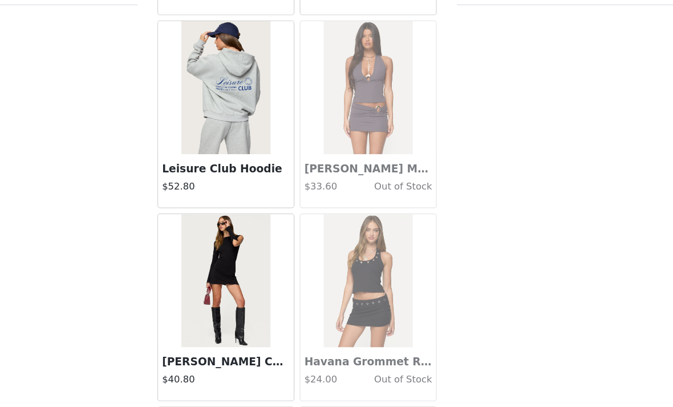
scroll to position [37555, 0]
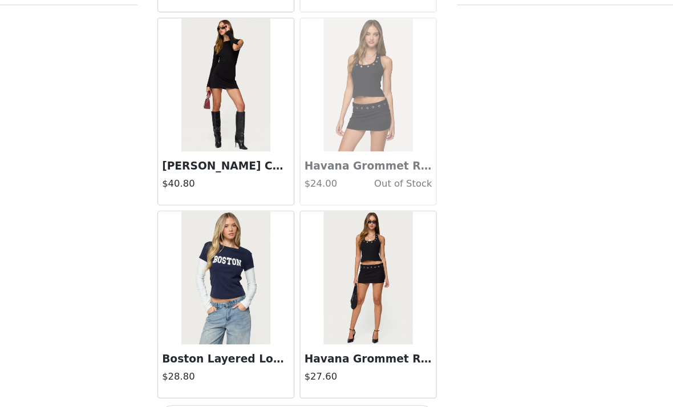
click at [217, 374] on button "Load More" at bounding box center [337, 387] width 240 height 27
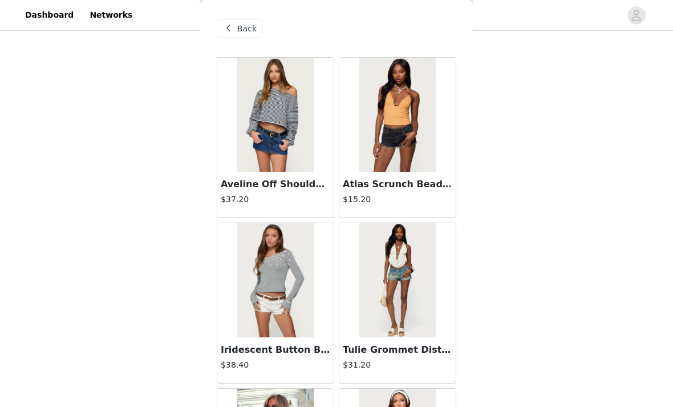
scroll to position [0, 0]
click at [240, 30] on span "Back" at bounding box center [246, 29] width 19 height 12
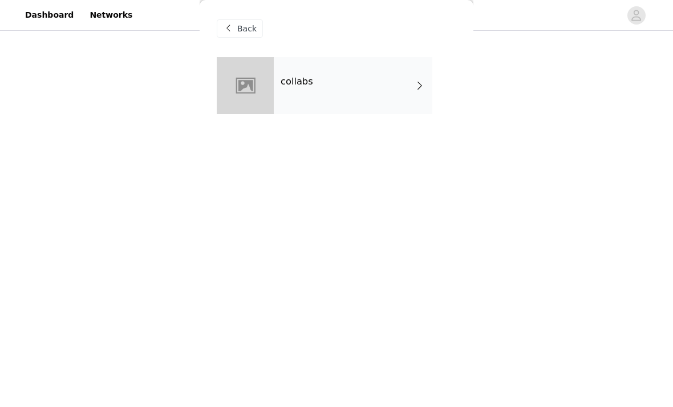
click at [233, 32] on span at bounding box center [228, 29] width 14 height 14
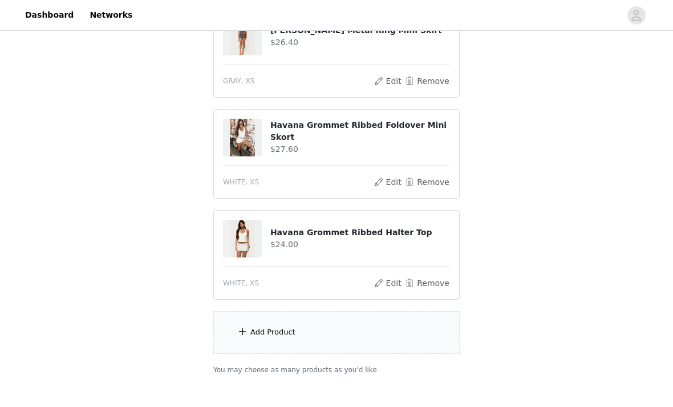
scroll to position [679, 0]
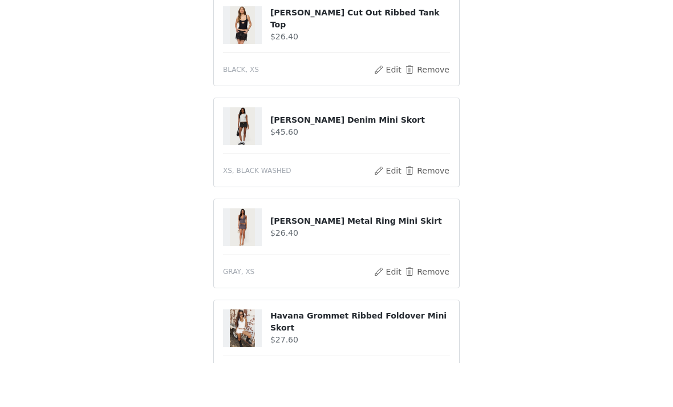
click at [426, 309] on button "Remove" at bounding box center [427, 316] width 46 height 14
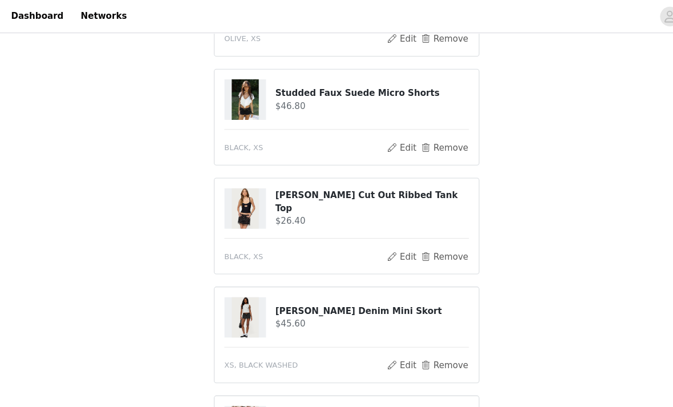
scroll to position [398, 0]
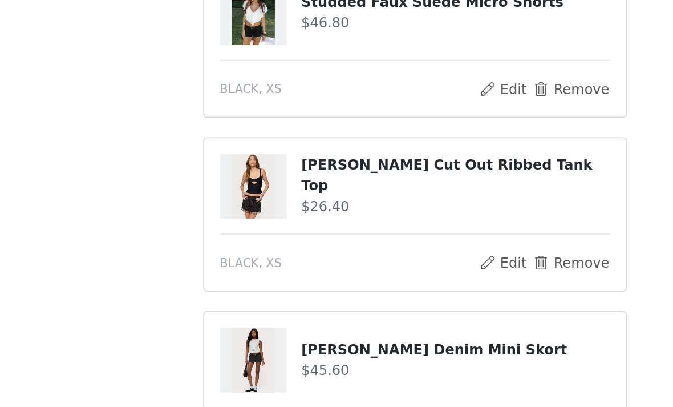
click at [404, 229] on button "Remove" at bounding box center [427, 236] width 46 height 14
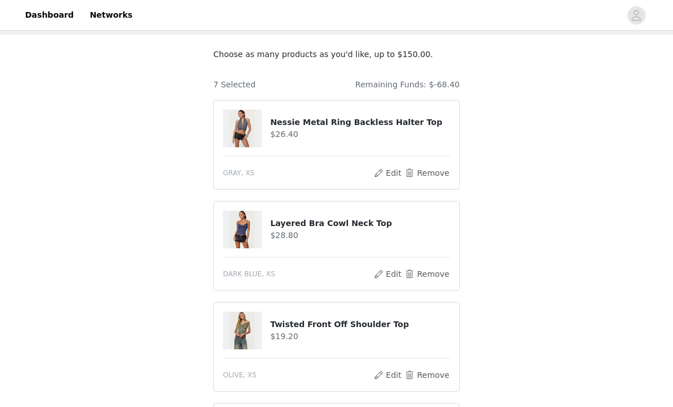
scroll to position [59, 0]
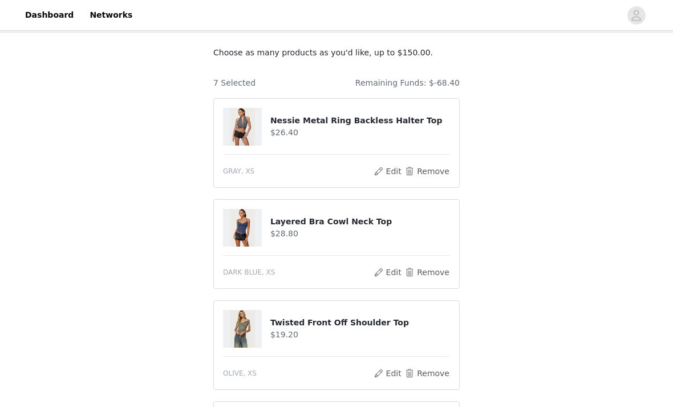
click at [426, 371] on button "Remove" at bounding box center [427, 374] width 46 height 14
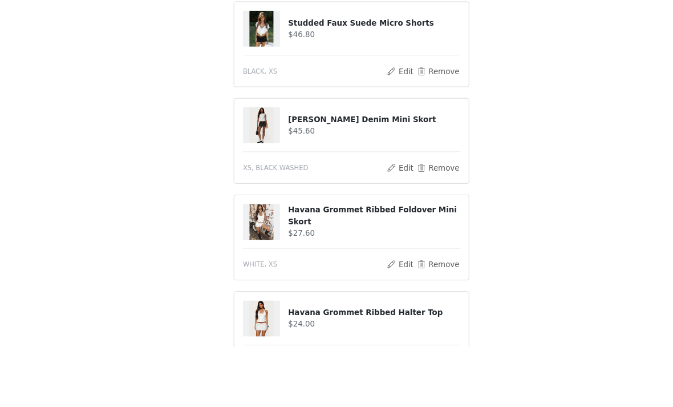
scroll to position [479, 0]
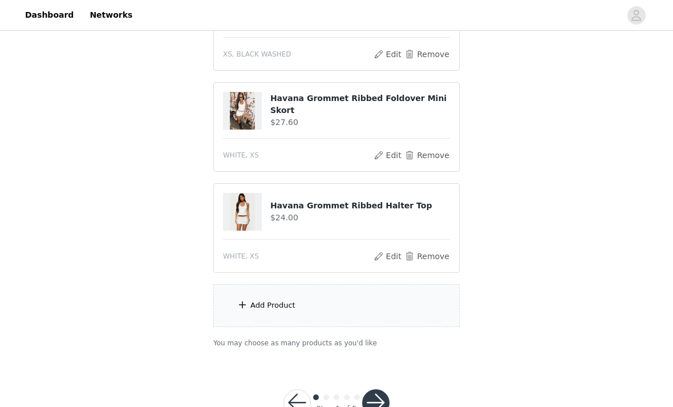
click at [378, 406] on button "button" at bounding box center [375, 402] width 27 height 27
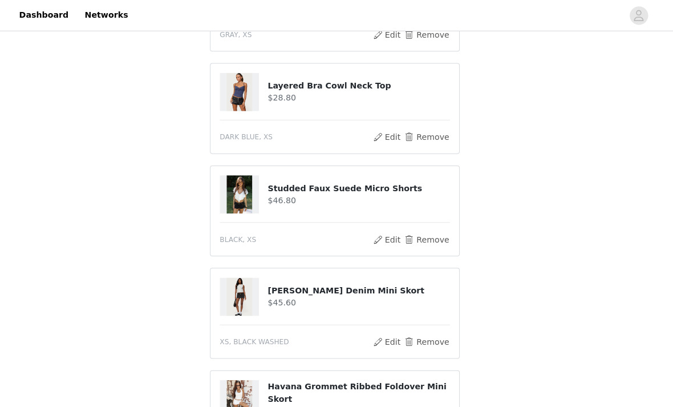
scroll to position [262, 0]
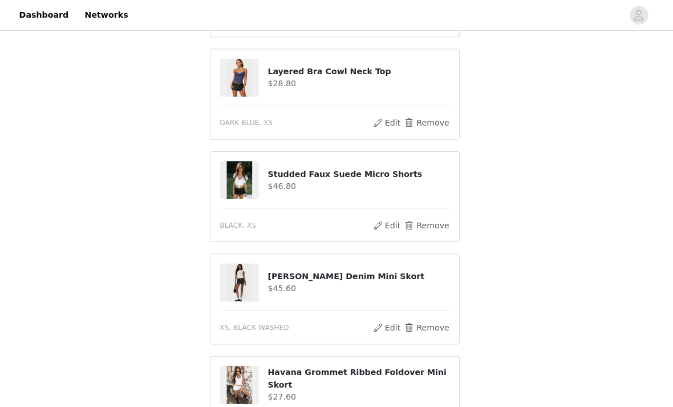
click at [428, 317] on button "Remove" at bounding box center [427, 324] width 46 height 14
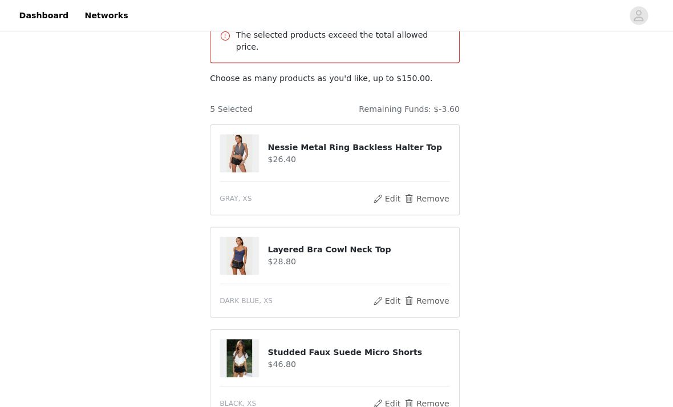
scroll to position [90, 0]
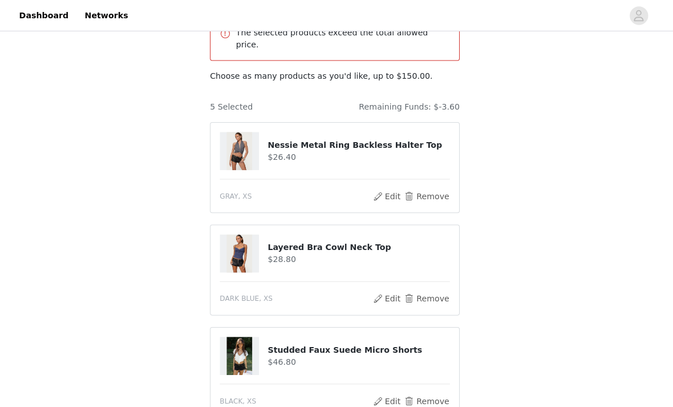
click at [429, 287] on button "Remove" at bounding box center [427, 294] width 46 height 14
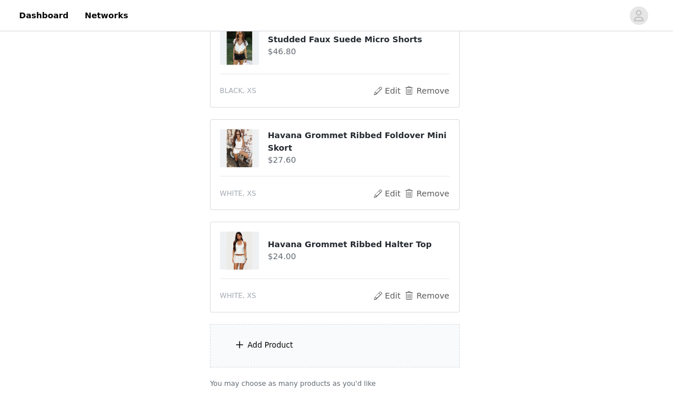
scroll to position [323, 0]
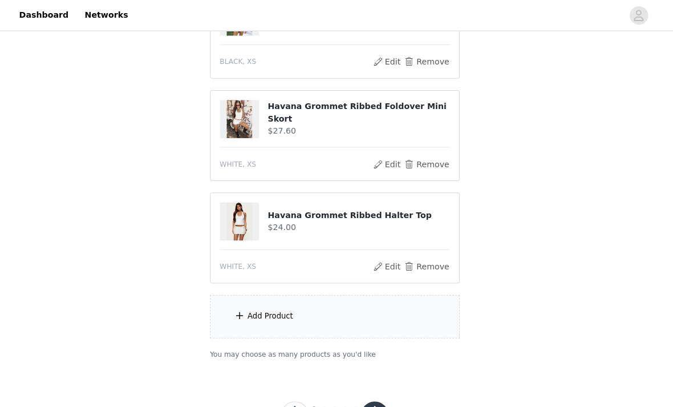
click at [237, 305] on span at bounding box center [242, 312] width 11 height 14
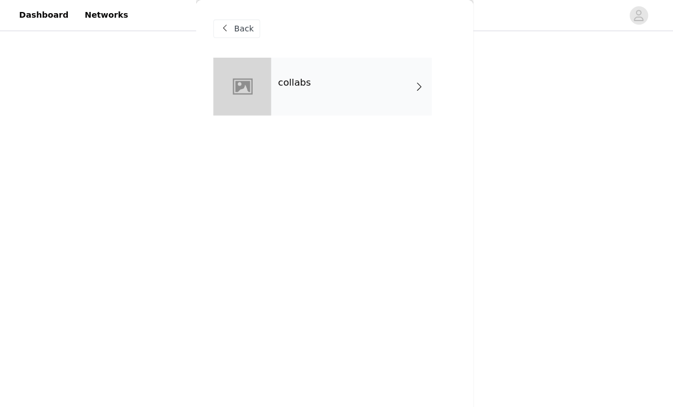
click at [280, 90] on div "collabs" at bounding box center [353, 85] width 159 height 57
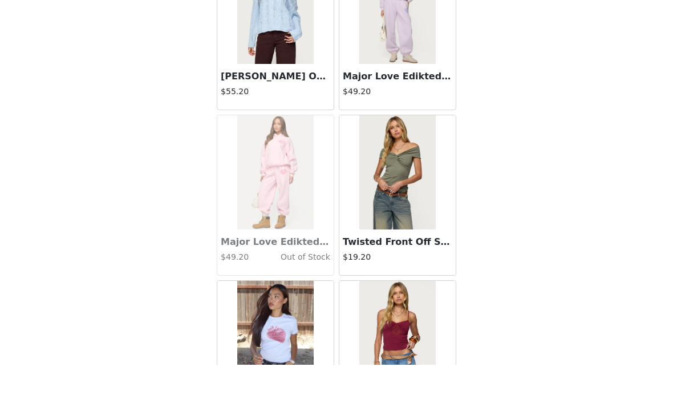
scroll to position [895, 0]
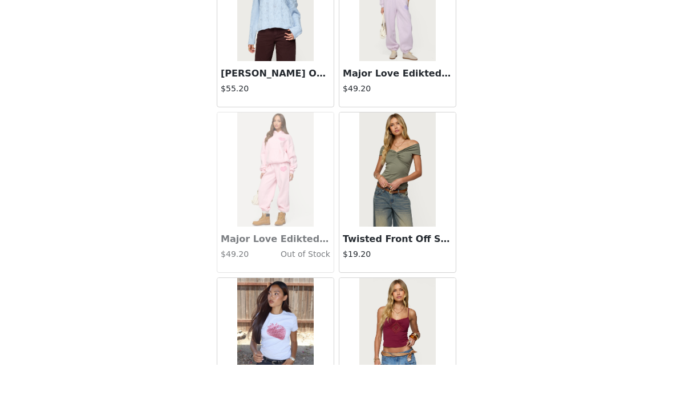
click at [363, 320] on img at bounding box center [397, 377] width 76 height 114
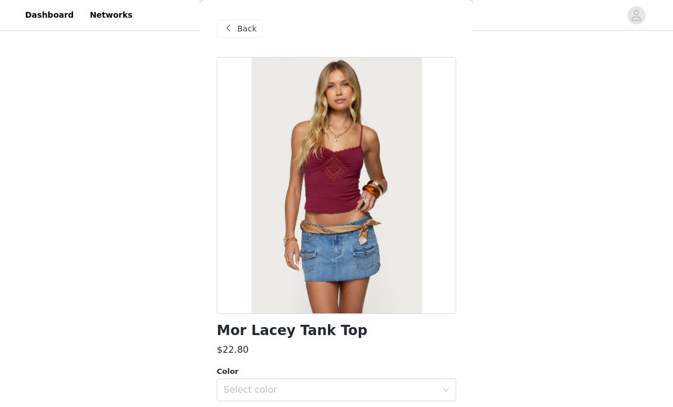
scroll to position [0, 0]
click at [246, 30] on span "Back" at bounding box center [246, 29] width 19 height 12
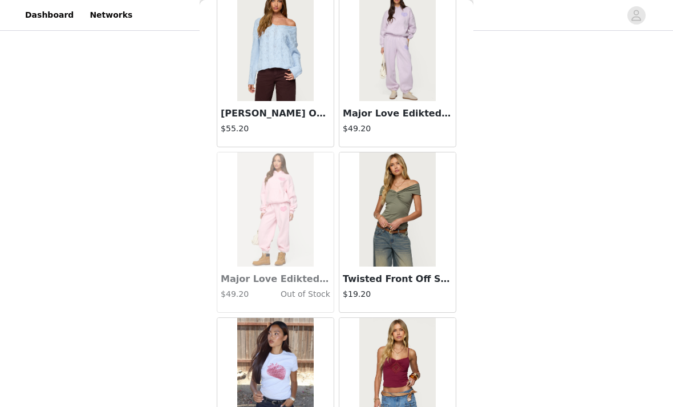
scroll to position [897, 0]
click at [394, 249] on img at bounding box center [397, 210] width 76 height 114
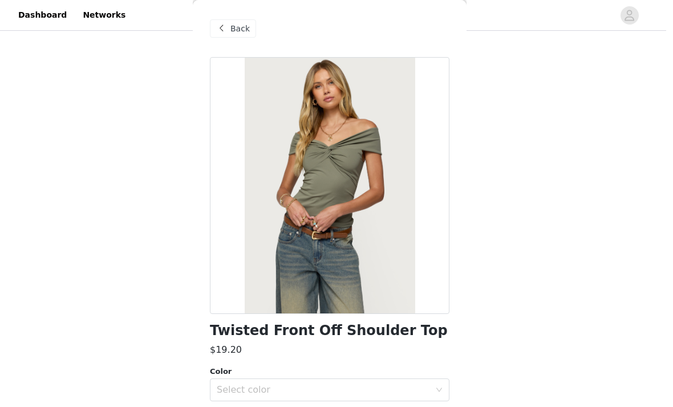
scroll to position [289, 0]
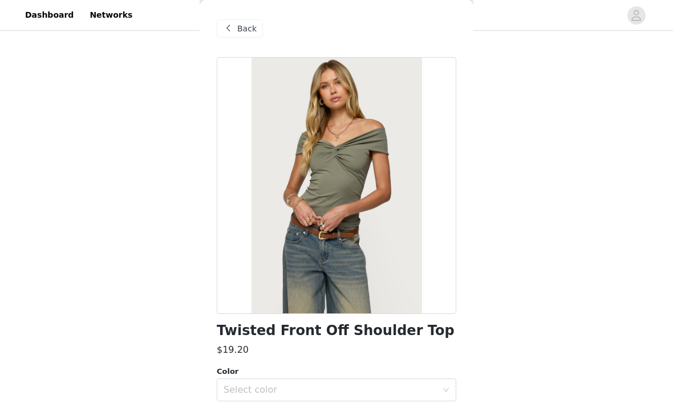
click at [233, 386] on div "Select color" at bounding box center [330, 389] width 213 height 11
click at [227, 406] on li "OLIVE" at bounding box center [337, 414] width 240 height 18
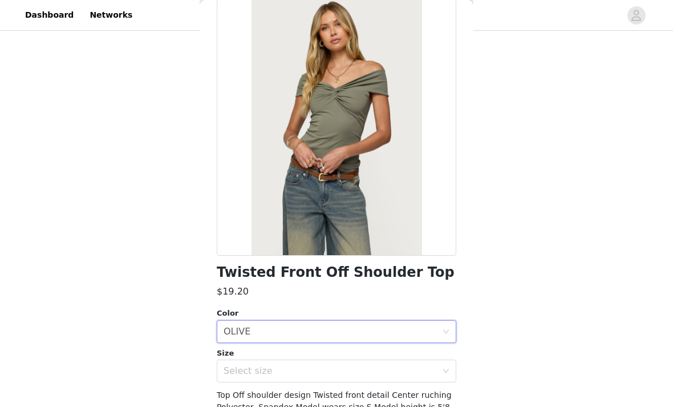
scroll to position [68, 0]
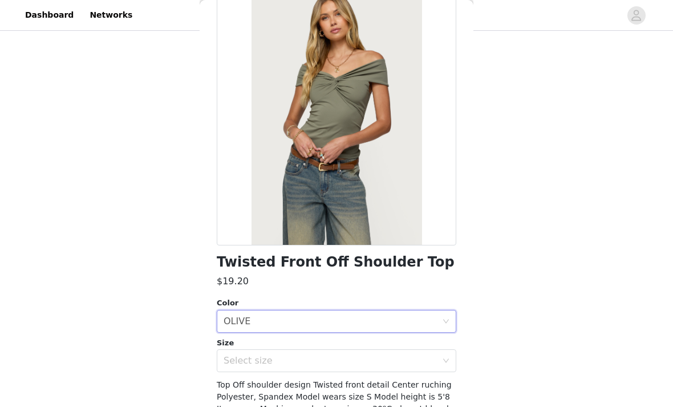
click at [233, 364] on div "Select size" at bounding box center [330, 360] width 213 height 11
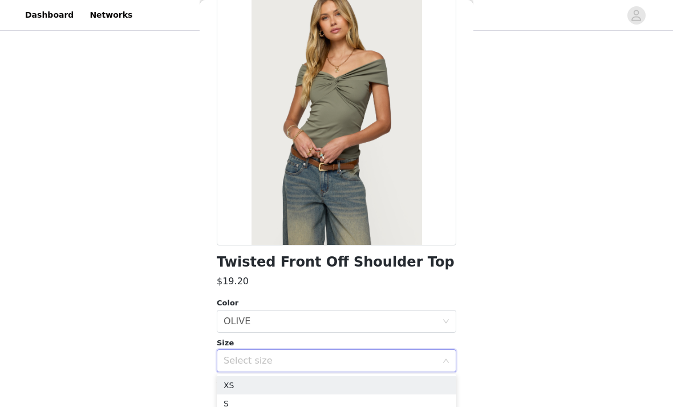
click at [230, 383] on li "XS" at bounding box center [337, 385] width 240 height 18
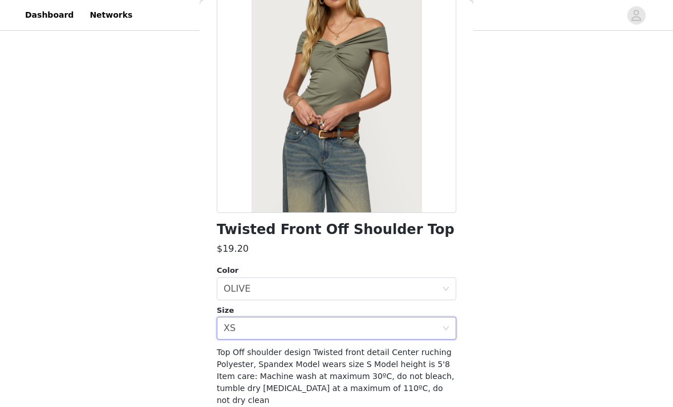
scroll to position [99, 0]
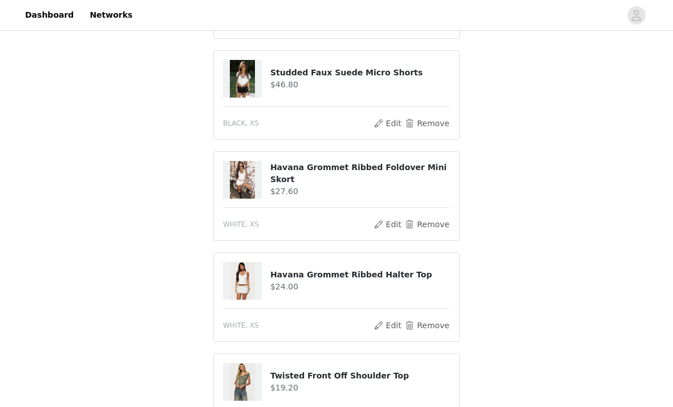
scroll to position [281, 0]
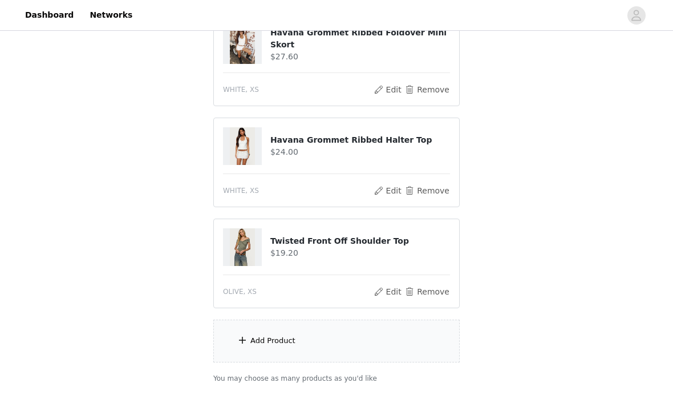
click at [242, 334] on span at bounding box center [242, 341] width 11 height 14
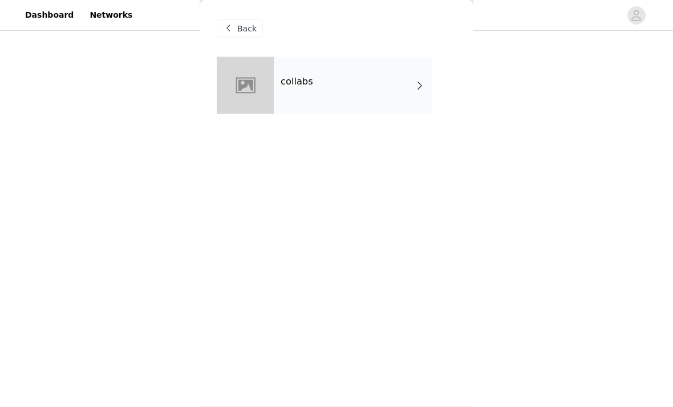
scroll to position [395, 0]
click at [267, 99] on div at bounding box center [245, 85] width 57 height 57
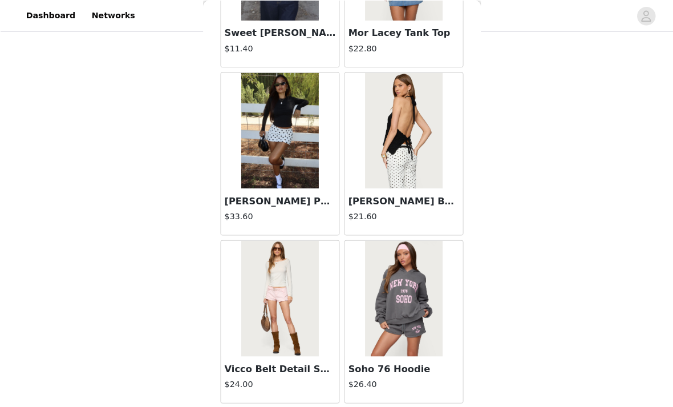
scroll to position [1308, 0]
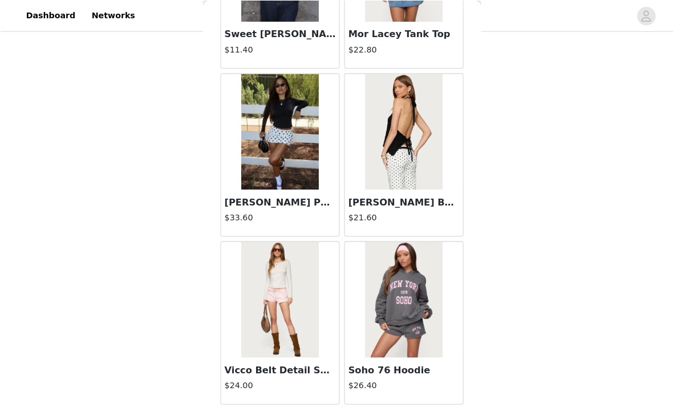
click at [237, 362] on h3 "Vicco Belt Detail Shorts" at bounding box center [275, 365] width 109 height 14
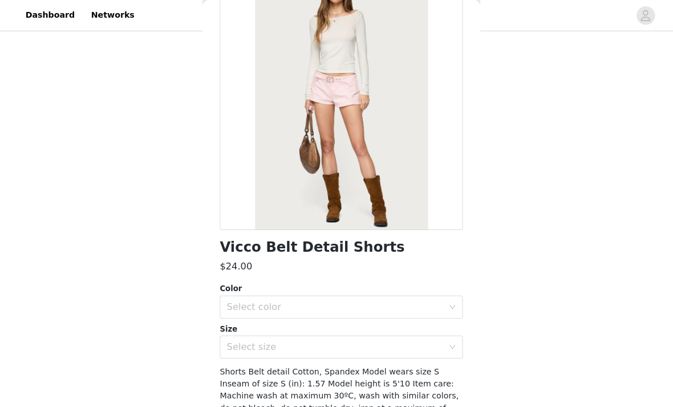
scroll to position [94, 0]
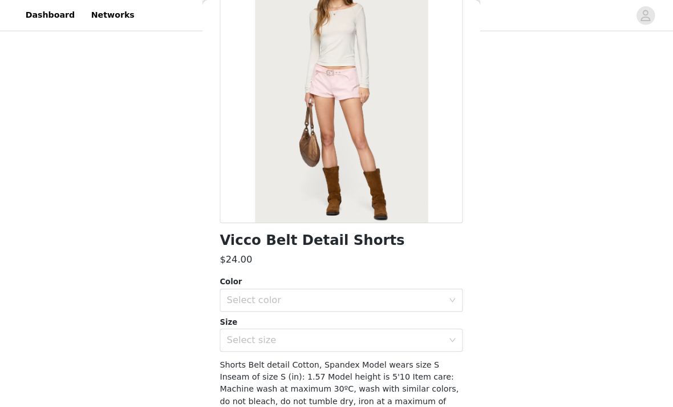
click at [235, 296] on div "Select color" at bounding box center [330, 295] width 213 height 11
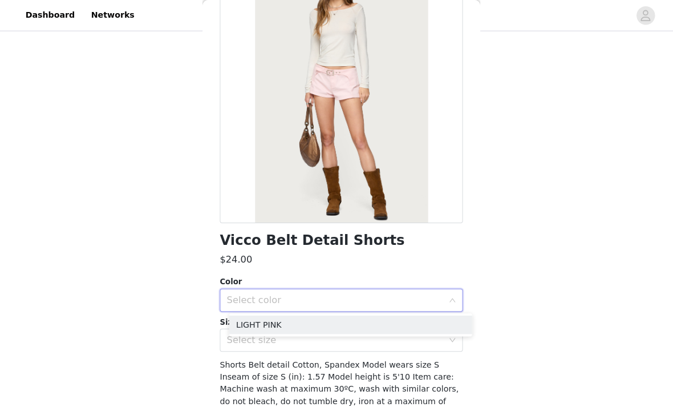
click at [239, 314] on li "LIGHT PINK" at bounding box center [346, 320] width 240 height 18
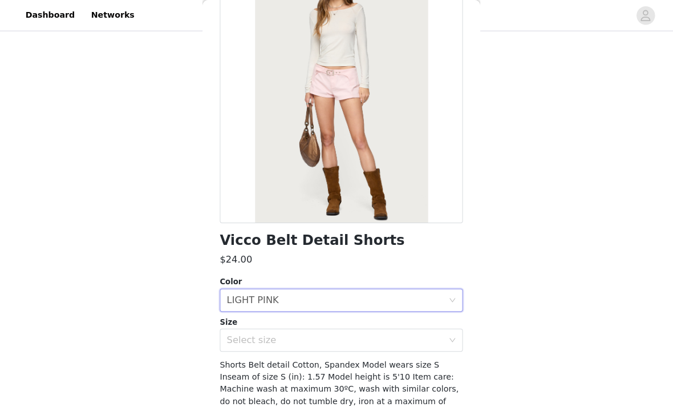
click at [230, 337] on div "Select size" at bounding box center [330, 334] width 213 height 11
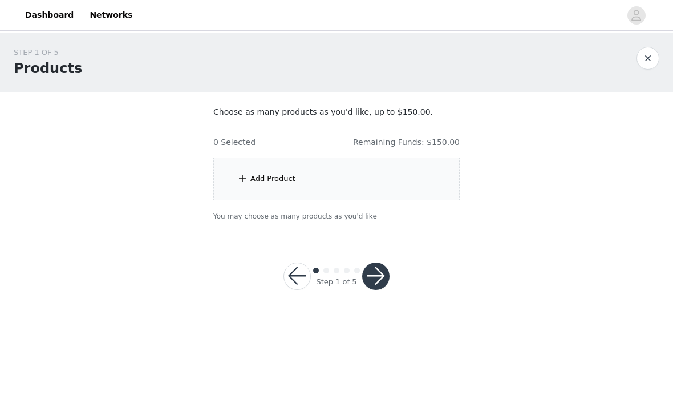
click at [241, 190] on div "Add Product" at bounding box center [336, 178] width 246 height 43
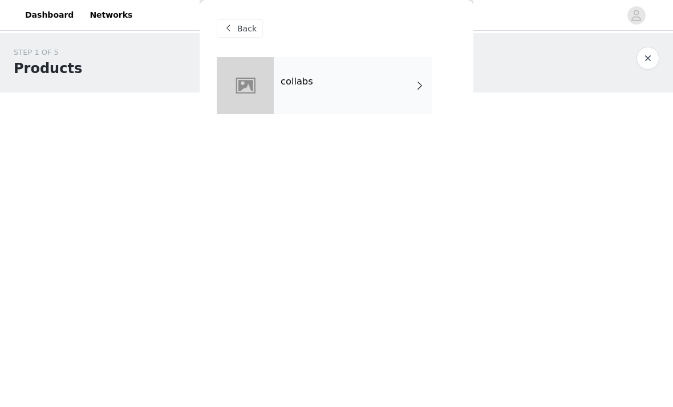
click at [272, 81] on div at bounding box center [245, 85] width 57 height 57
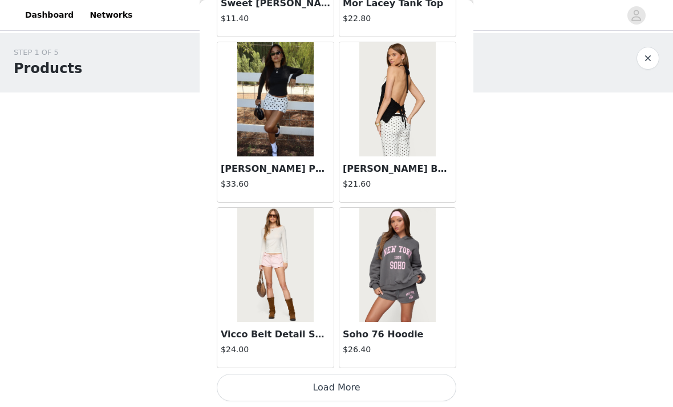
click at [266, 382] on button "Load More" at bounding box center [337, 387] width 240 height 27
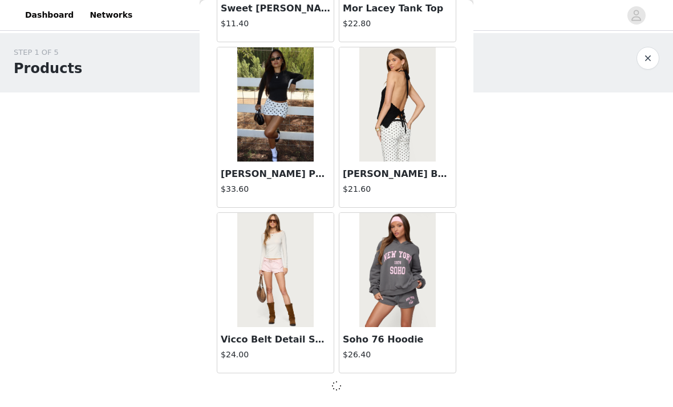
click at [247, 338] on h3 "Vicco Belt Detail Shorts" at bounding box center [275, 339] width 109 height 14
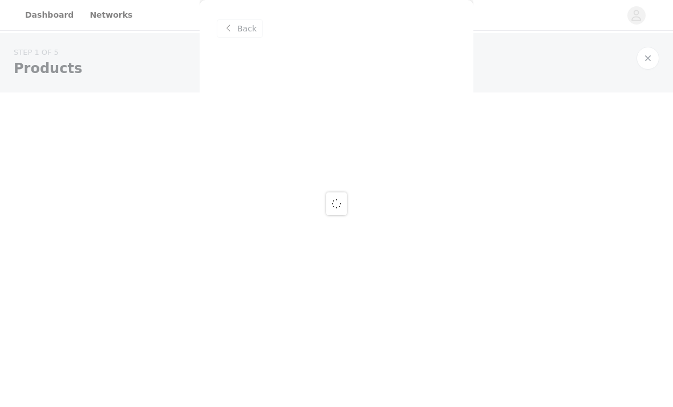
scroll to position [0, 0]
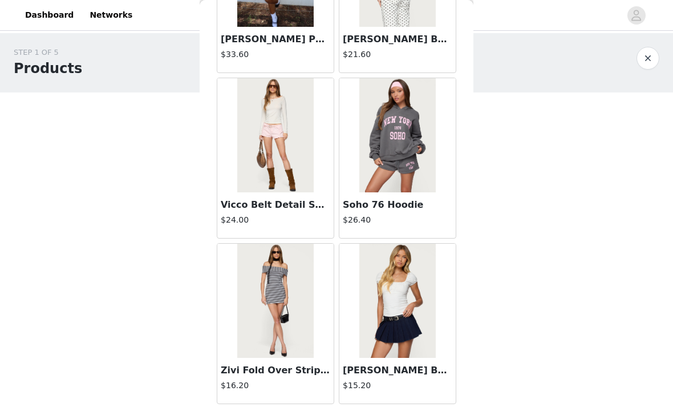
click at [261, 190] on img at bounding box center [275, 135] width 76 height 114
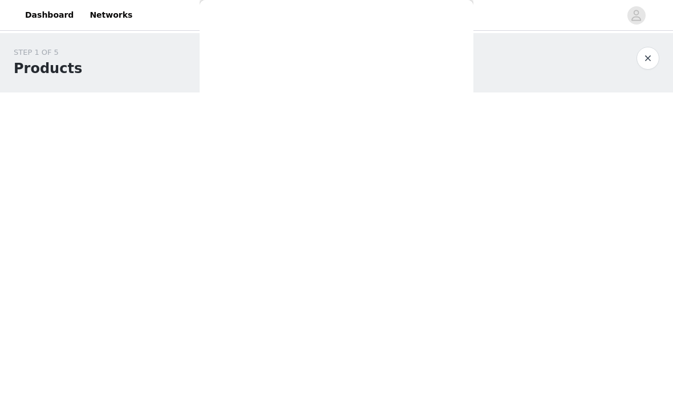
scroll to position [136, 0]
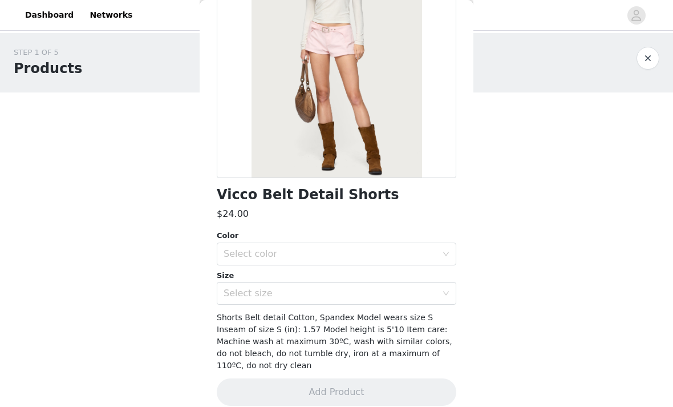
click at [242, 255] on div "Select color" at bounding box center [330, 253] width 213 height 11
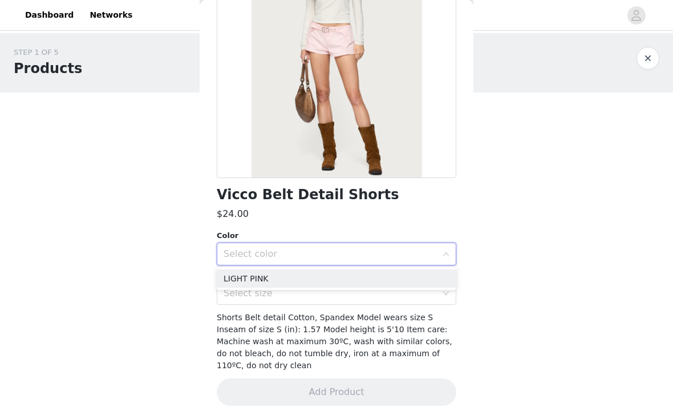
click at [235, 277] on li "LIGHT PINK" at bounding box center [337, 278] width 240 height 18
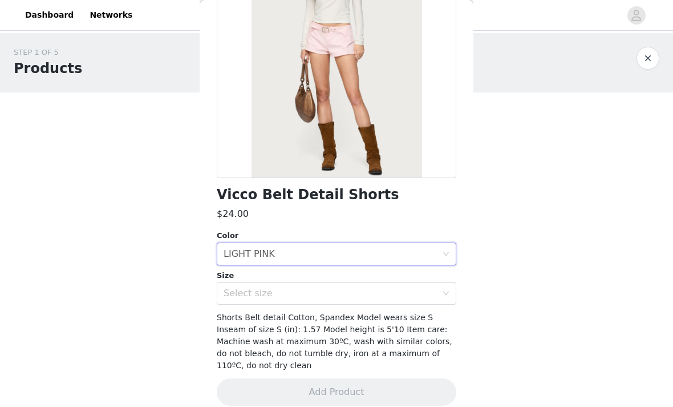
click at [241, 294] on div "Select size" at bounding box center [330, 292] width 213 height 11
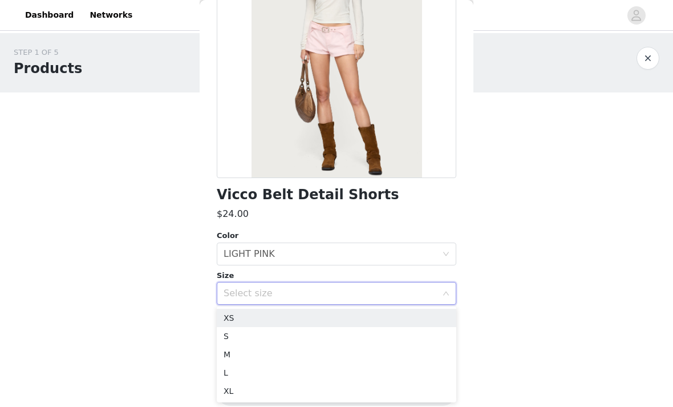
click at [229, 316] on li "XS" at bounding box center [337, 318] width 240 height 18
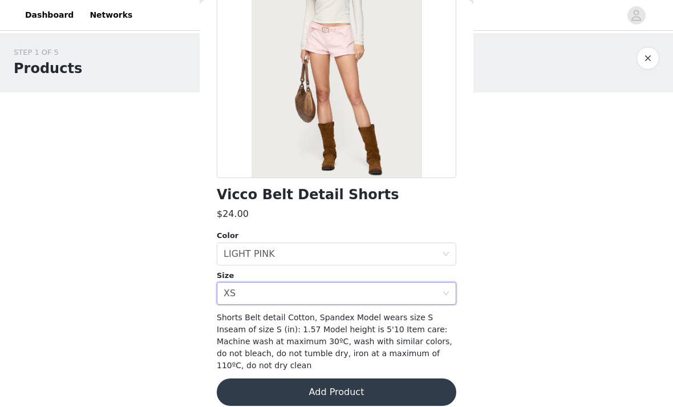
click at [257, 378] on button "Add Product" at bounding box center [337, 391] width 240 height 27
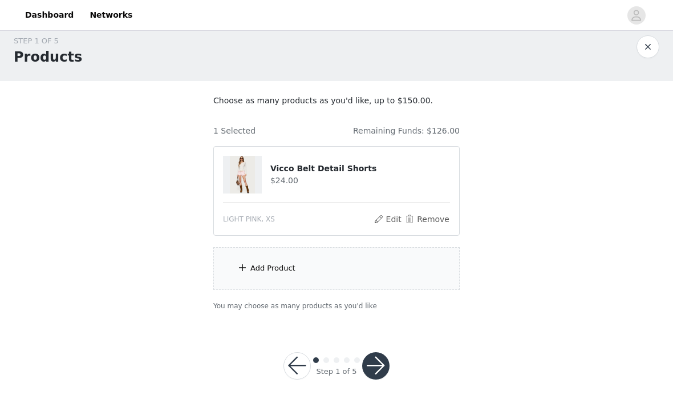
click at [250, 285] on div "Add Product" at bounding box center [336, 268] width 246 height 43
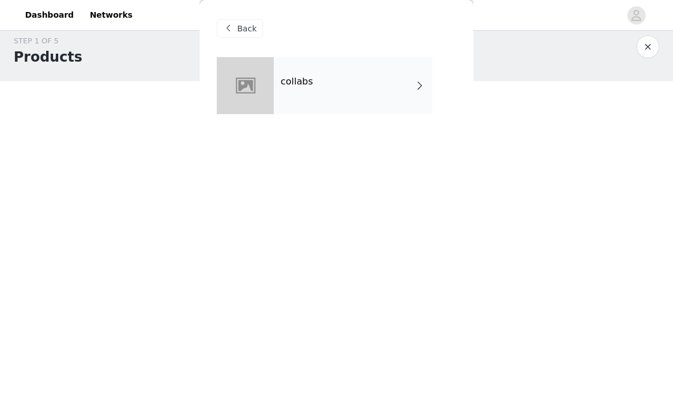
click at [278, 88] on div "collabs" at bounding box center [353, 85] width 159 height 57
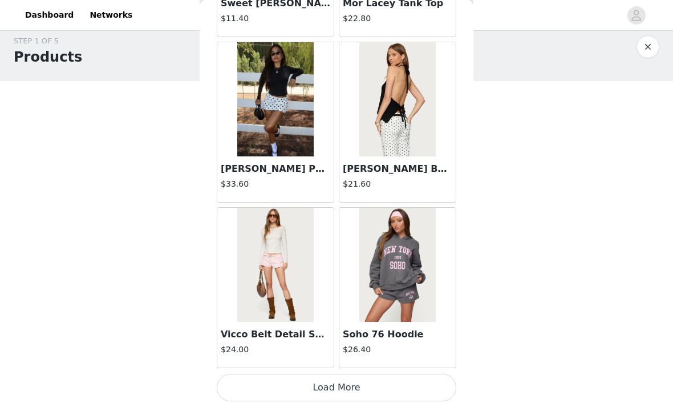
click at [270, 376] on button "Load More" at bounding box center [337, 387] width 240 height 27
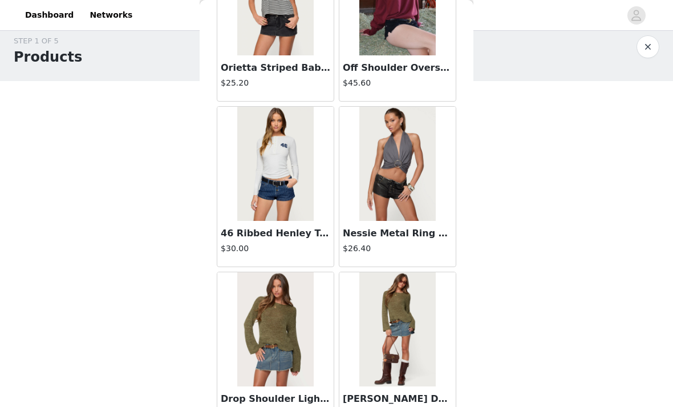
scroll to position [2609, 0]
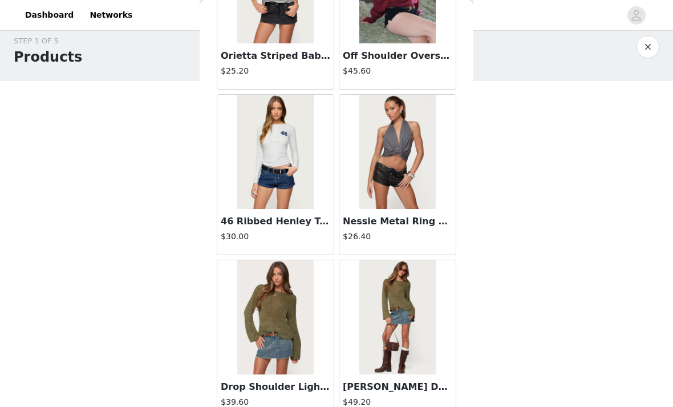
click at [358, 218] on h3 "Nessie Metal Ring Backless Halter Top" at bounding box center [397, 221] width 109 height 14
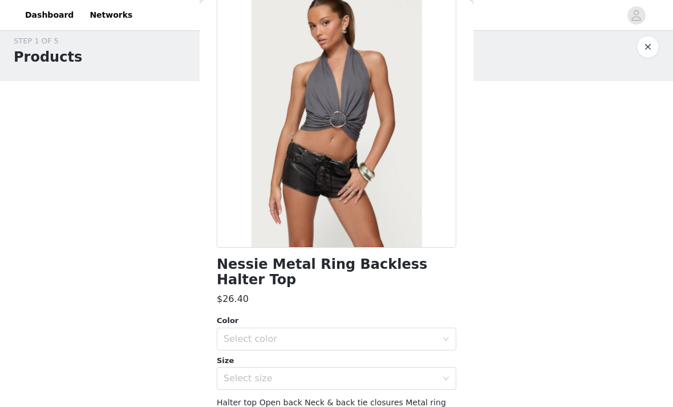
scroll to position [68, 0]
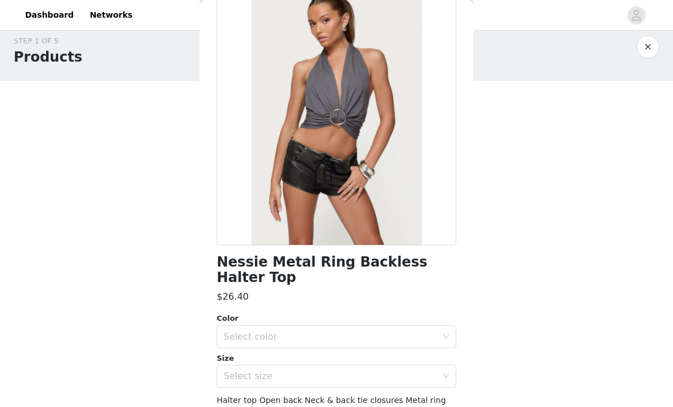
click at [239, 331] on div "Select color" at bounding box center [330, 336] width 213 height 11
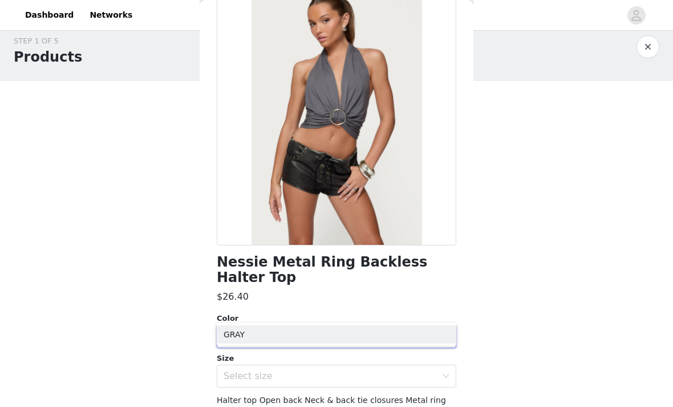
click at [226, 343] on li "GRAY" at bounding box center [337, 334] width 240 height 18
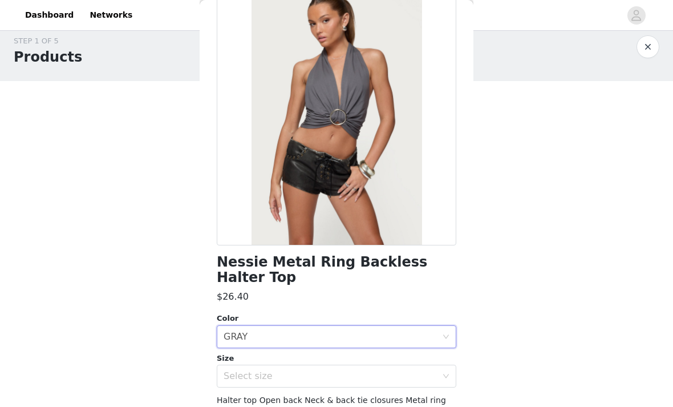
click at [237, 370] on div "Select size" at bounding box center [330, 375] width 213 height 11
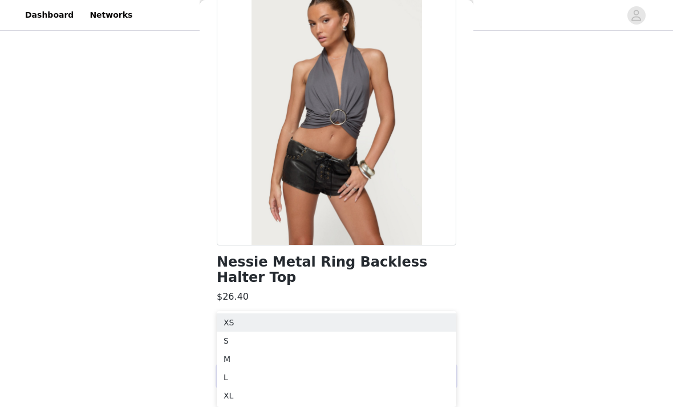
click at [228, 331] on li "XS" at bounding box center [337, 322] width 240 height 18
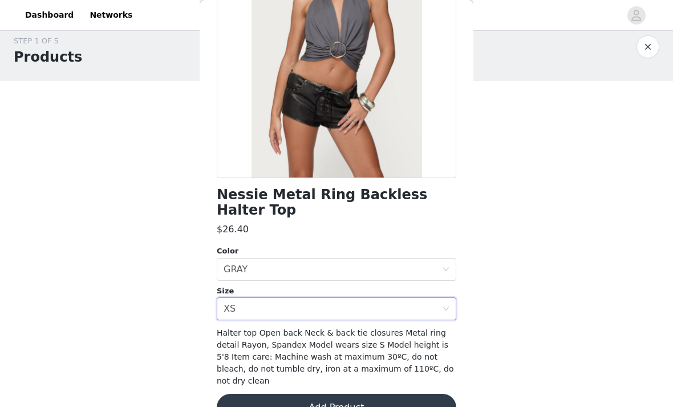
scroll to position [136, 0]
click at [271, 393] on button "Add Product" at bounding box center [337, 406] width 240 height 27
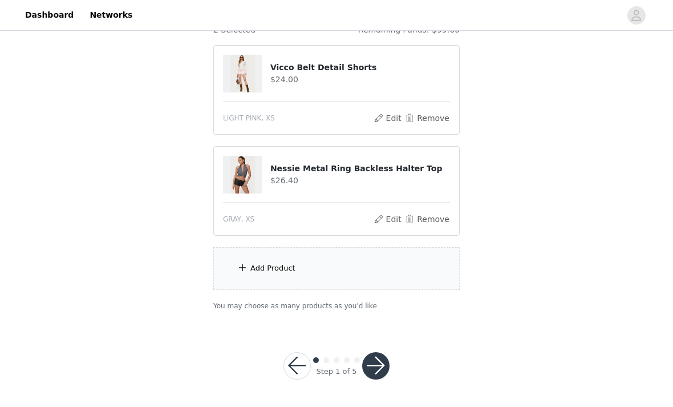
click at [249, 290] on div "Add Product" at bounding box center [336, 268] width 246 height 43
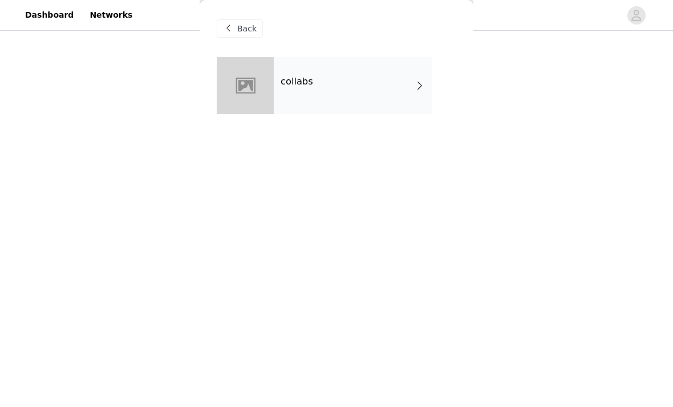
click at [279, 108] on div "collabs" at bounding box center [353, 85] width 159 height 57
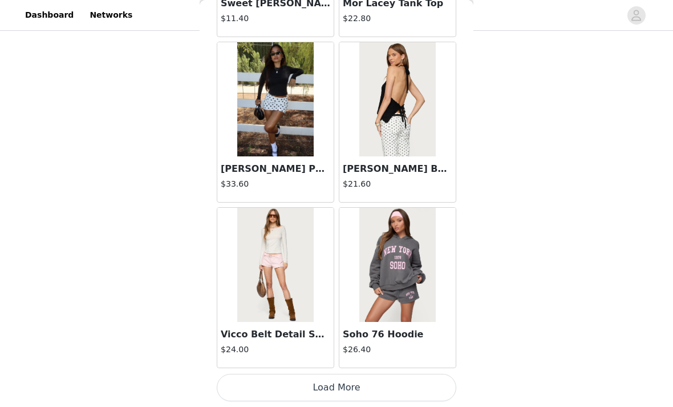
scroll to position [1338, 0]
click at [252, 382] on button "Load More" at bounding box center [337, 387] width 240 height 27
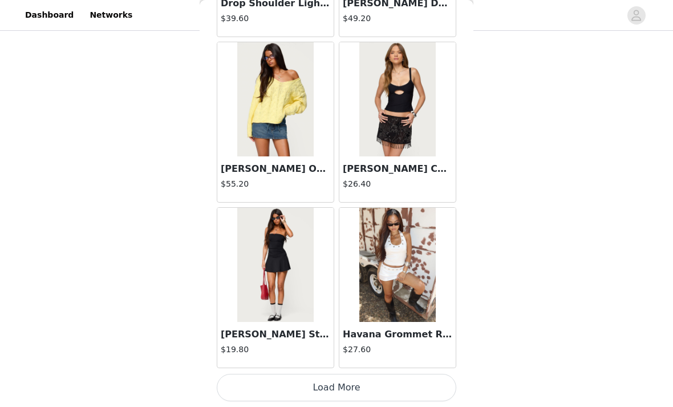
scroll to position [2992, 0]
click at [354, 324] on div "Havana Grommet Ribbed Foldover Mini Skort $27.60" at bounding box center [397, 345] width 116 height 46
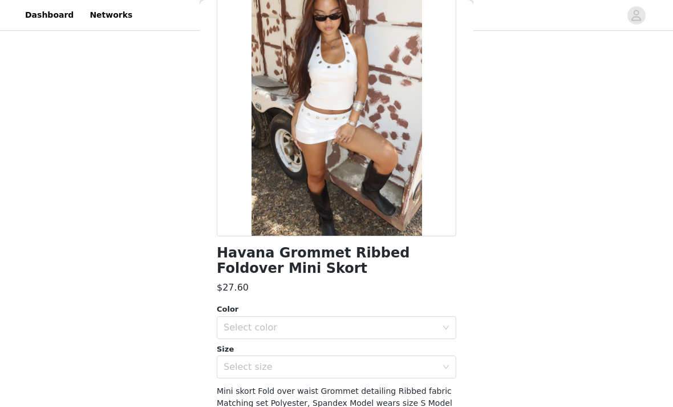
scroll to position [84, 0]
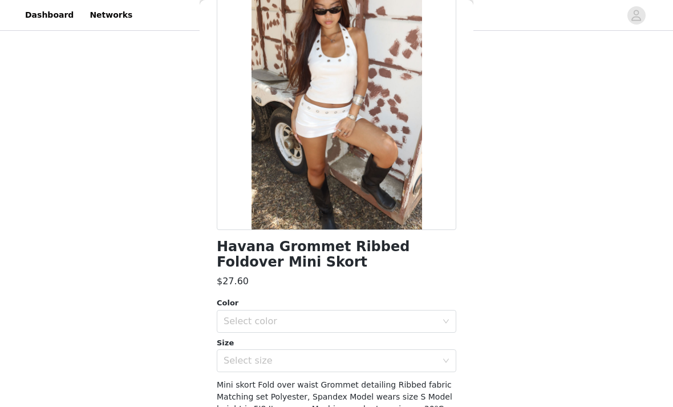
click at [237, 319] on div "Select color" at bounding box center [330, 320] width 213 height 11
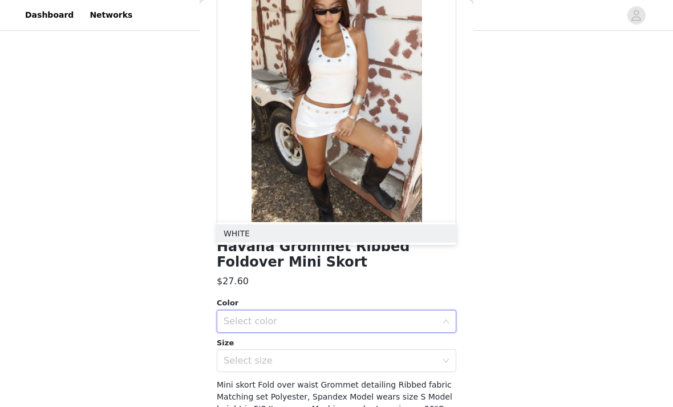
click at [228, 242] on li "WHITE" at bounding box center [337, 233] width 240 height 18
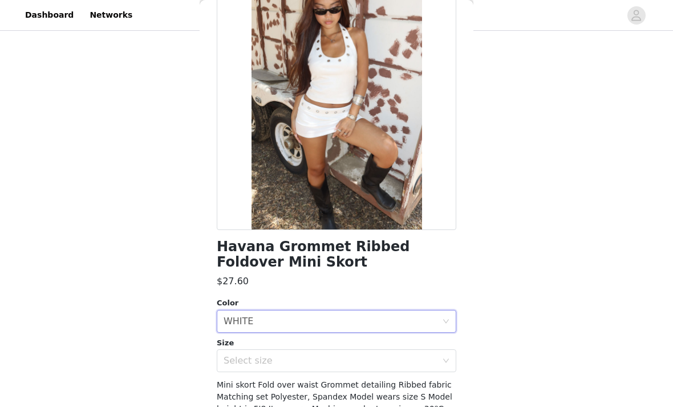
click at [233, 359] on div "Select size" at bounding box center [330, 360] width 213 height 11
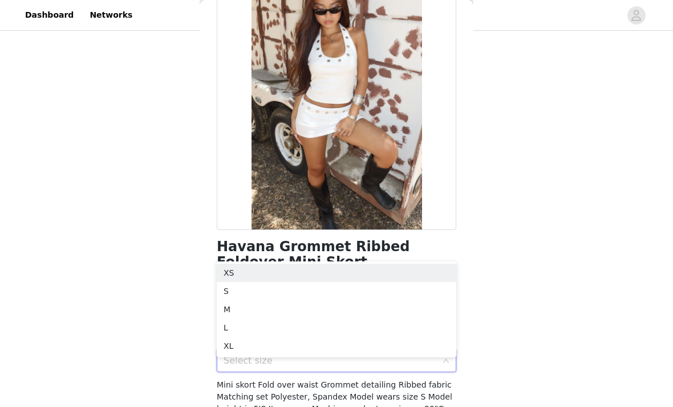
click at [224, 282] on li "XS" at bounding box center [337, 272] width 240 height 18
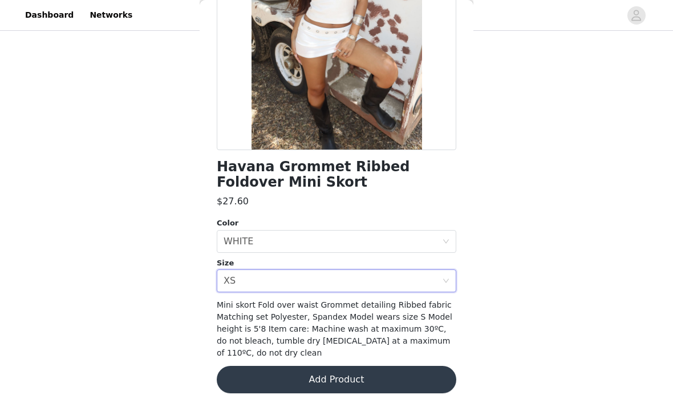
scroll to position [163, 0]
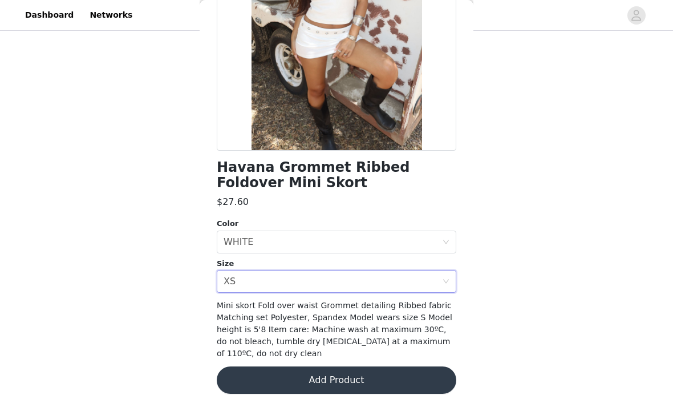
click at [268, 379] on button "Add Product" at bounding box center [337, 379] width 240 height 27
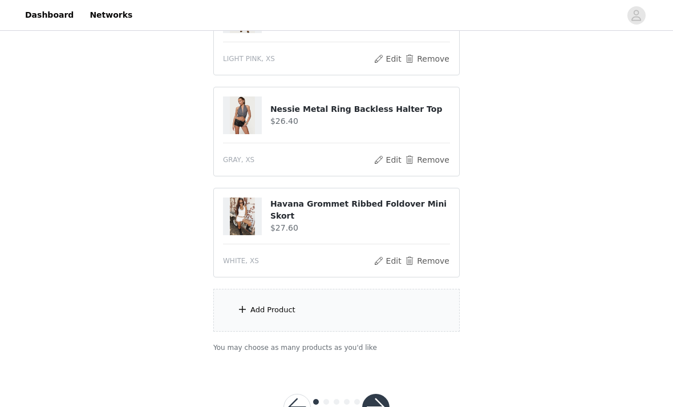
scroll to position [176, 0]
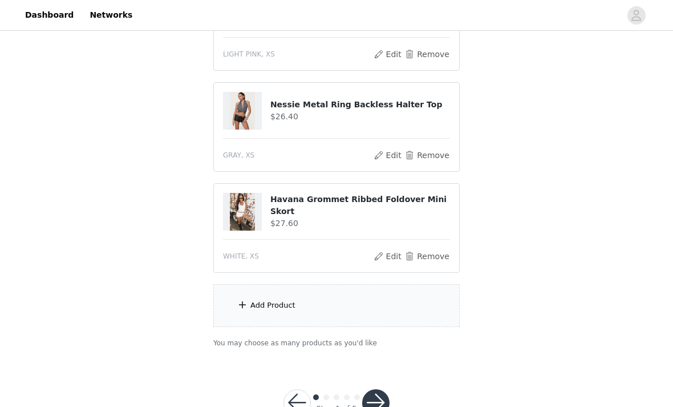
click at [252, 302] on div "Add Product" at bounding box center [272, 304] width 45 height 11
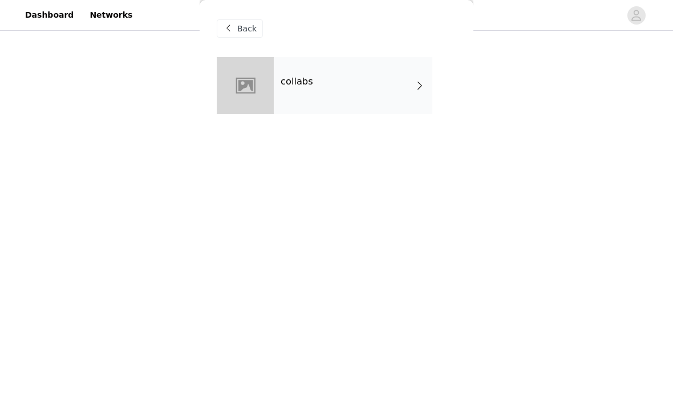
click at [284, 95] on div "collabs" at bounding box center [353, 85] width 159 height 57
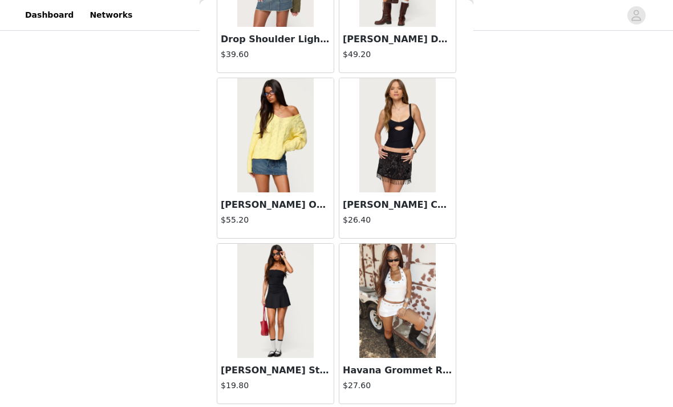
scroll to position [2951, 0]
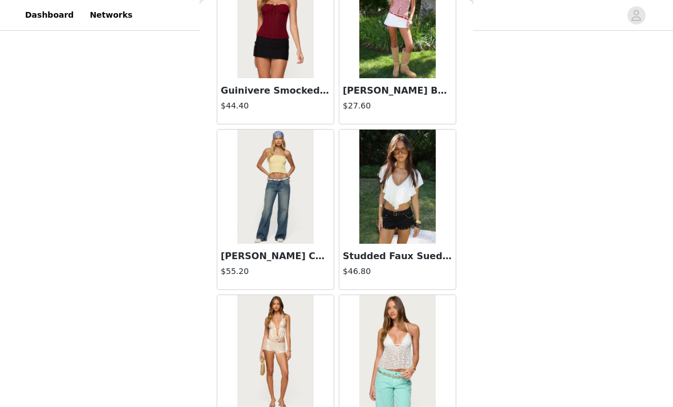
scroll to position [3430, 0]
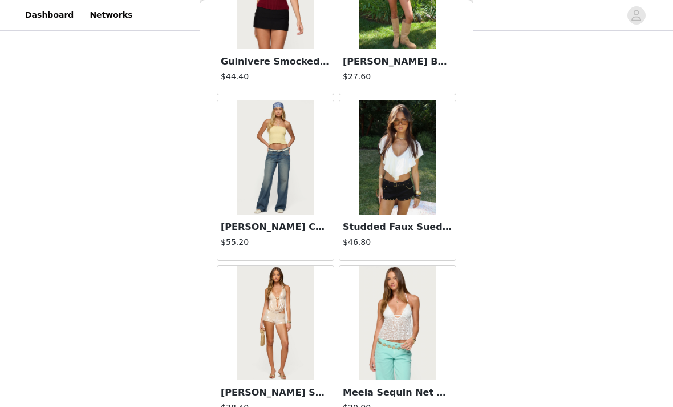
click at [360, 234] on div "Studded Faux Suede Micro Shorts $46.80" at bounding box center [397, 237] width 116 height 46
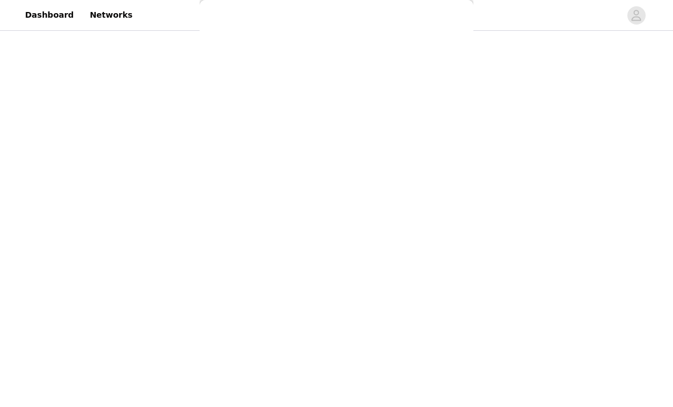
scroll to position [111, 0]
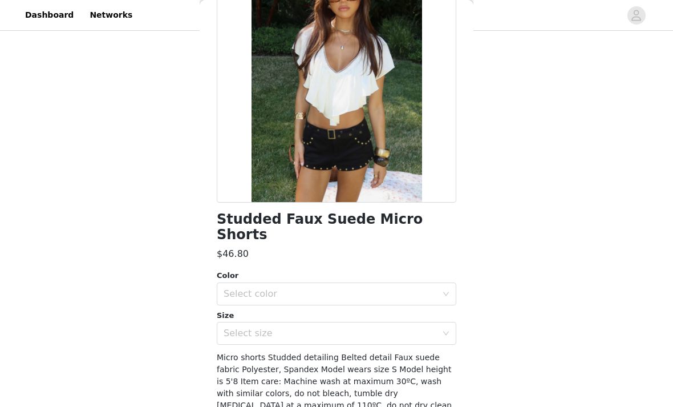
click at [242, 288] on div "Select color" at bounding box center [330, 293] width 213 height 11
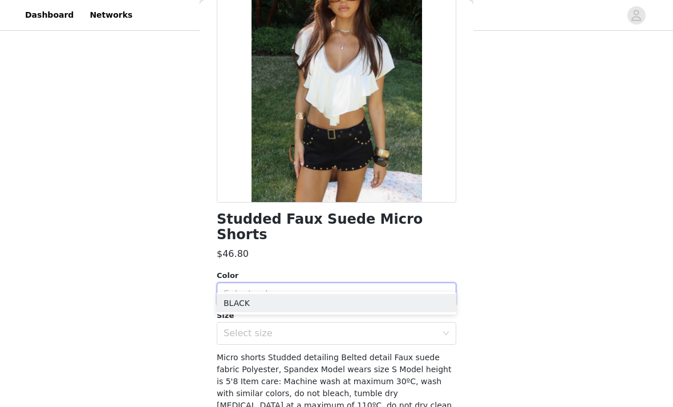
click at [228, 305] on li "BLACK" at bounding box center [337, 303] width 240 height 18
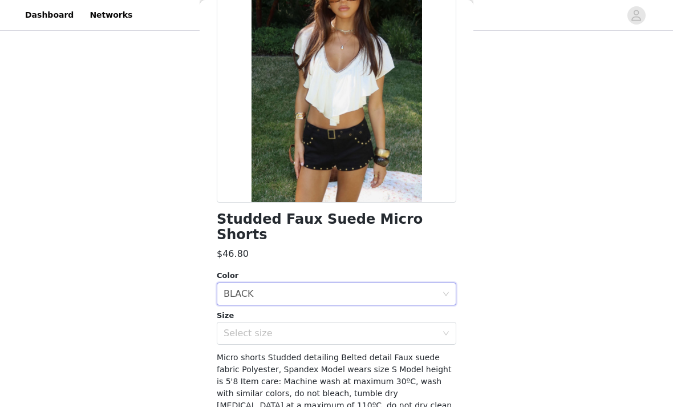
click at [234, 327] on div "Select size" at bounding box center [330, 332] width 213 height 11
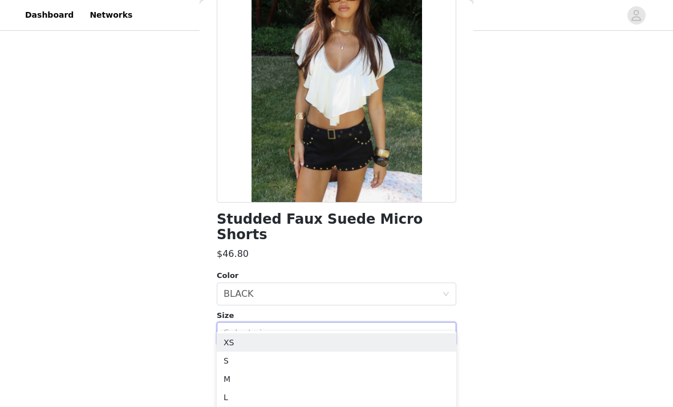
click at [225, 343] on li "XS" at bounding box center [337, 342] width 240 height 18
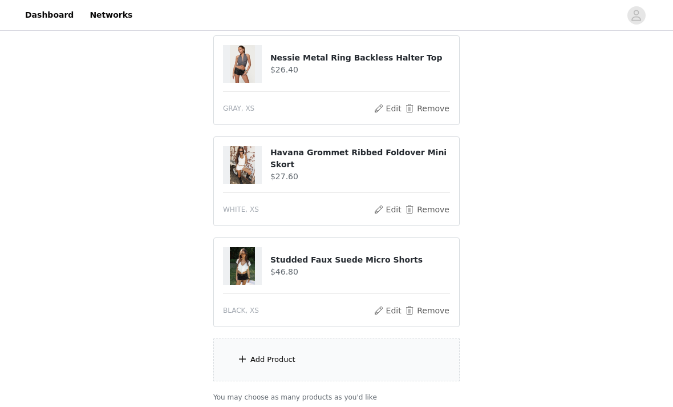
scroll to position [223, 0]
click at [238, 366] on div "Add Product" at bounding box center [336, 359] width 246 height 43
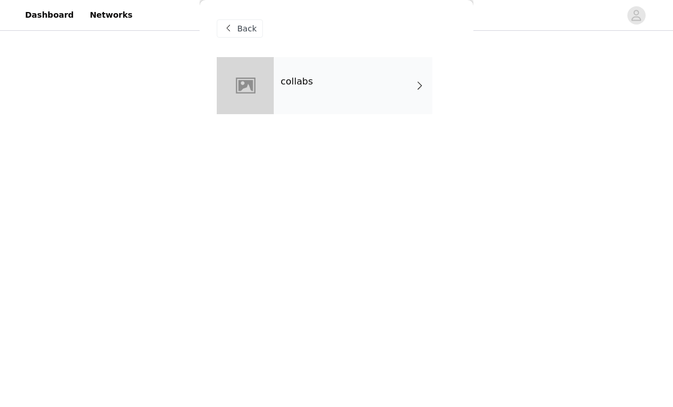
click at [279, 89] on div "collabs" at bounding box center [353, 85] width 159 height 57
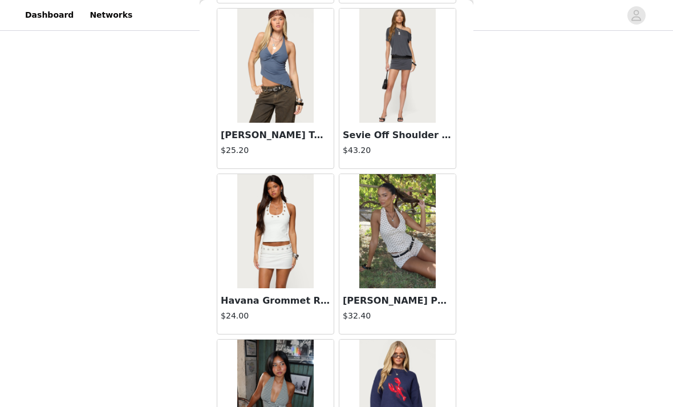
scroll to position [6664, 0]
click at [247, 253] on img at bounding box center [275, 232] width 76 height 114
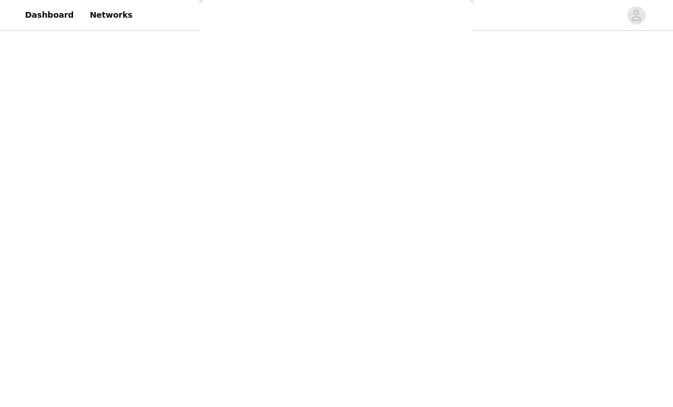
scroll to position [0, 0]
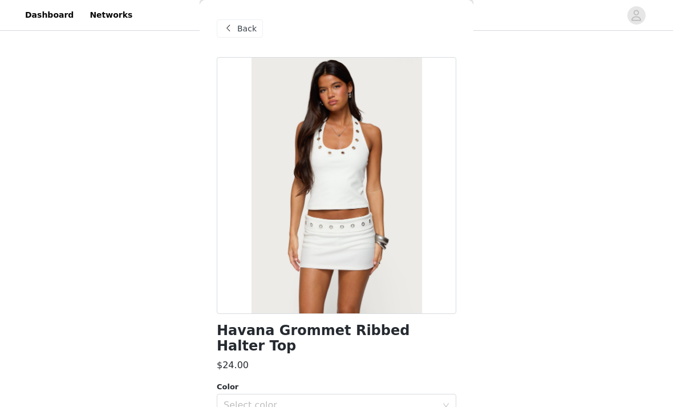
click at [234, 399] on div "Select color" at bounding box center [330, 404] width 213 height 11
click at [225, 406] on li "WHITE" at bounding box center [337, 414] width 240 height 18
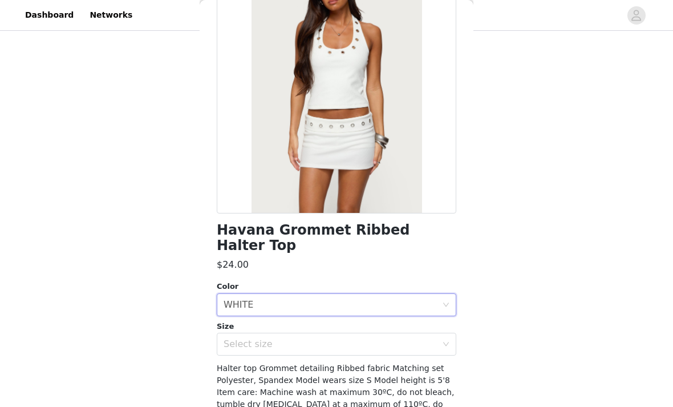
scroll to position [99, 0]
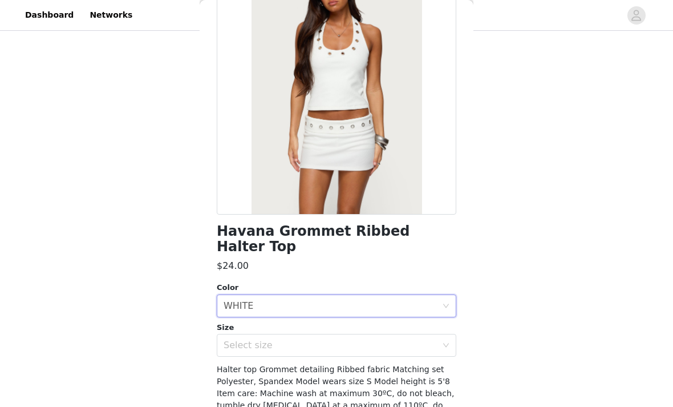
click at [238, 339] on div "Select size" at bounding box center [330, 344] width 213 height 11
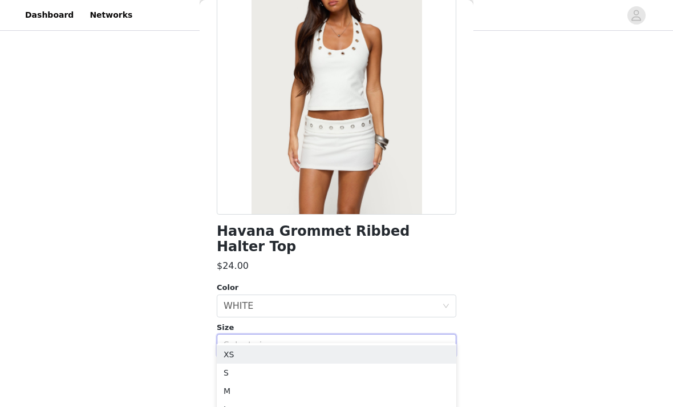
click at [226, 358] on li "XS" at bounding box center [337, 354] width 240 height 18
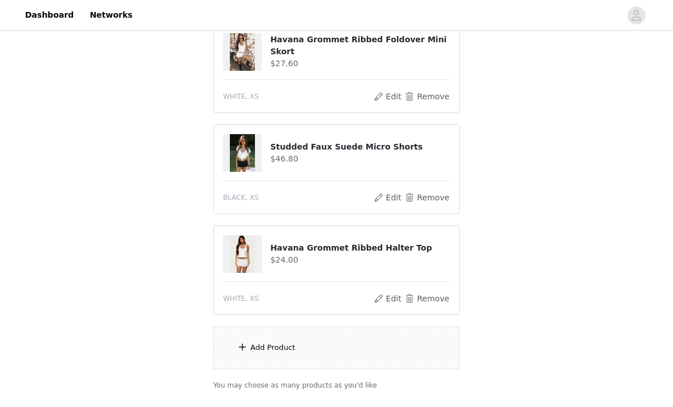
scroll to position [378, 0]
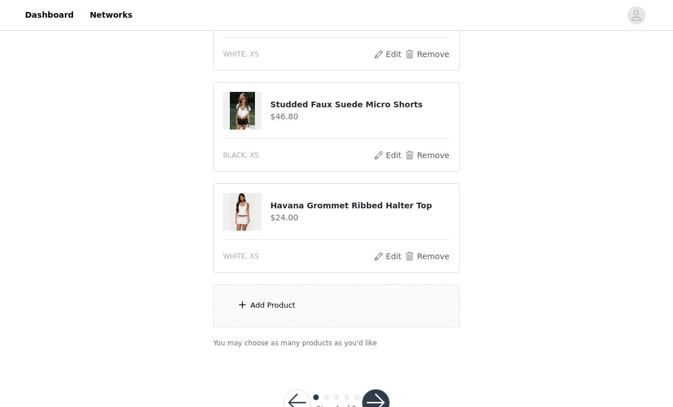
click at [372, 403] on button "button" at bounding box center [375, 402] width 27 height 27
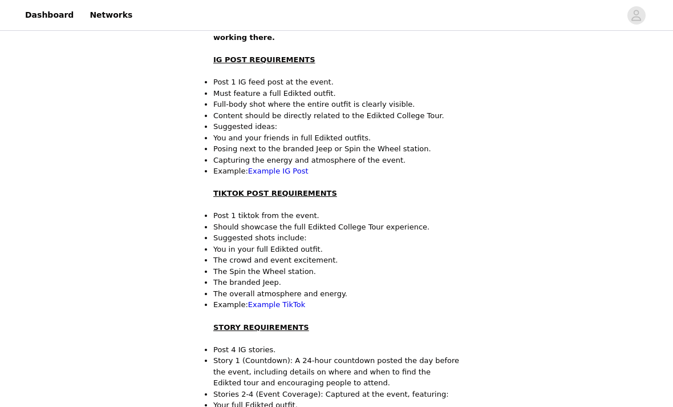
scroll to position [254, 0]
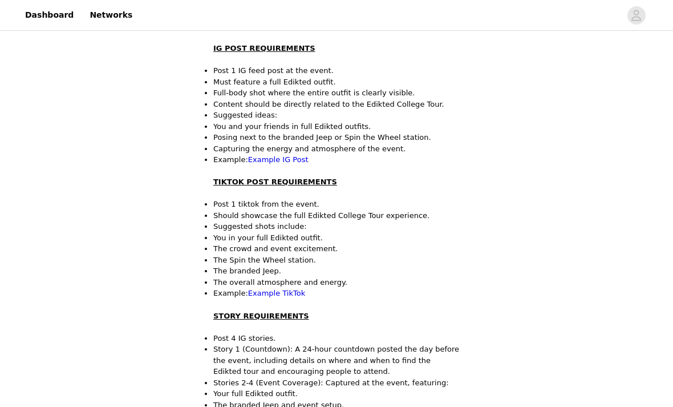
click at [263, 155] on link "Example IG Post" at bounding box center [278, 159] width 60 height 9
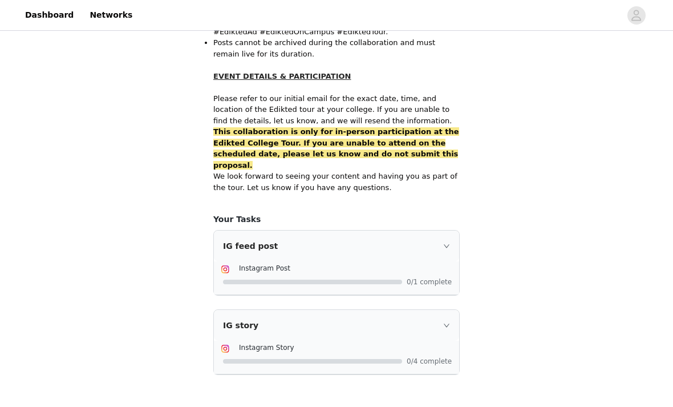
scroll to position [716, 0]
click at [449, 244] on icon "icon: right" at bounding box center [446, 247] width 7 height 7
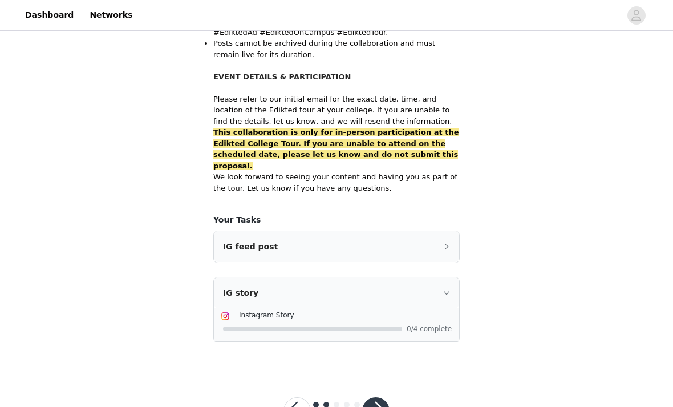
scroll to position [692, 0]
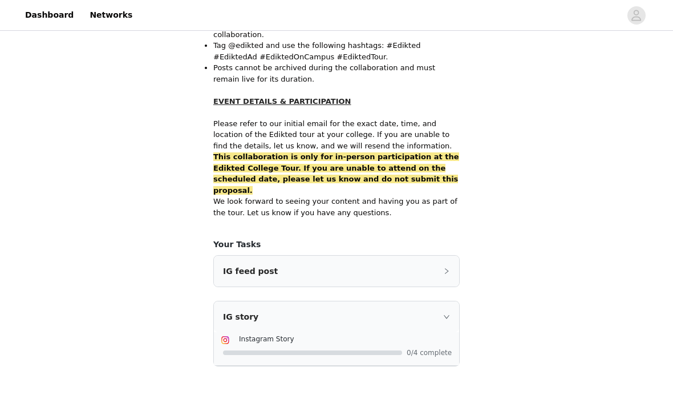
click at [441, 255] on div "IG feed post" at bounding box center [336, 270] width 245 height 31
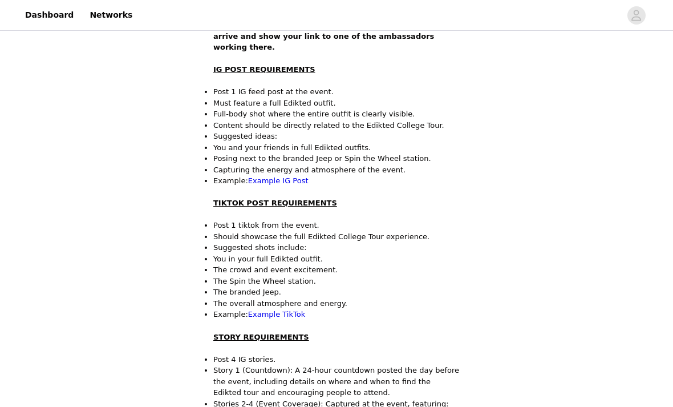
scroll to position [234, 0]
click at [271, 309] on link "Example TikTok" at bounding box center [276, 313] width 57 height 9
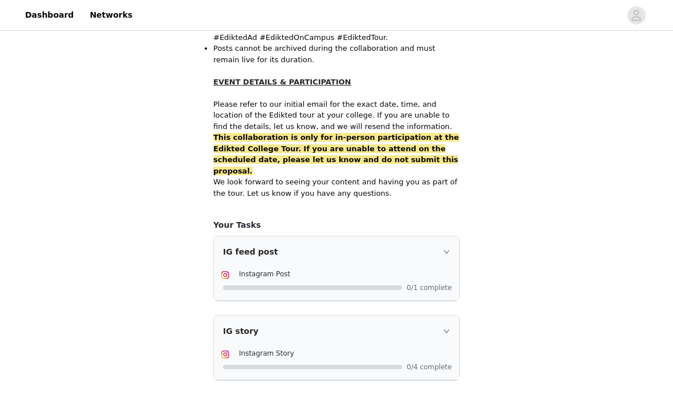
scroll to position [725, 0]
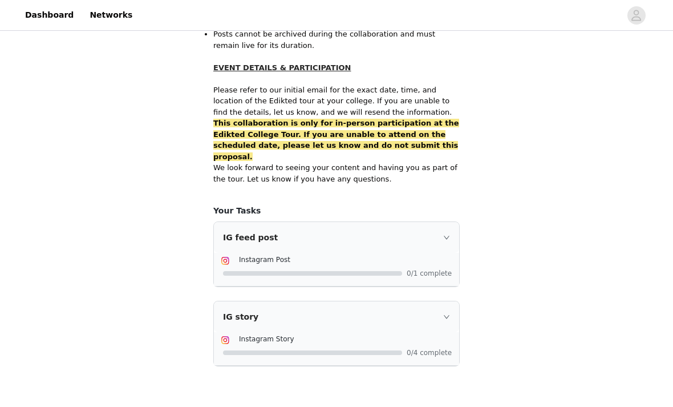
click at [433, 301] on div "IG story" at bounding box center [336, 316] width 245 height 31
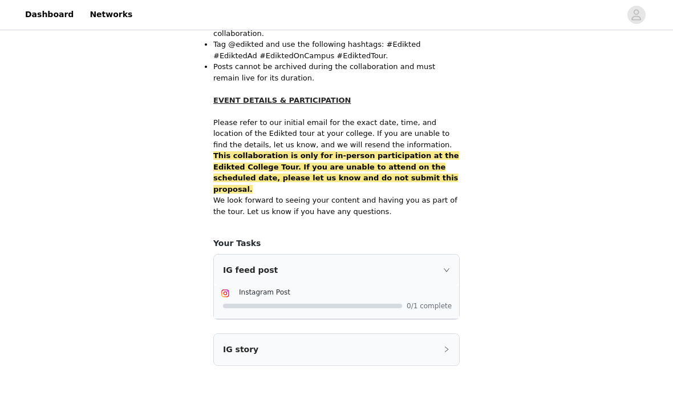
scroll to position [692, 0]
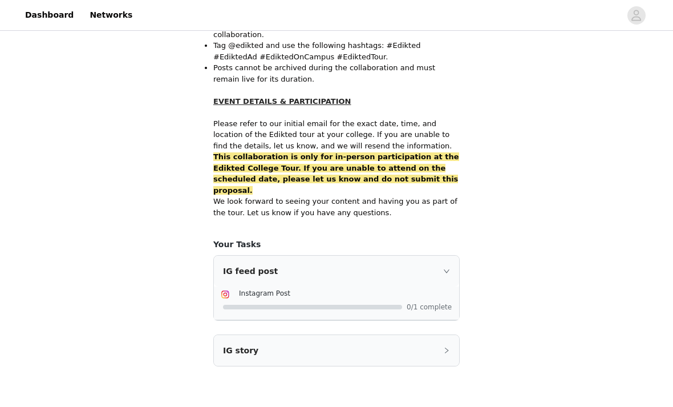
click at [444, 347] on icon "icon: right" at bounding box center [446, 350] width 7 height 7
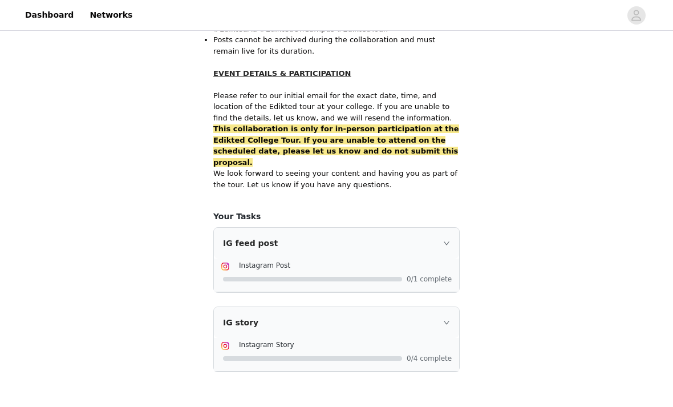
scroll to position [725, 0]
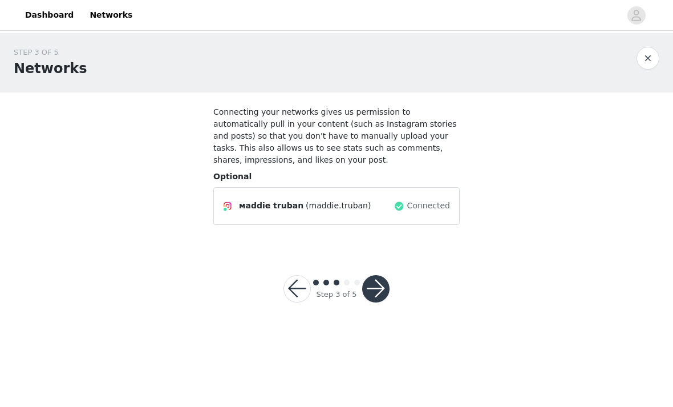
click at [369, 293] on button "button" at bounding box center [375, 288] width 27 height 27
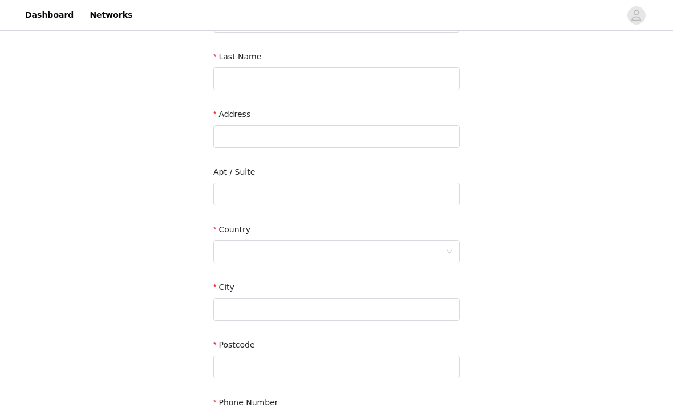
scroll to position [277, 0]
